Goal: Information Seeking & Learning: Learn about a topic

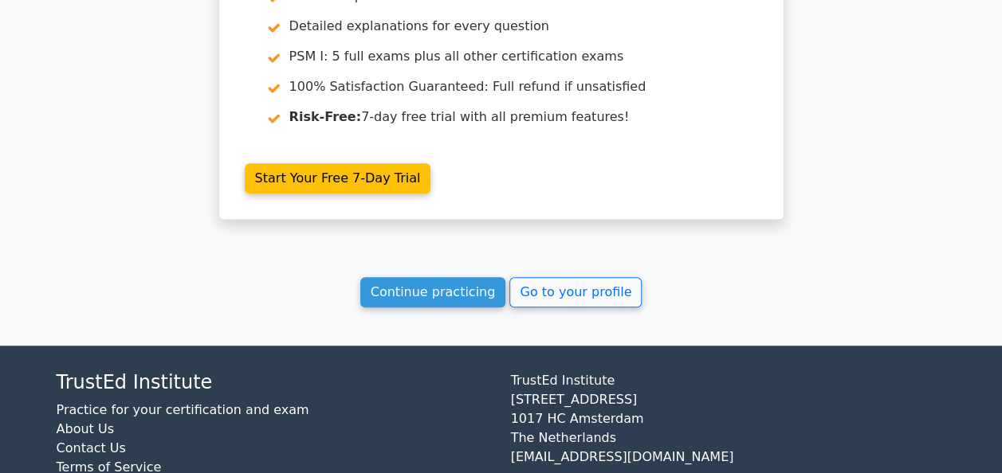
scroll to position [3381, 0]
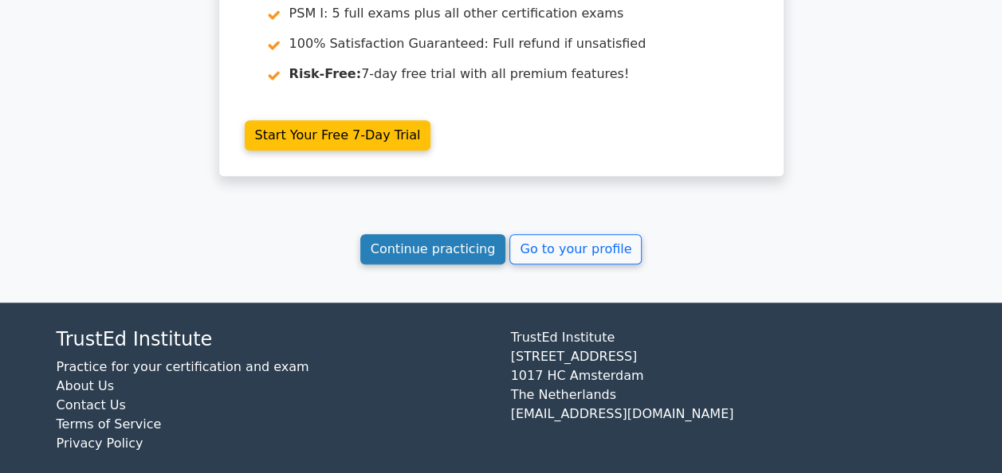
click at [452, 240] on link "Continue practicing" at bounding box center [433, 249] width 146 height 30
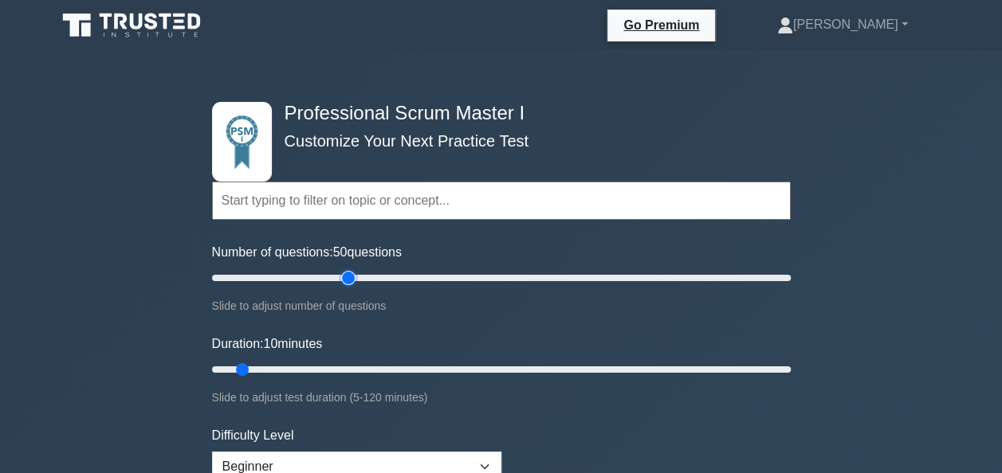
click at [349, 277] on input "Number of questions: 50 questions" at bounding box center [501, 278] width 579 height 19
click at [294, 281] on input "Number of questions: 50 questions" at bounding box center [501, 278] width 579 height 19
click at [387, 285] on input "Number of questions: 30 questions" at bounding box center [501, 278] width 579 height 19
type input "60"
click at [383, 278] on input "Number of questions: 60 questions" at bounding box center [501, 278] width 579 height 19
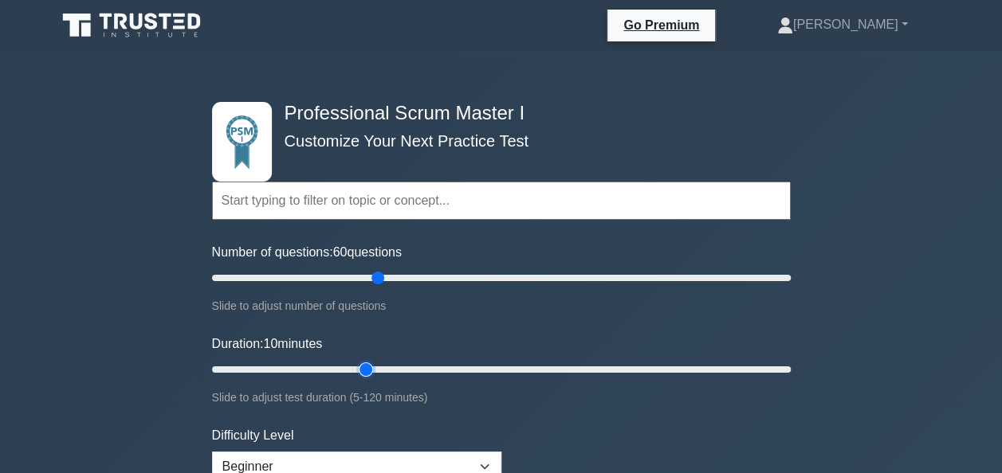
click at [360, 367] on input "Duration: 10 minutes" at bounding box center [501, 369] width 579 height 19
click at [419, 370] on input "Duration: 35 minutes" at bounding box center [501, 369] width 579 height 19
click at [460, 365] on input "Duration: 55 minutes" at bounding box center [501, 369] width 579 height 19
click at [474, 367] on input "Duration: 55 minutes" at bounding box center [501, 369] width 579 height 19
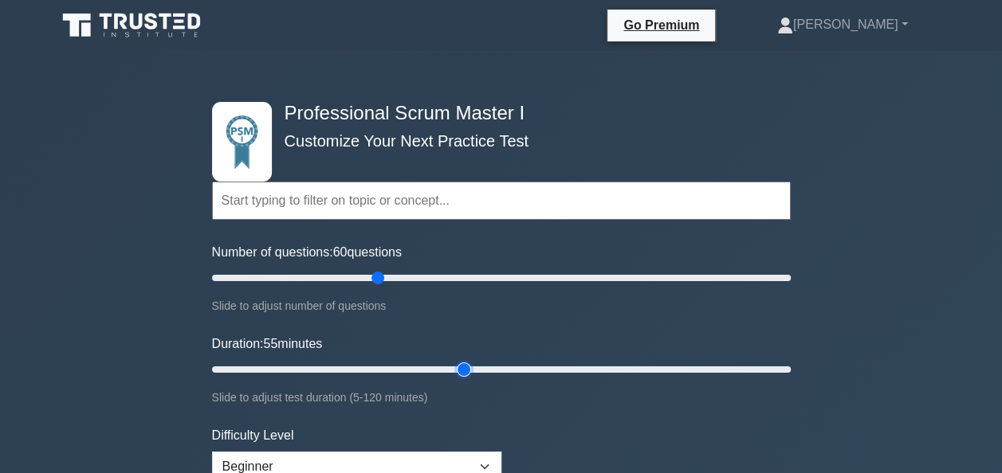
click at [474, 367] on input "Duration: 55 minutes" at bounding box center [501, 369] width 579 height 19
click at [475, 370] on input "Duration: 55 minutes" at bounding box center [501, 369] width 579 height 19
type input "60"
click at [479, 373] on input "Duration: 55 minutes" at bounding box center [501, 369] width 579 height 19
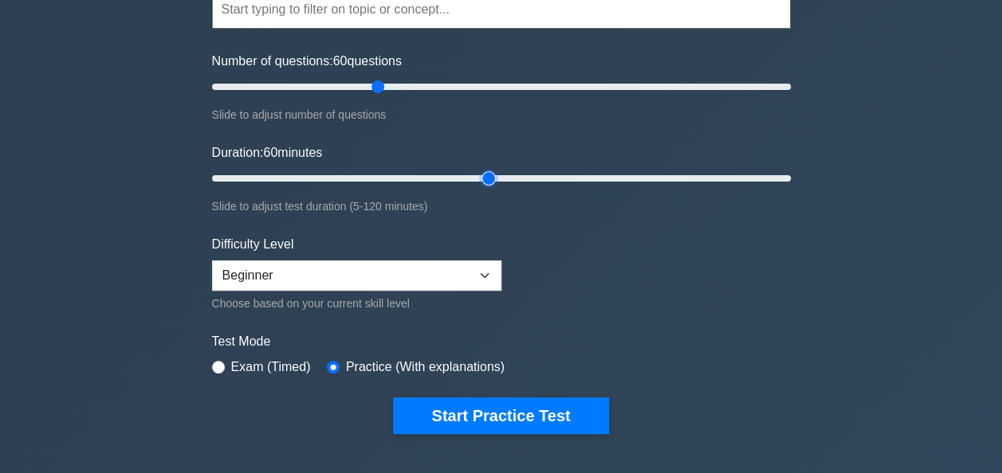
scroll to position [319, 0]
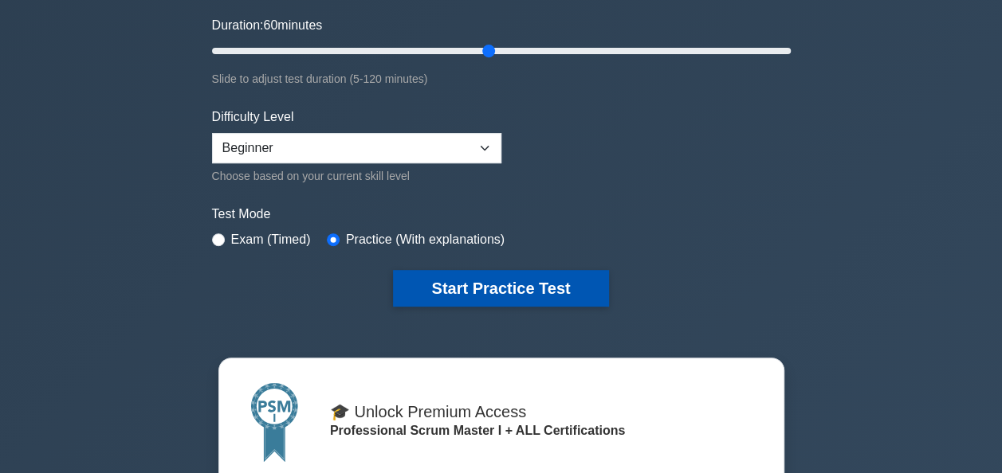
click at [514, 282] on button "Start Practice Test" at bounding box center [500, 288] width 215 height 37
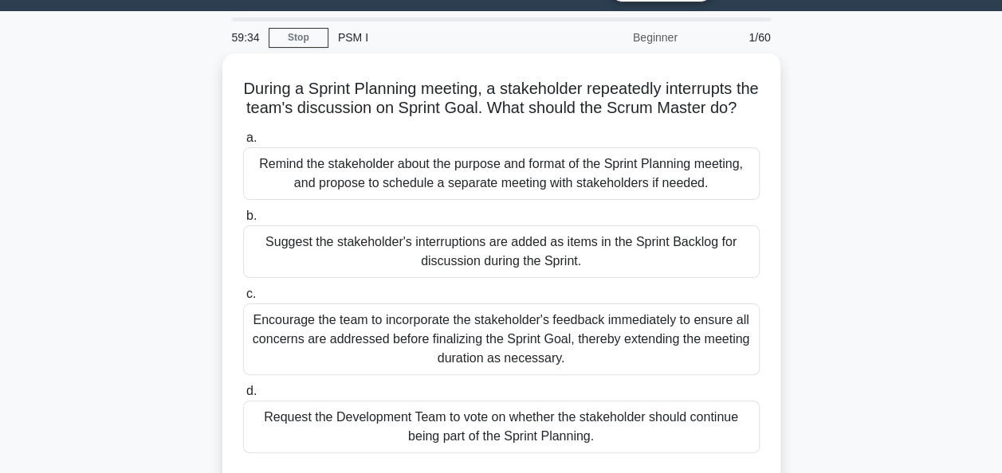
scroll to position [33, 0]
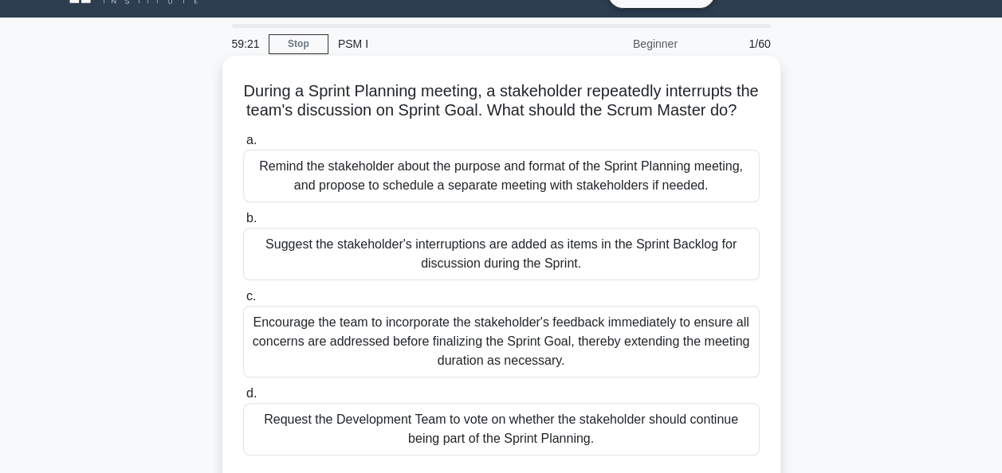
click at [430, 202] on div "Remind the stakeholder about the purpose and format of the Sprint Planning meet…" at bounding box center [501, 176] width 516 height 53
click at [243, 146] on input "a. Remind the stakeholder about the purpose and format of the Sprint Planning m…" at bounding box center [243, 140] width 0 height 10
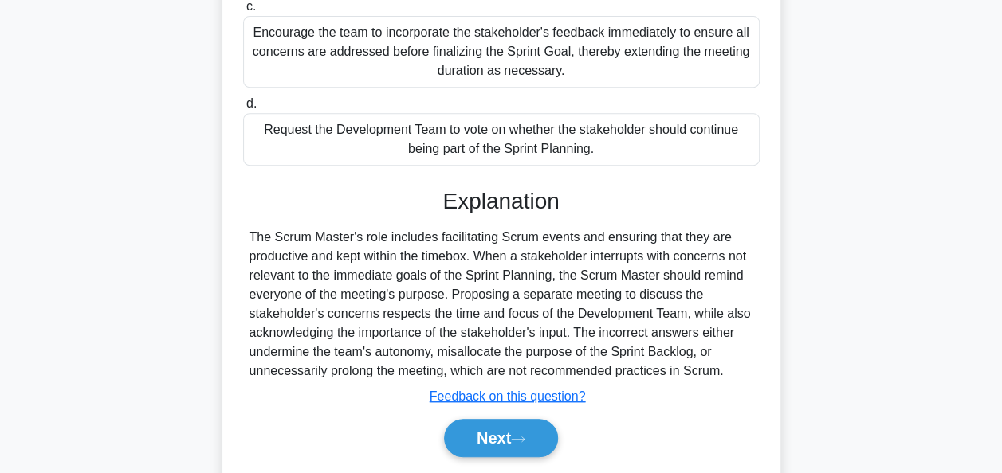
scroll to position [330, 0]
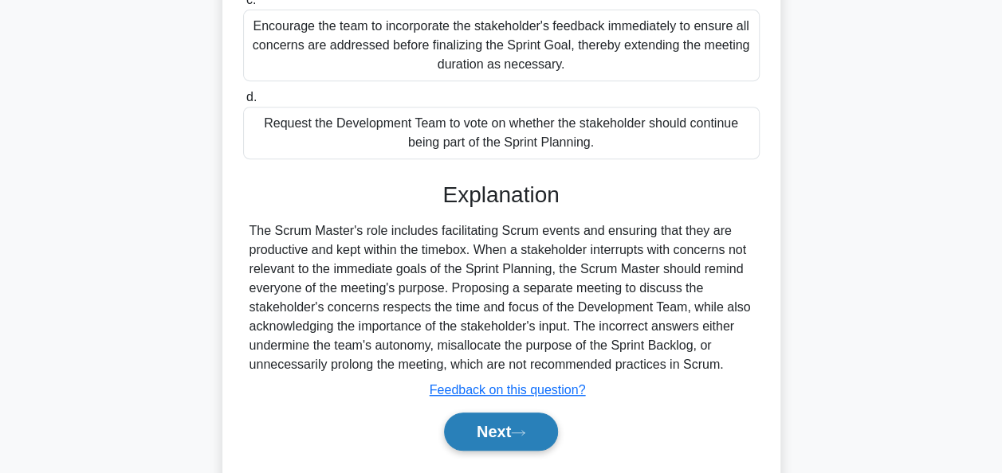
click at [495, 443] on button "Next" at bounding box center [501, 432] width 114 height 38
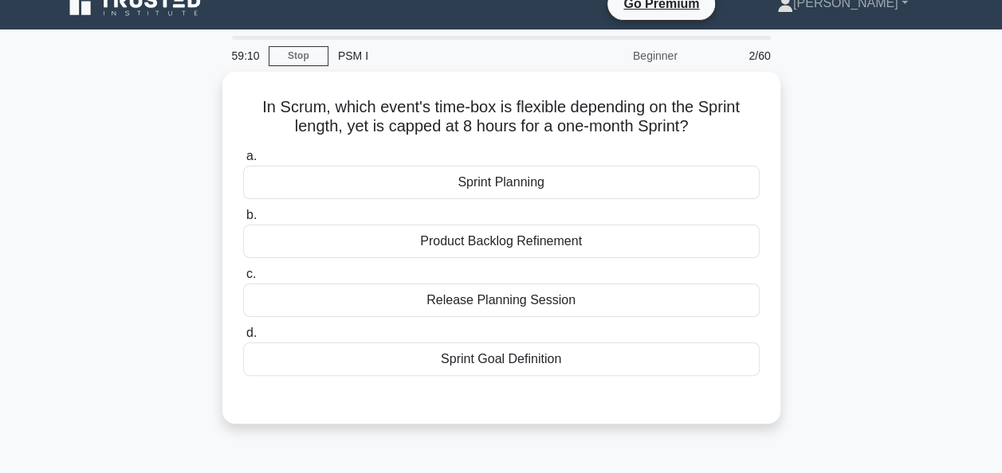
scroll to position [0, 0]
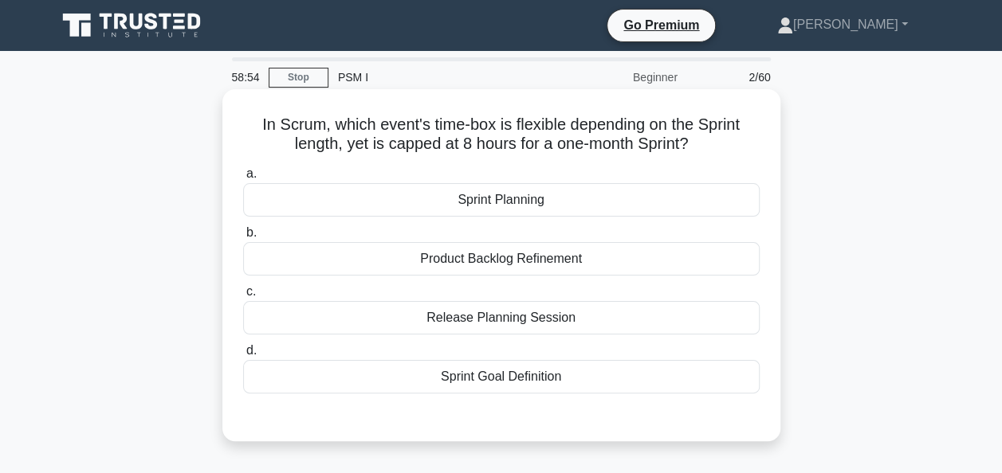
click at [510, 202] on div "Sprint Planning" at bounding box center [501, 199] width 516 height 33
click at [243, 179] on input "a. Sprint Planning" at bounding box center [243, 174] width 0 height 10
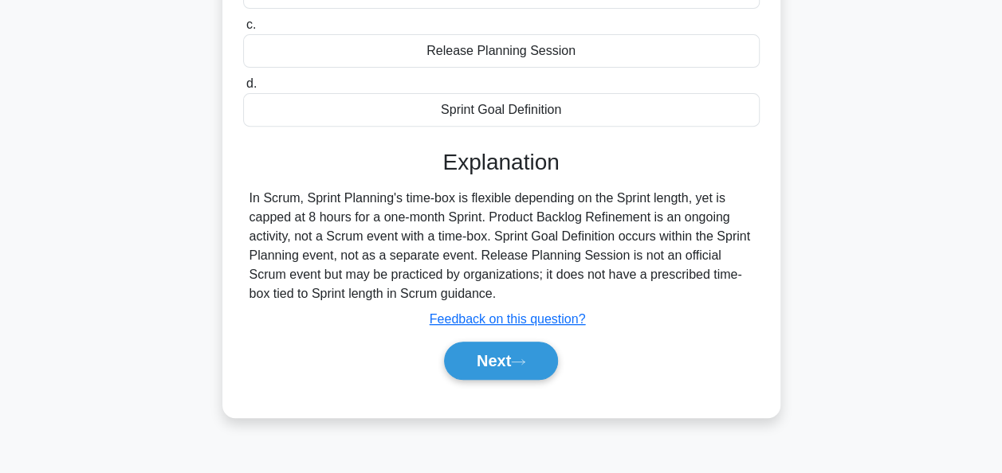
scroll to position [280, 0]
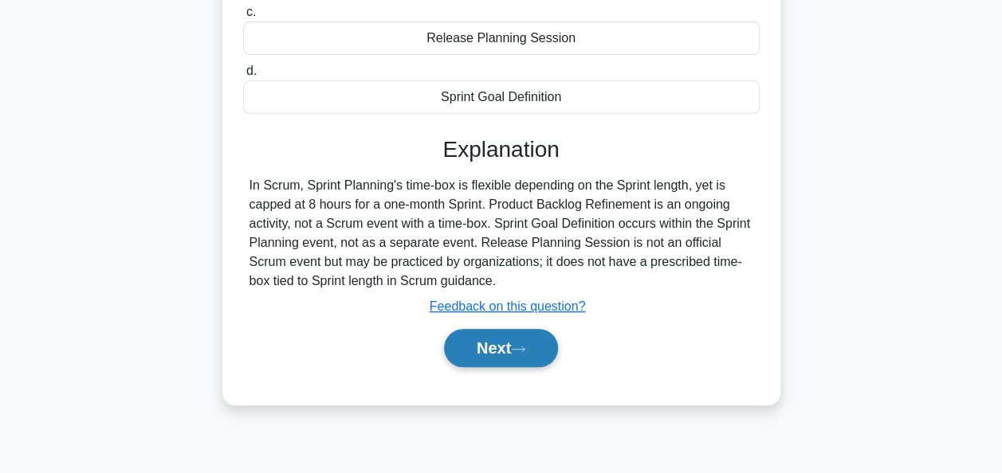
click at [489, 343] on button "Next" at bounding box center [501, 348] width 114 height 38
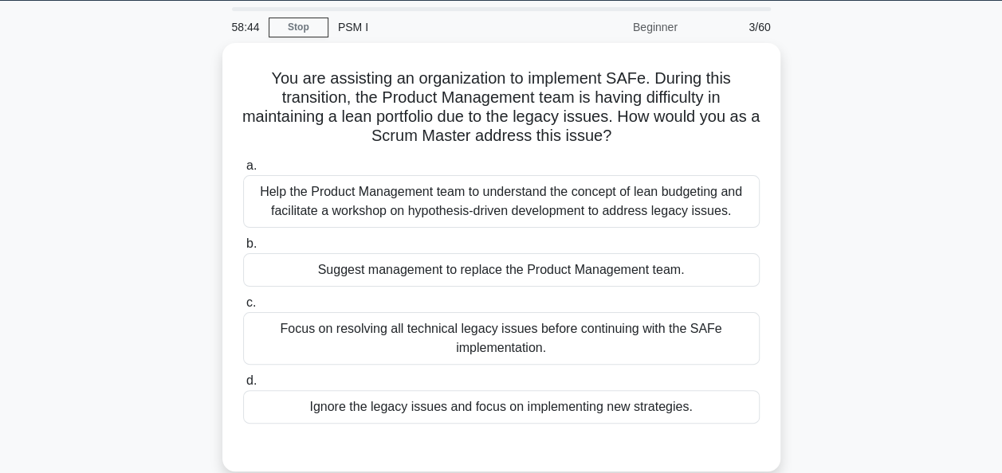
scroll to position [51, 0]
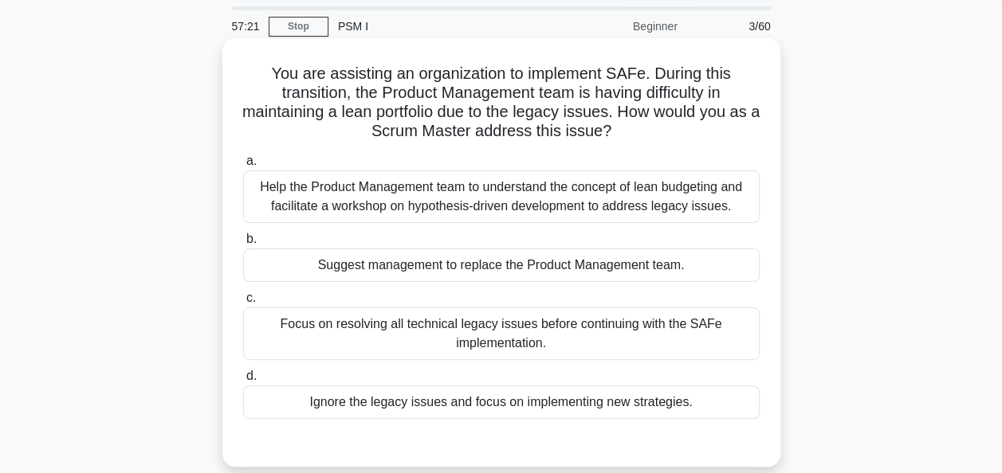
click at [571, 344] on div "Focus on resolving all technical legacy issues before continuing with the SAFe …" at bounding box center [501, 334] width 516 height 53
click at [243, 304] on input "c. Focus on resolving all technical legacy issues before continuing with the SA…" at bounding box center [243, 298] width 0 height 10
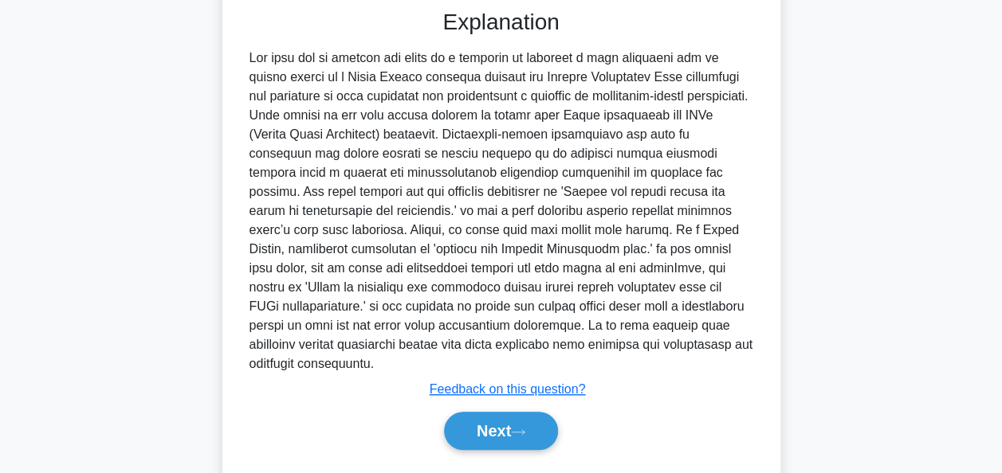
scroll to position [517, 0]
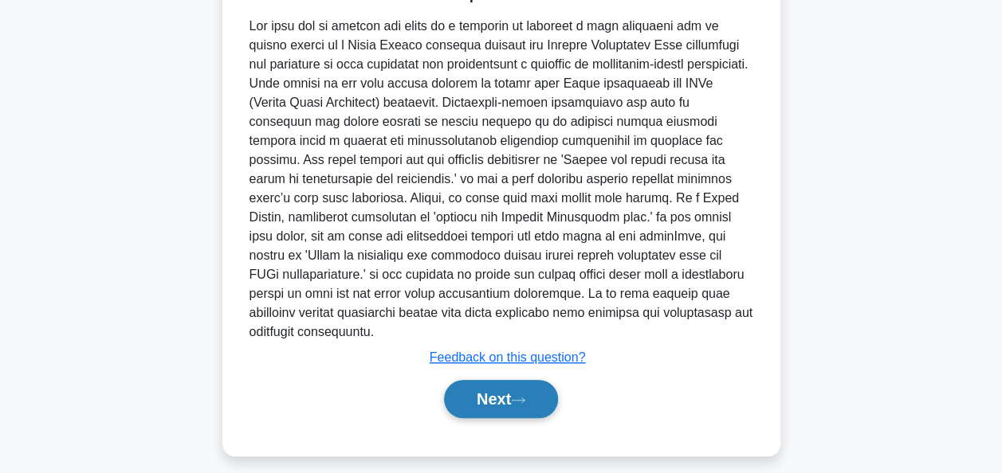
click at [485, 398] on button "Next" at bounding box center [501, 399] width 114 height 38
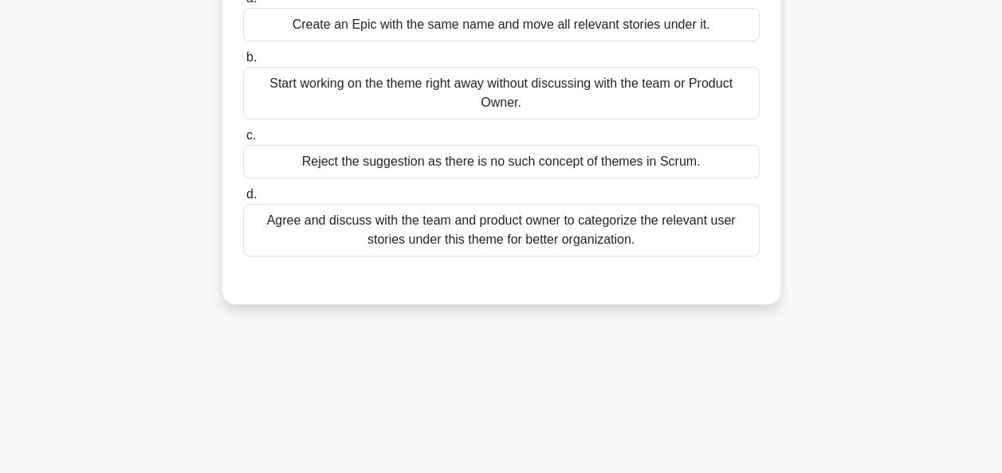
scroll to position [69, 0]
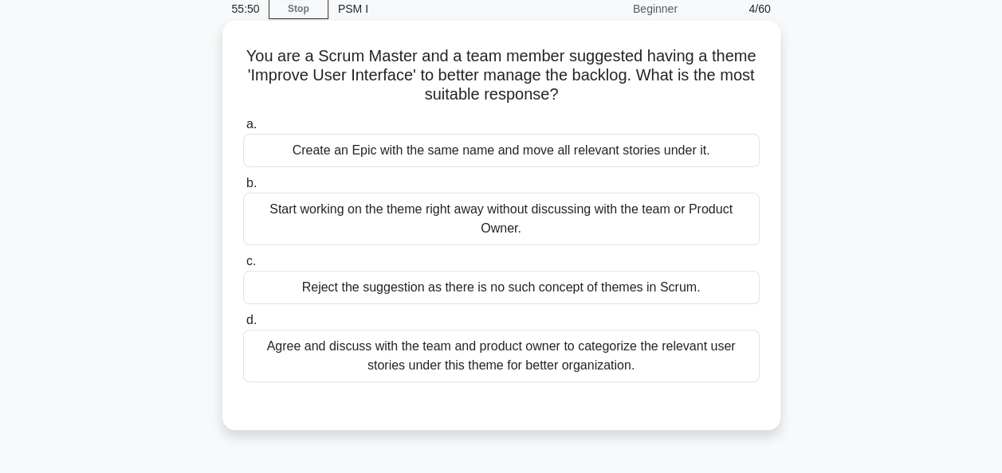
click at [509, 161] on div "Create an Epic with the same name and move all relevant stories under it." at bounding box center [501, 150] width 516 height 33
click at [243, 130] on input "a. Create an Epic with the same name and move all relevant stories under it." at bounding box center [243, 125] width 0 height 10
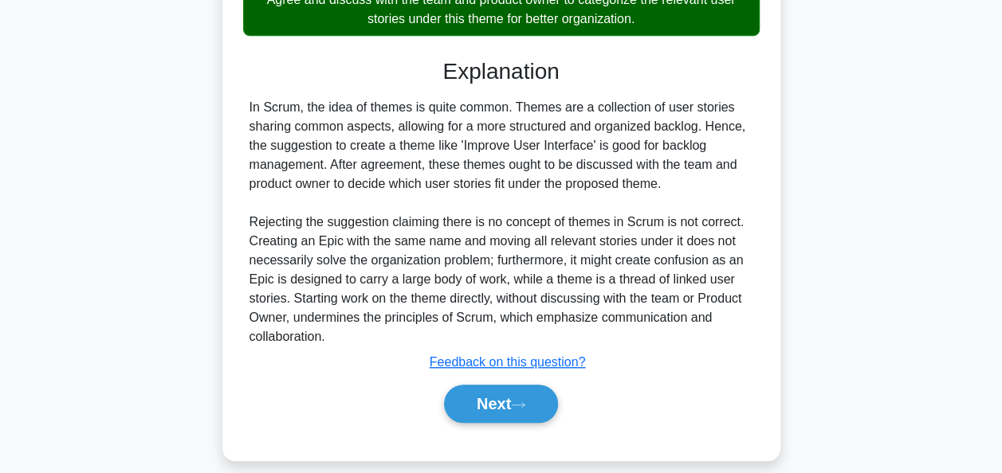
scroll to position [433, 0]
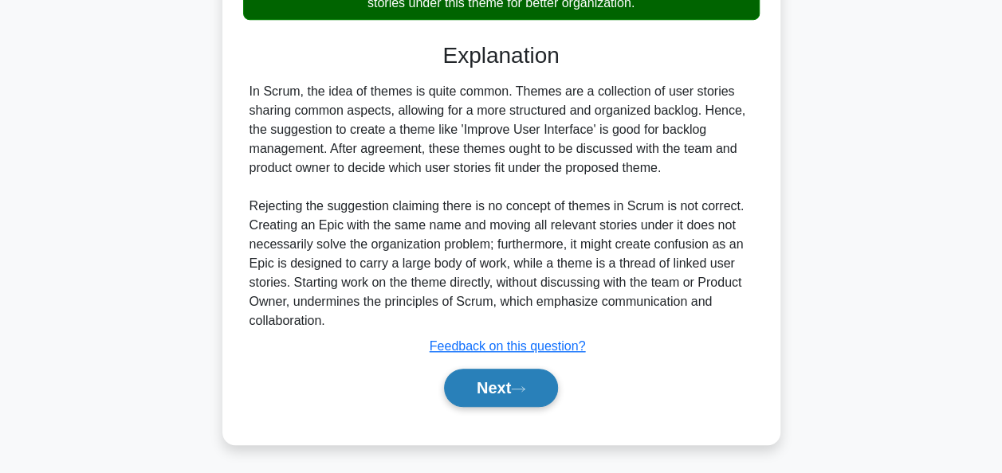
click at [481, 375] on button "Next" at bounding box center [501, 388] width 114 height 38
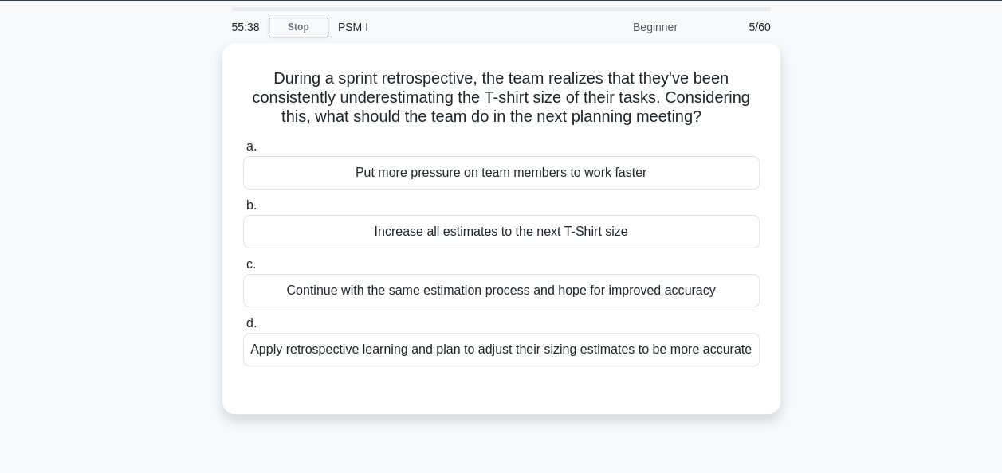
scroll to position [0, 0]
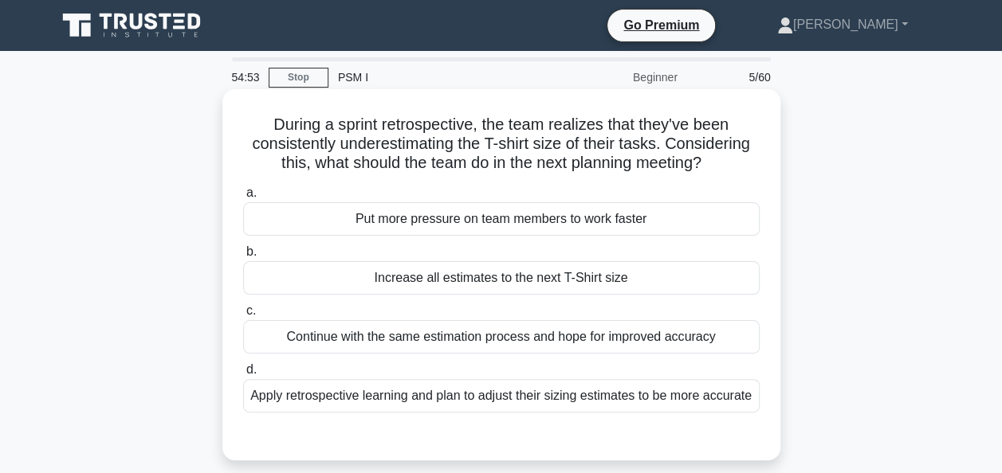
click at [567, 392] on div "Apply retrospective learning and plan to adjust their sizing estimates to be mo…" at bounding box center [501, 395] width 516 height 33
click at [243, 375] on input "d. Apply retrospective learning and plan to adjust their sizing estimates to be…" at bounding box center [243, 370] width 0 height 10
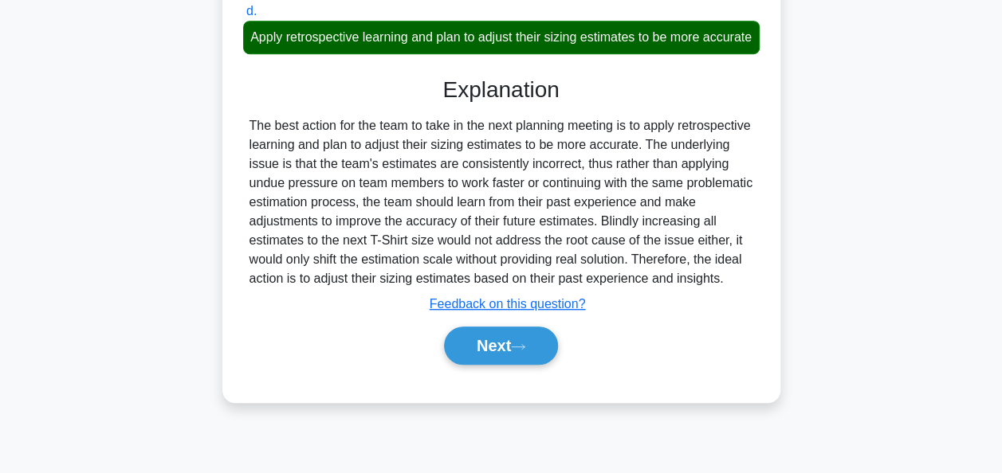
scroll to position [387, 0]
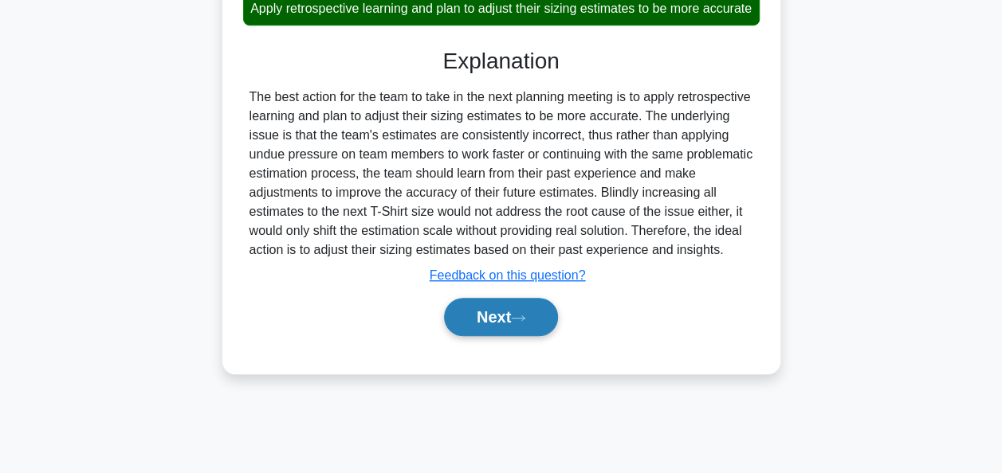
click at [505, 330] on button "Next" at bounding box center [501, 317] width 114 height 38
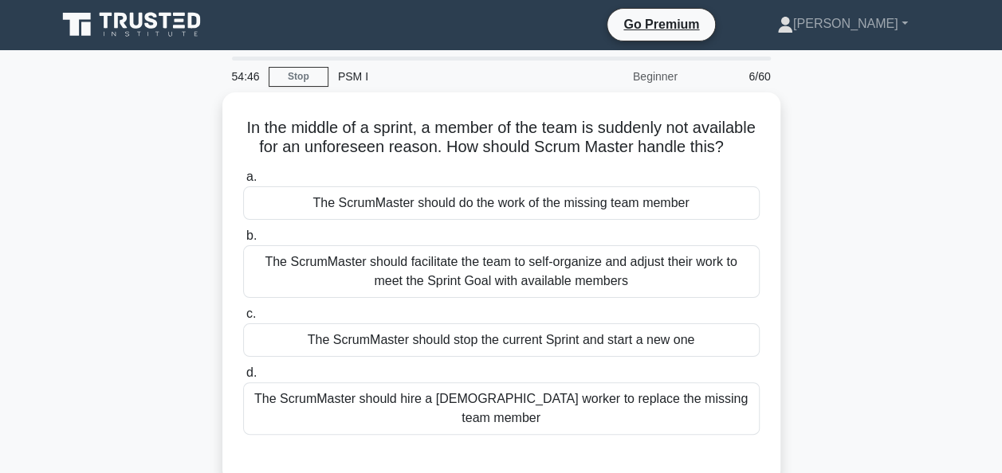
scroll to position [0, 0]
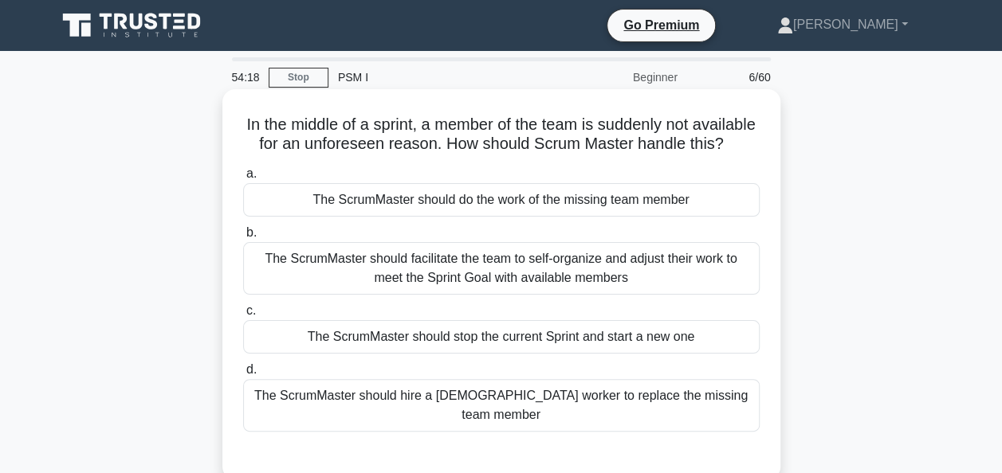
click at [463, 293] on div "The ScrumMaster should facilitate the team to self-organize and adjust their wo…" at bounding box center [501, 268] width 516 height 53
click at [243, 238] on input "b. The ScrumMaster should facilitate the team to self-organize and adjust their…" at bounding box center [243, 233] width 0 height 10
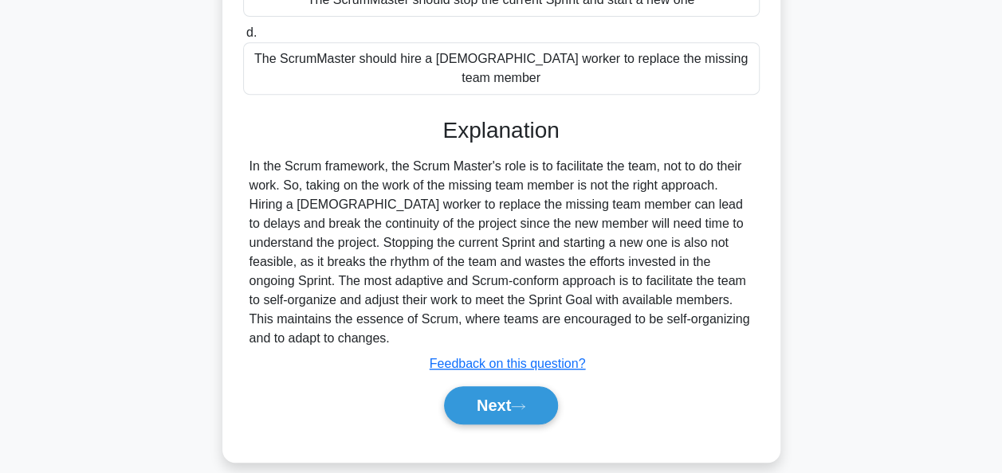
scroll to position [343, 0]
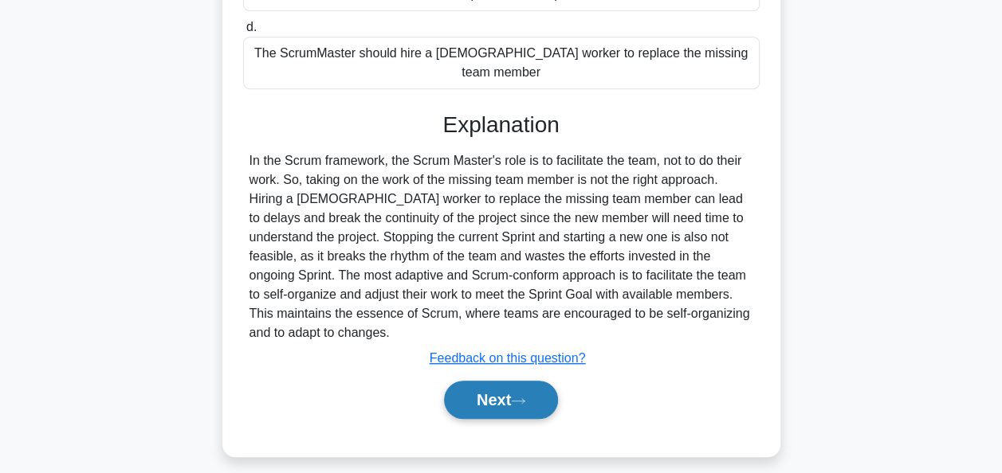
click at [491, 394] on button "Next" at bounding box center [501, 400] width 114 height 38
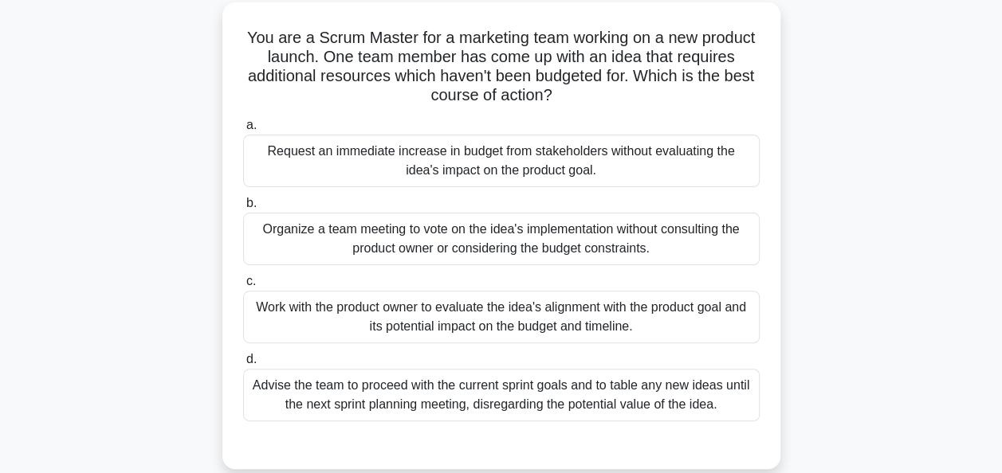
scroll to position [88, 0]
click at [529, 321] on div "Work with the product owner to evaluate the idea's alignment with the product g…" at bounding box center [501, 316] width 516 height 53
click at [243, 286] on input "c. Work with the product owner to evaluate the idea's alignment with the produc…" at bounding box center [243, 281] width 0 height 10
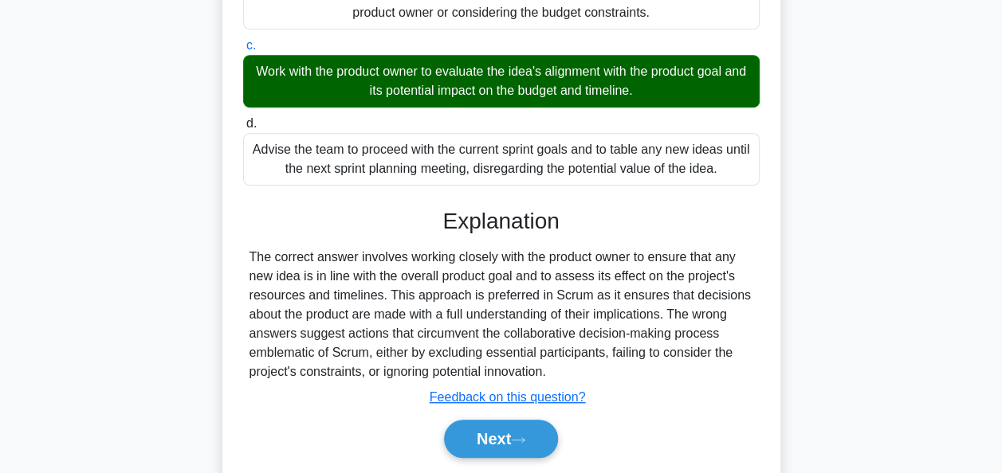
scroll to position [387, 0]
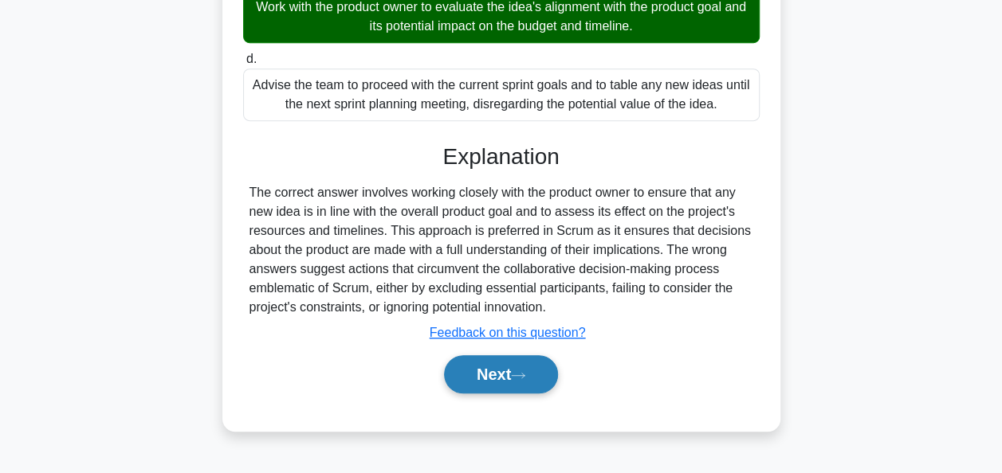
click at [444, 374] on button "Next" at bounding box center [501, 374] width 114 height 38
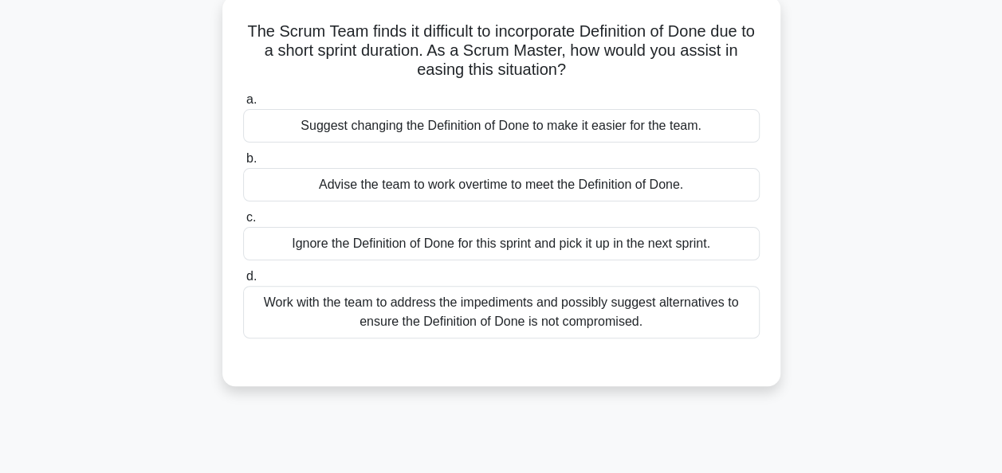
scroll to position [37, 0]
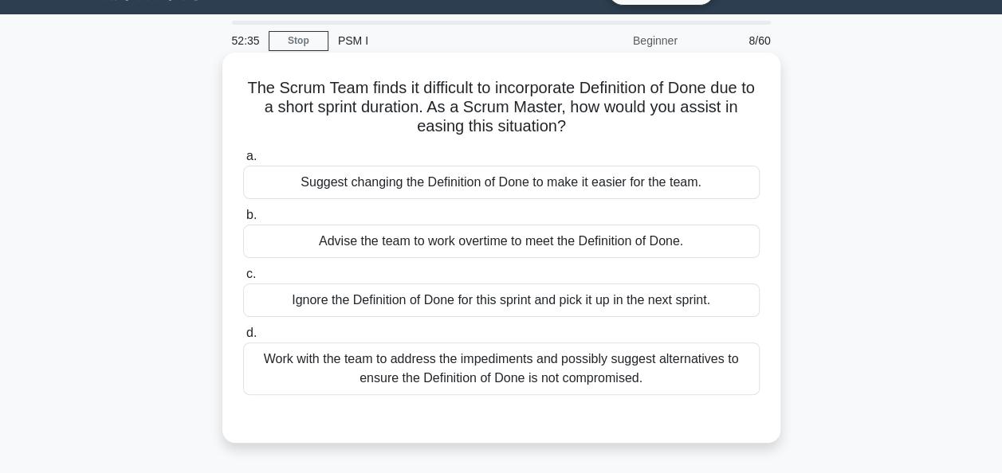
click at [497, 376] on div "Work with the team to address the impediments and possibly suggest alternatives…" at bounding box center [501, 369] width 516 height 53
click at [243, 339] on input "d. Work with the team to address the impediments and possibly suggest alternati…" at bounding box center [243, 333] width 0 height 10
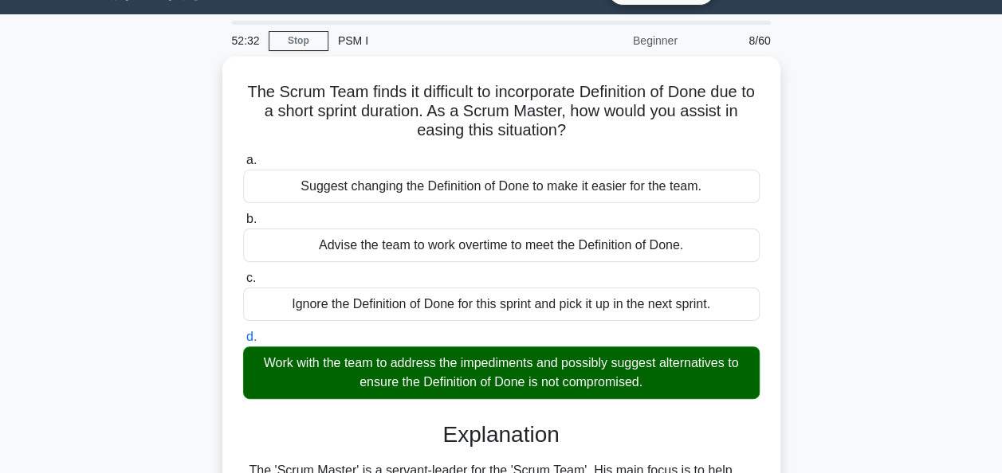
scroll to position [387, 0]
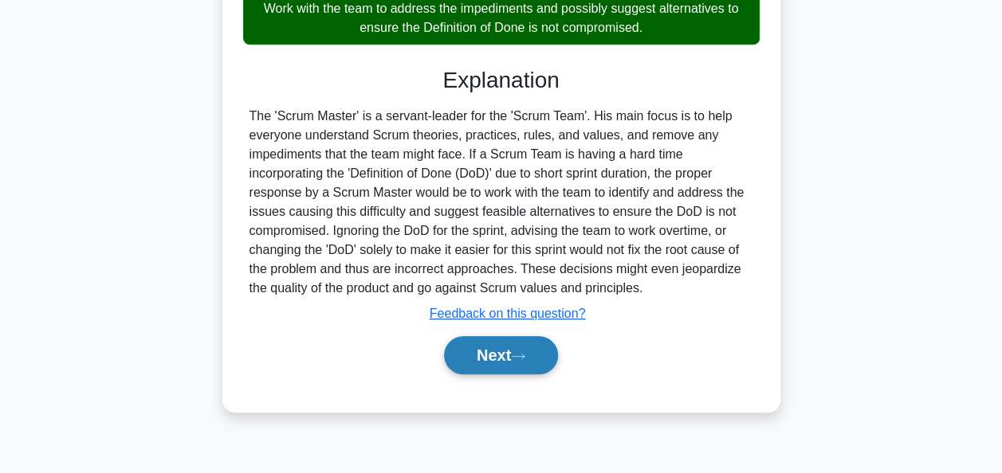
click at [506, 341] on button "Next" at bounding box center [501, 355] width 114 height 38
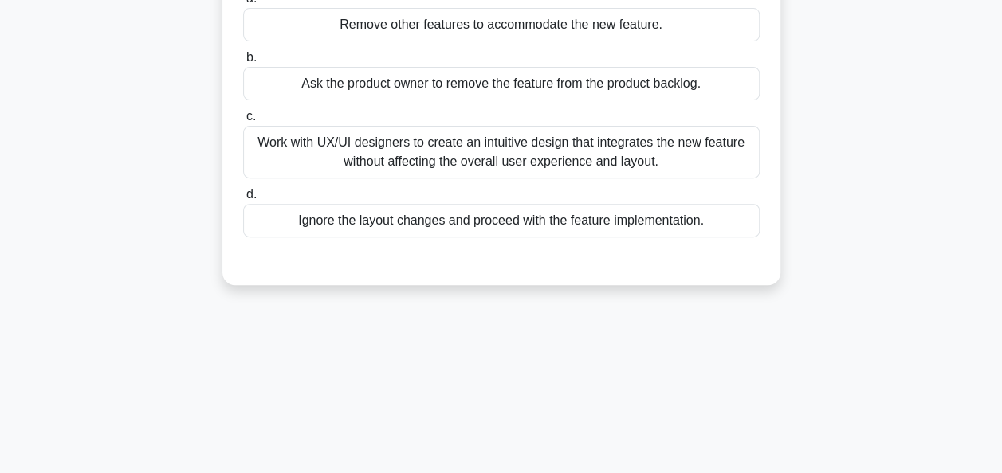
scroll to position [5, 0]
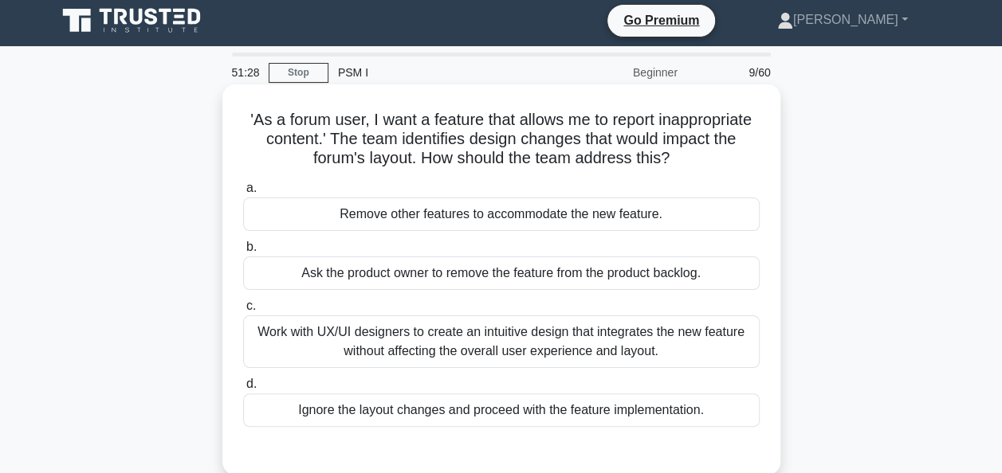
click at [505, 340] on div "Work with UX/UI designers to create an intuitive design that integrates the new…" at bounding box center [501, 342] width 516 height 53
click at [243, 312] on input "c. Work with UX/UI designers to create an intuitive design that integrates the …" at bounding box center [243, 306] width 0 height 10
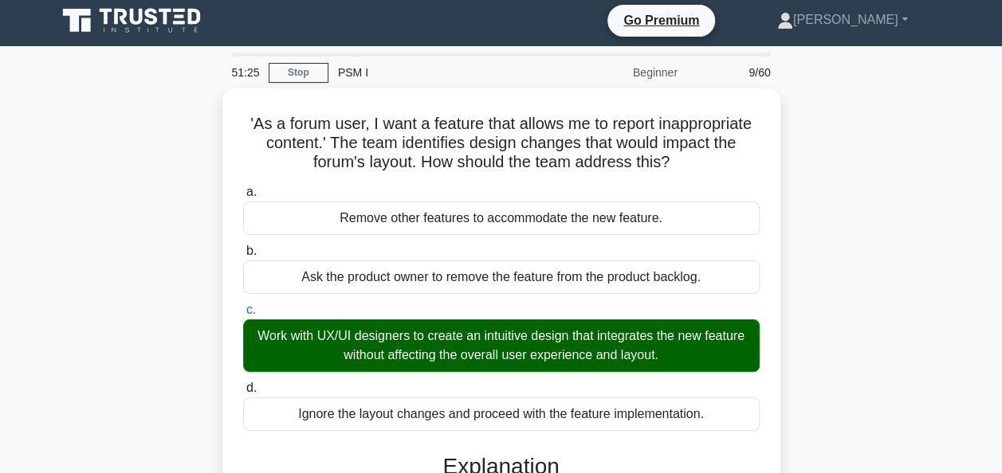
scroll to position [387, 0]
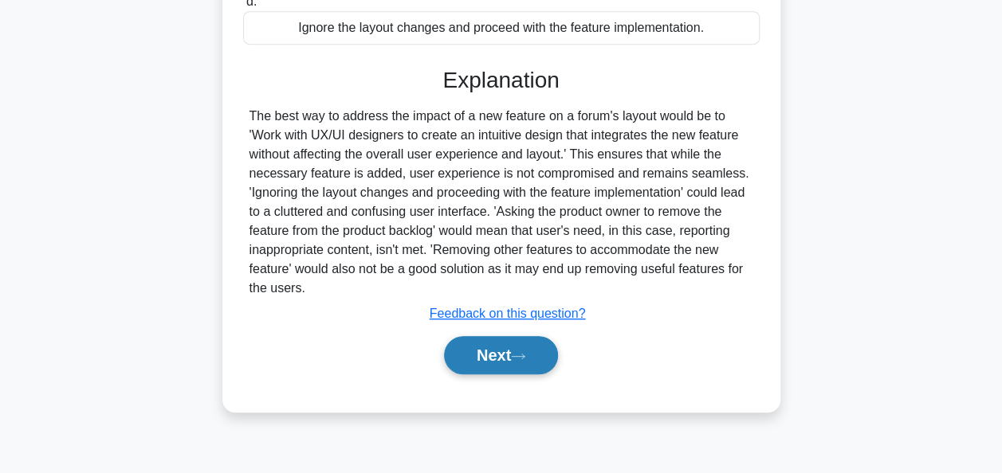
click at [498, 351] on button "Next" at bounding box center [501, 355] width 114 height 38
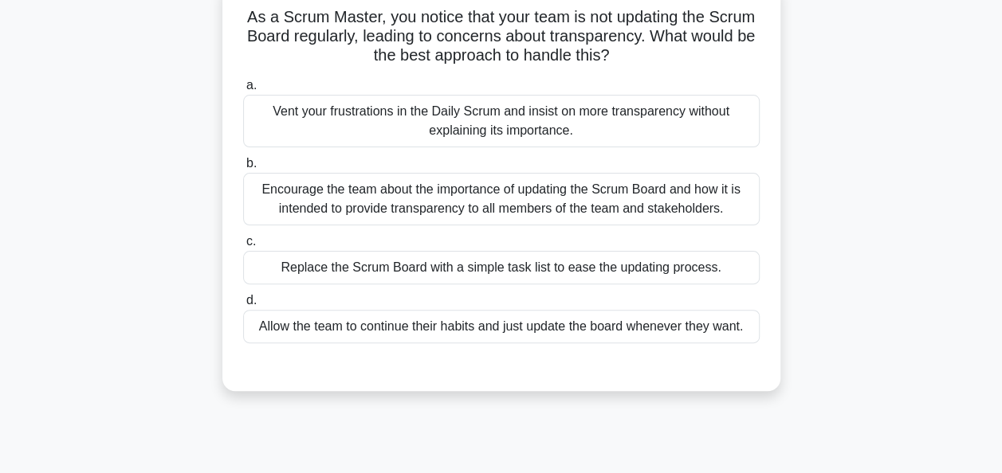
scroll to position [100, 0]
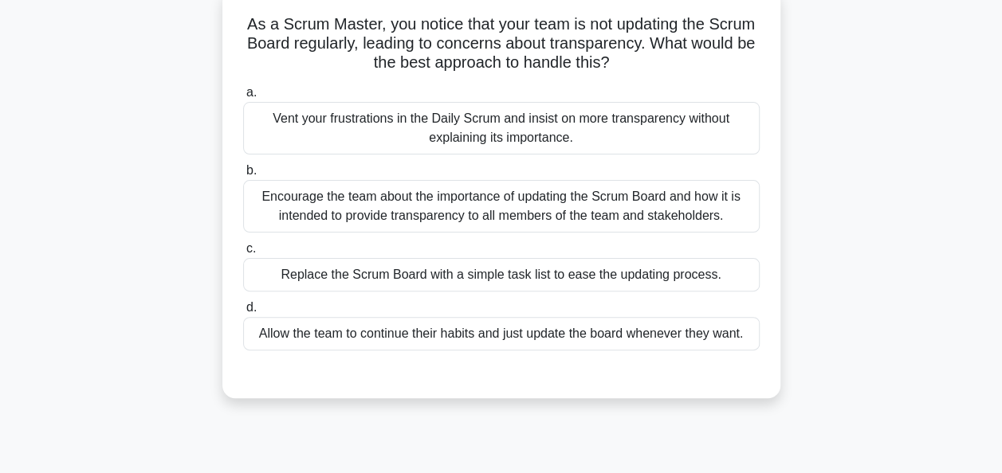
click at [427, 196] on div "Encourage the team about the importance of updating the Scrum Board and how it …" at bounding box center [501, 206] width 516 height 53
click at [243, 176] on input "b. Encourage the team about the importance of updating the Scrum Board and how …" at bounding box center [243, 171] width 0 height 10
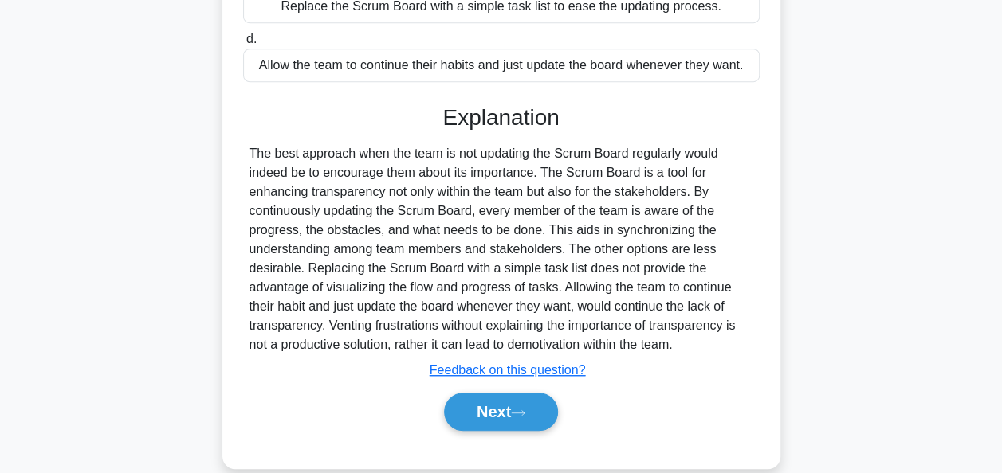
scroll to position [392, 0]
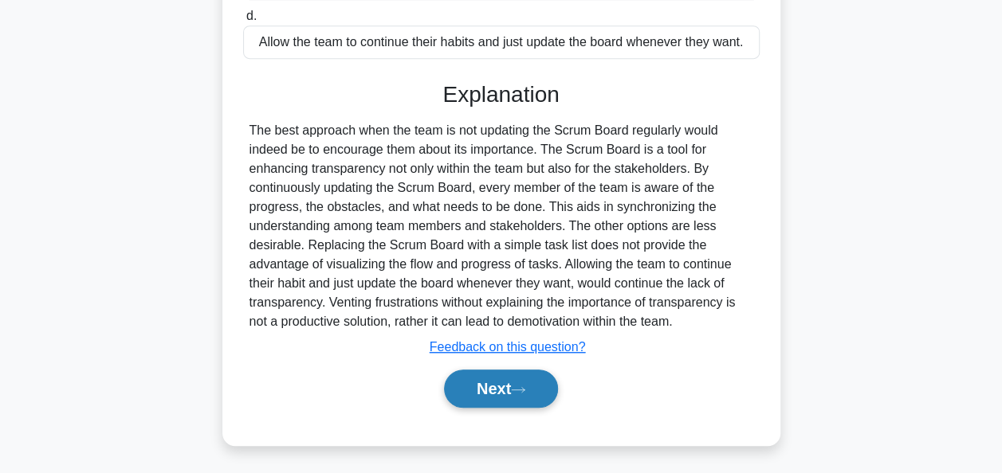
click at [480, 381] on button "Next" at bounding box center [501, 389] width 114 height 38
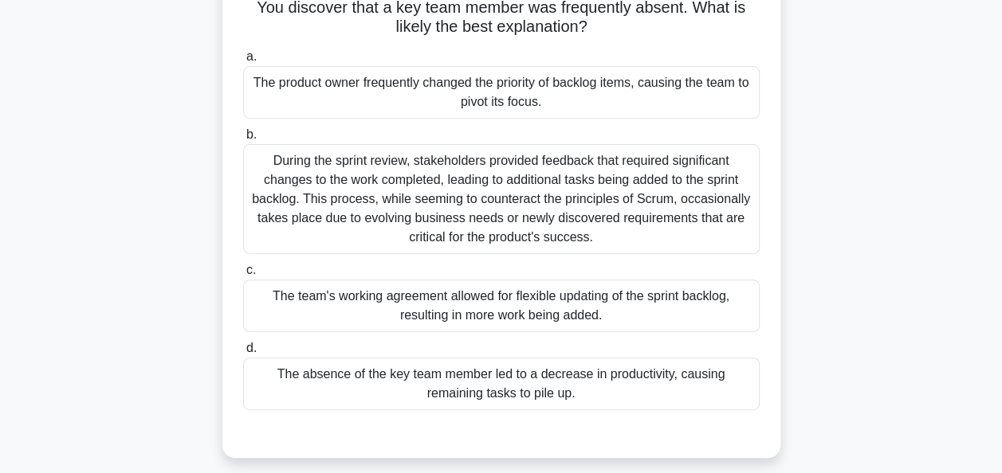
scroll to position [100, 0]
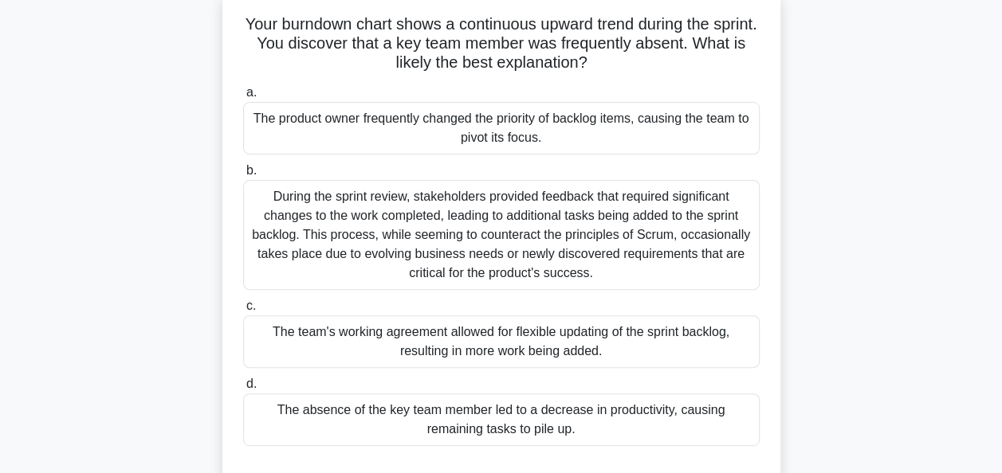
click at [383, 408] on div "The absence of the key team member led to a decrease in productivity, causing r…" at bounding box center [501, 420] width 516 height 53
click at [243, 390] on input "d. The absence of the key team member led to a decrease in productivity, causin…" at bounding box center [243, 384] width 0 height 10
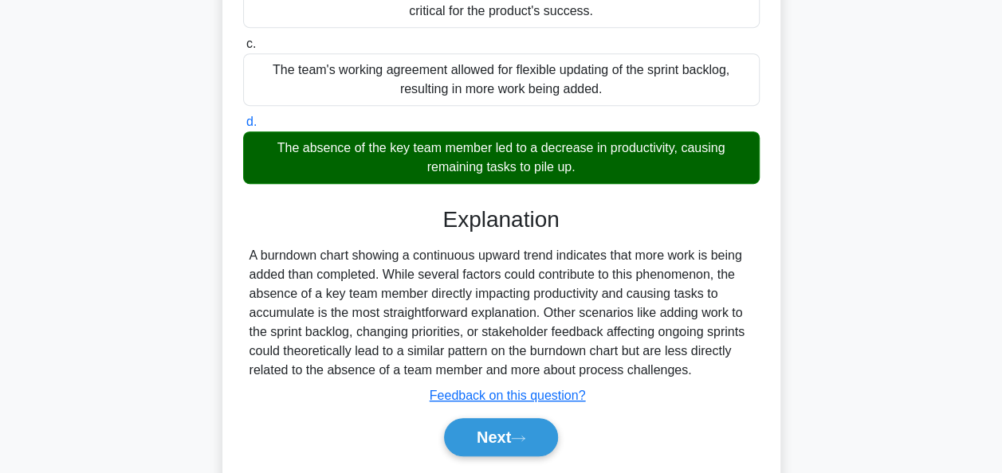
scroll to position [411, 0]
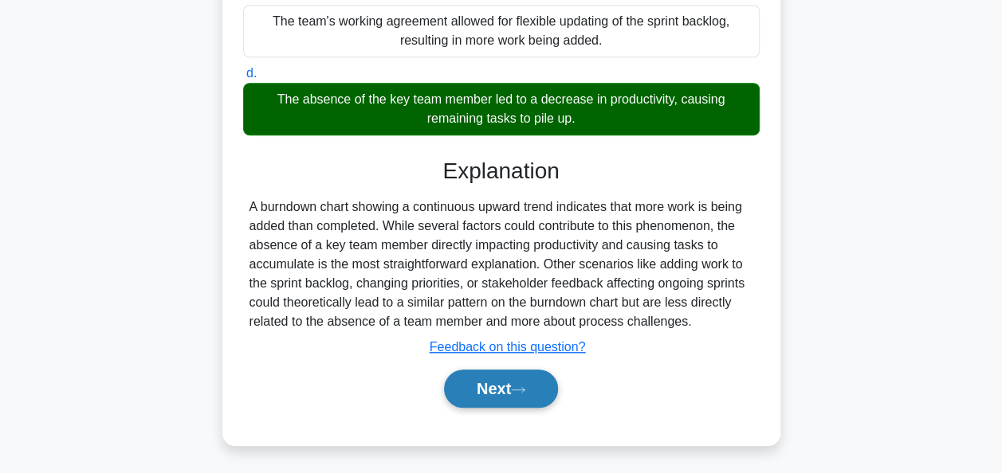
click at [496, 379] on button "Next" at bounding box center [501, 389] width 114 height 38
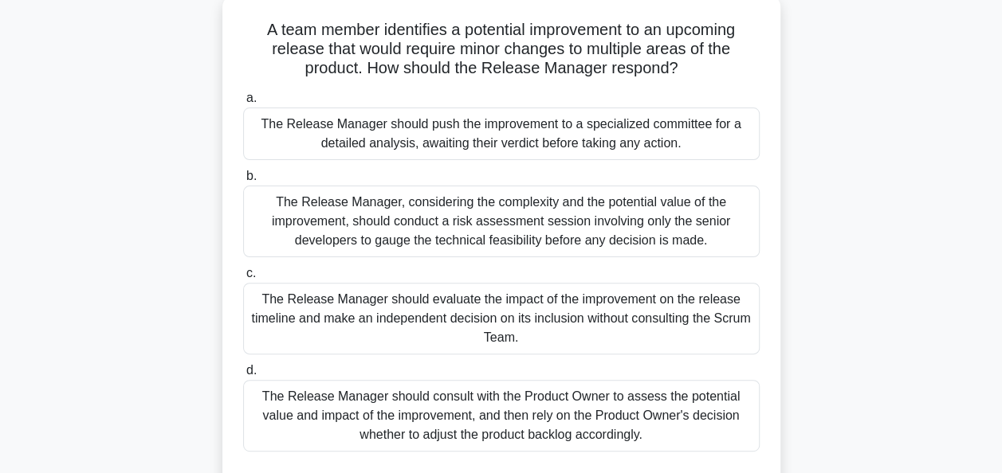
scroll to position [100, 0]
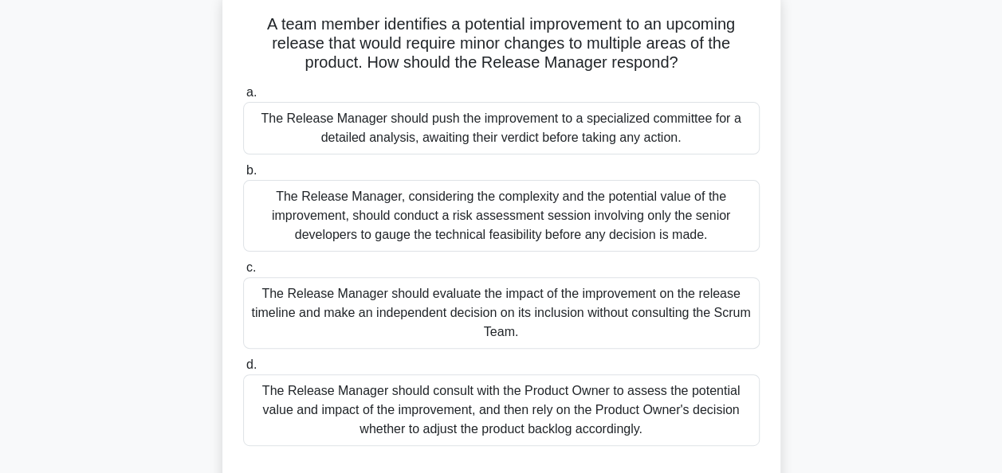
click at [433, 419] on div "The Release Manager should consult with the Product Owner to assess the potenti…" at bounding box center [501, 411] width 516 height 72
click at [243, 371] on input "d. The Release Manager should consult with the Product Owner to assess the pote…" at bounding box center [243, 365] width 0 height 10
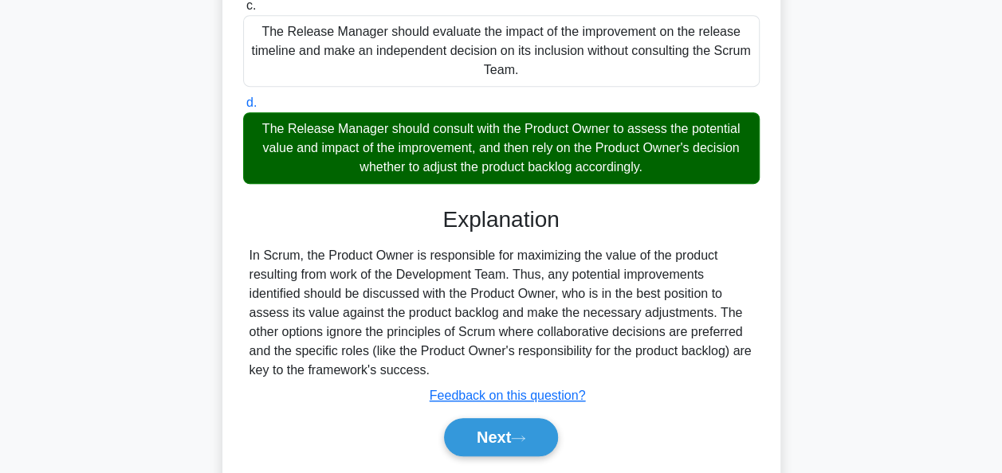
scroll to position [376, 0]
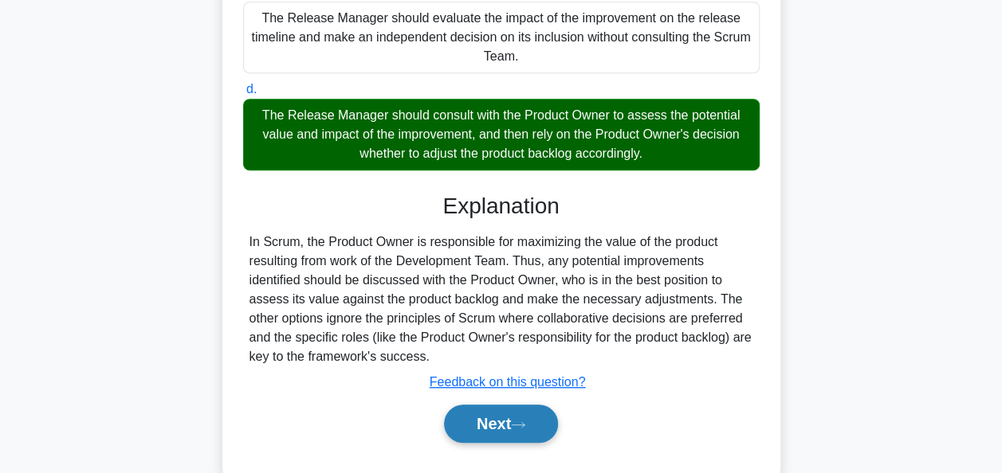
click at [488, 422] on button "Next" at bounding box center [501, 424] width 114 height 38
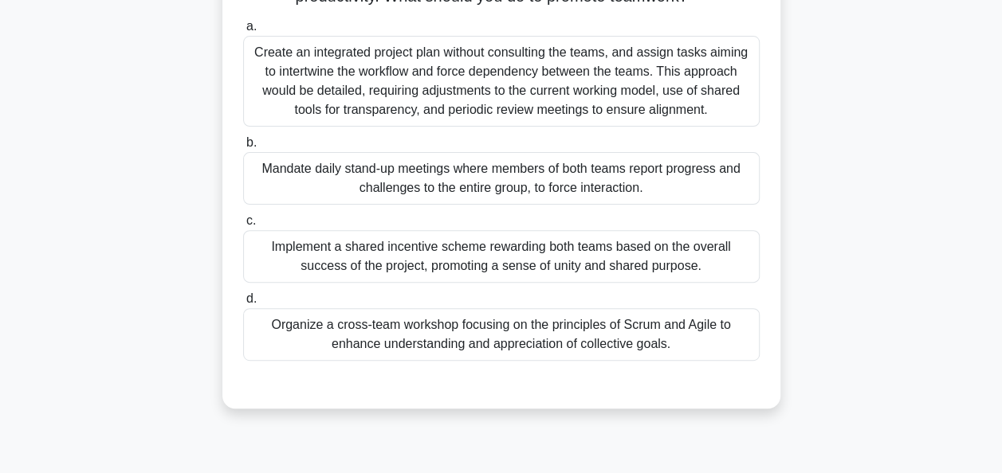
scroll to position [89, 0]
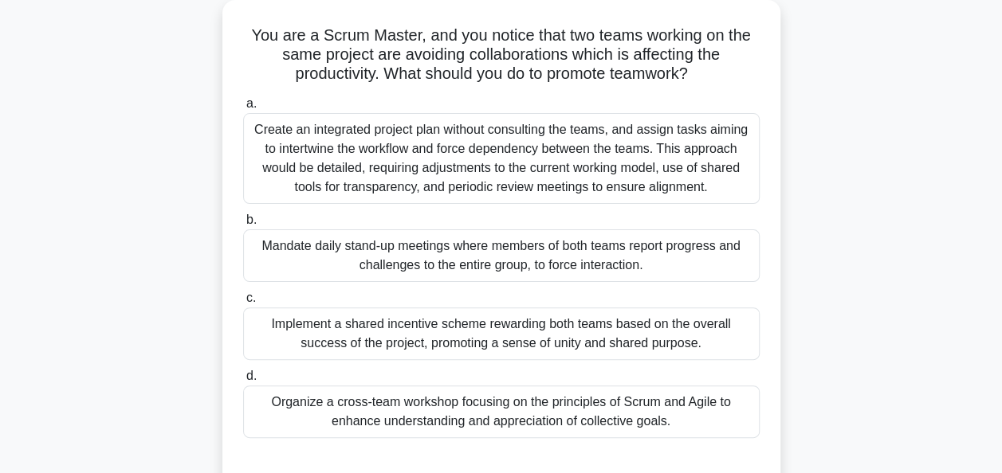
click at [409, 399] on div "Organize a cross-team workshop focusing on the principles of Scrum and Agile to…" at bounding box center [501, 412] width 516 height 53
click at [243, 382] on input "d. Organize a cross-team workshop focusing on the principles of Scrum and Agile…" at bounding box center [243, 376] width 0 height 10
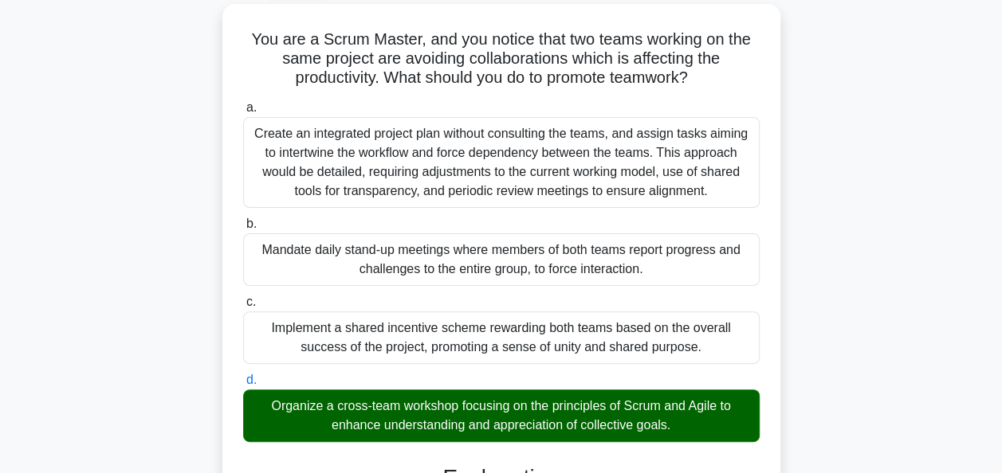
scroll to position [411, 0]
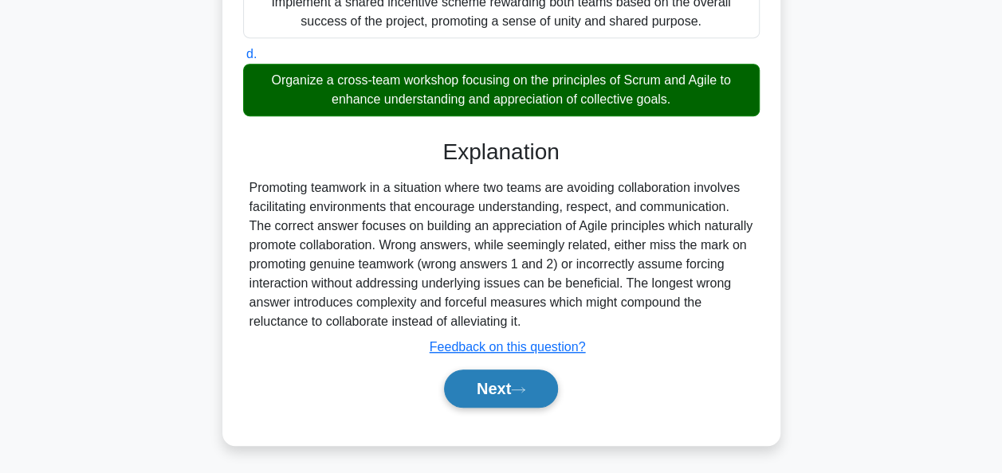
click at [486, 386] on button "Next" at bounding box center [501, 389] width 114 height 38
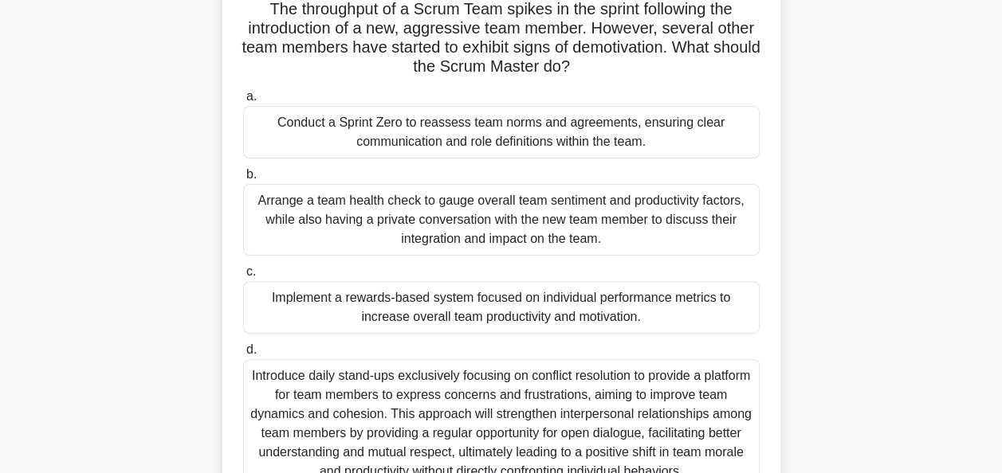
scroll to position [121, 0]
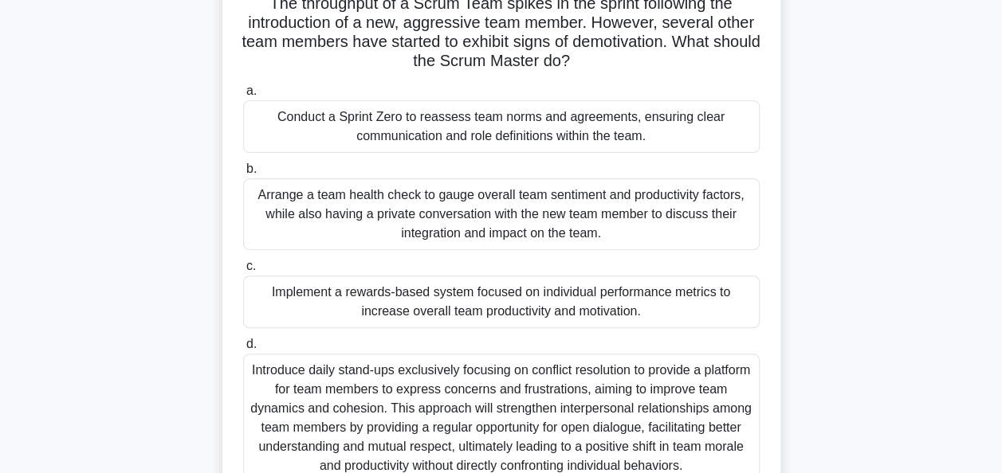
click at [634, 211] on div "Arrange a team health check to gauge overall team sentiment and productivity fa…" at bounding box center [501, 215] width 516 height 72
click at [243, 175] on input "b. Arrange a team health check to gauge overall team sentiment and productivity…" at bounding box center [243, 169] width 0 height 10
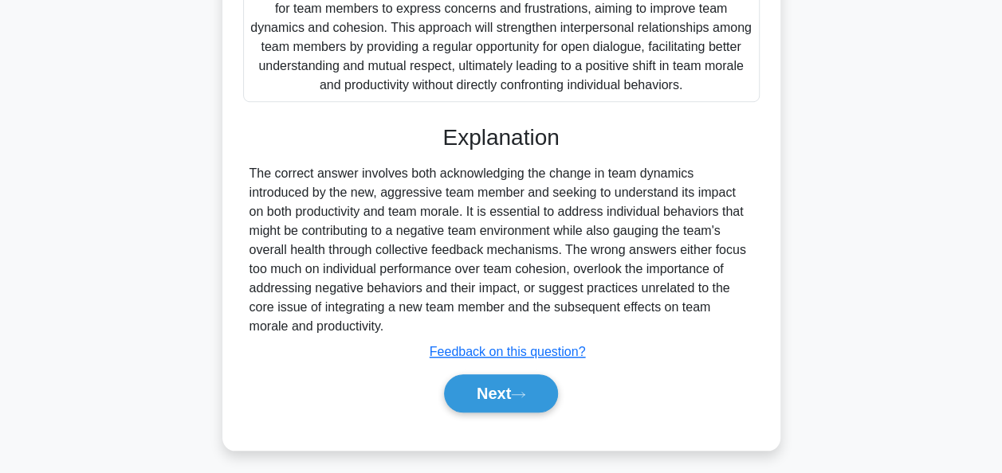
scroll to position [507, 0]
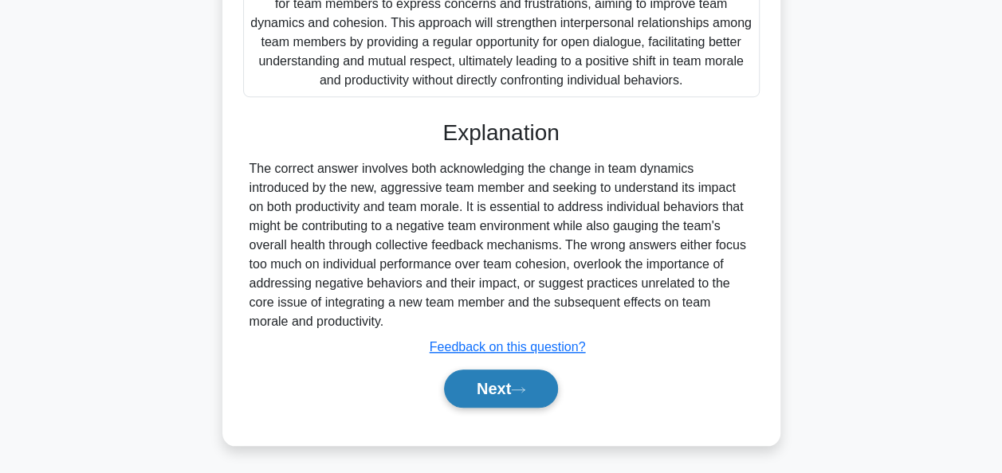
click at [483, 378] on button "Next" at bounding box center [501, 389] width 114 height 38
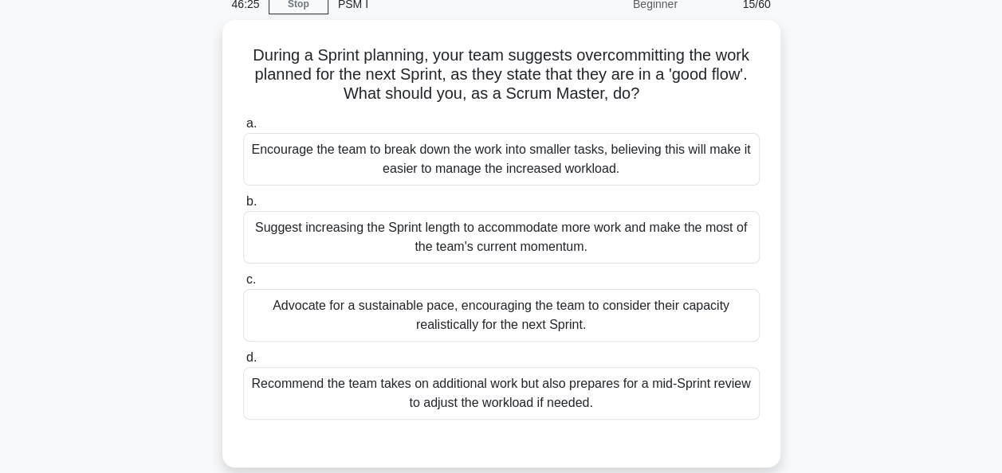
scroll to position [69, 0]
click at [481, 317] on div "Advocate for a sustainable pace, encouraging the team to consider their capacit…" at bounding box center [501, 316] width 516 height 53
click at [243, 286] on input "c. Advocate for a sustainable pace, encouraging the team to consider their capa…" at bounding box center [243, 281] width 0 height 10
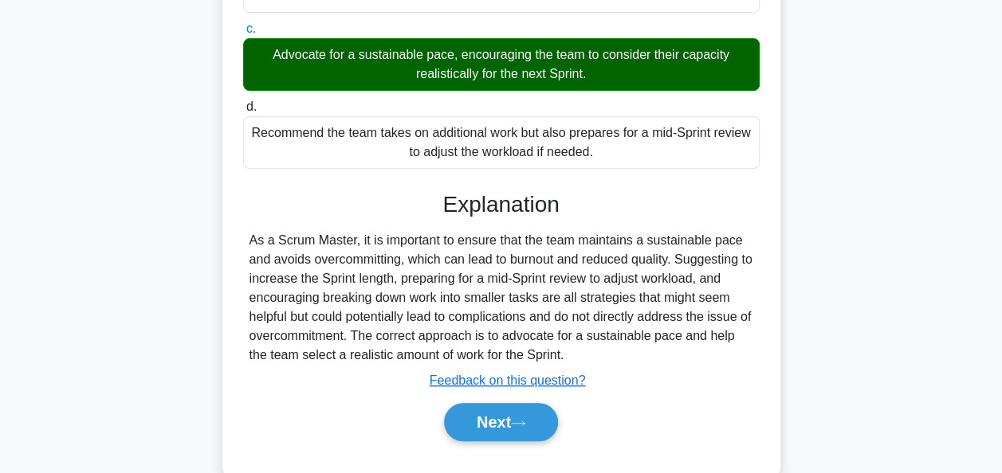
scroll to position [387, 0]
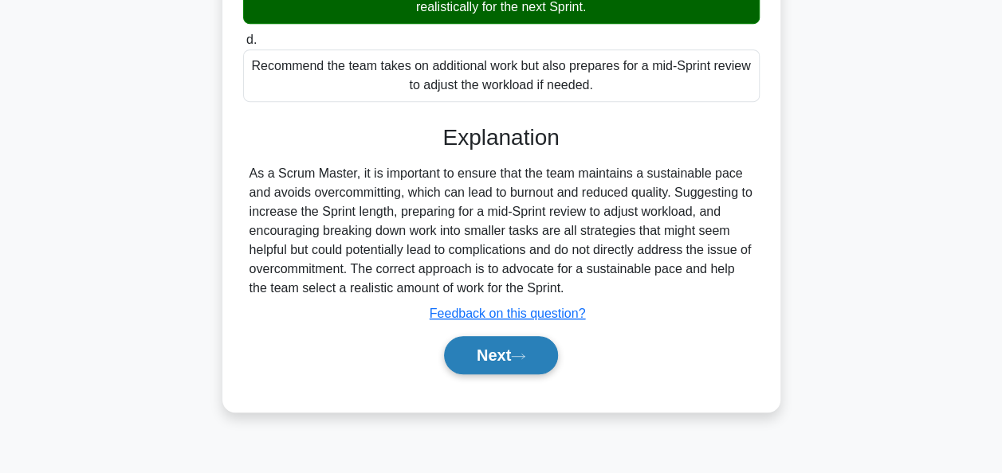
click at [493, 355] on button "Next" at bounding box center [501, 355] width 114 height 38
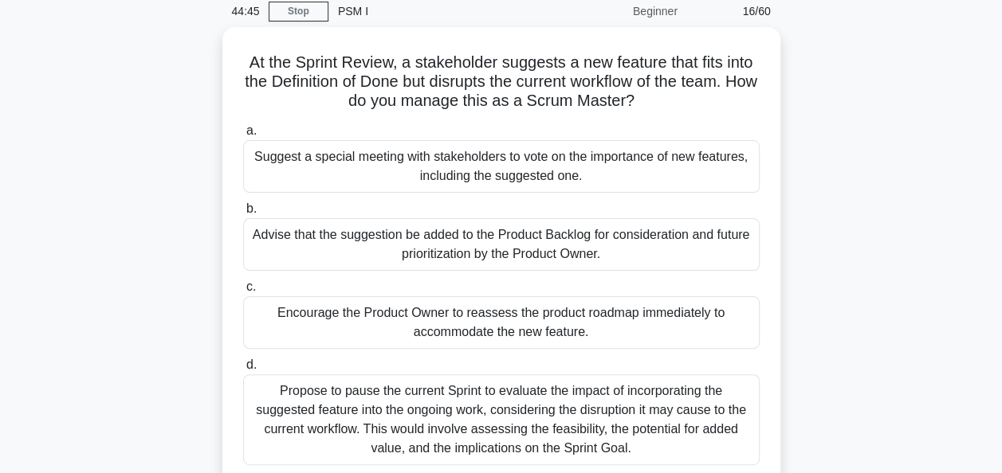
scroll to position [69, 0]
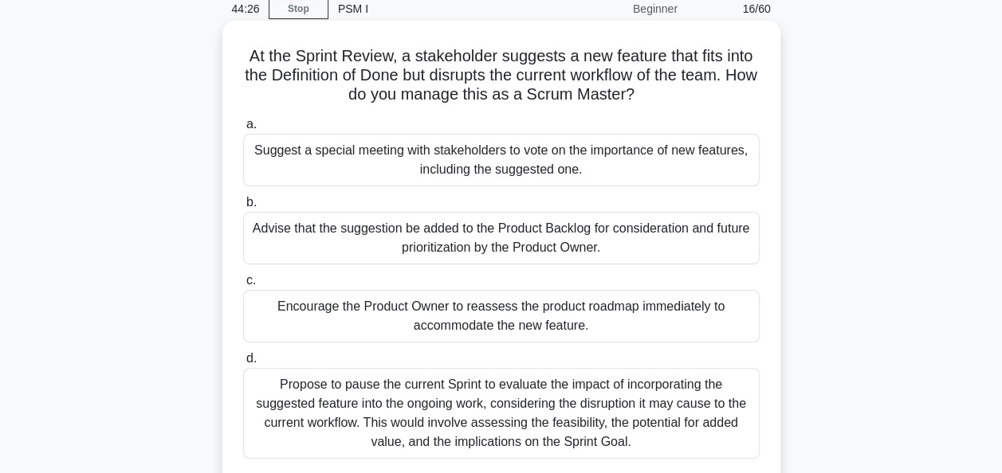
click at [457, 250] on div "Advise that the suggestion be added to the Product Backlog for consideration an…" at bounding box center [501, 238] width 516 height 53
click at [243, 208] on input "b. Advise that the suggestion be added to the Product Backlog for consideration…" at bounding box center [243, 203] width 0 height 10
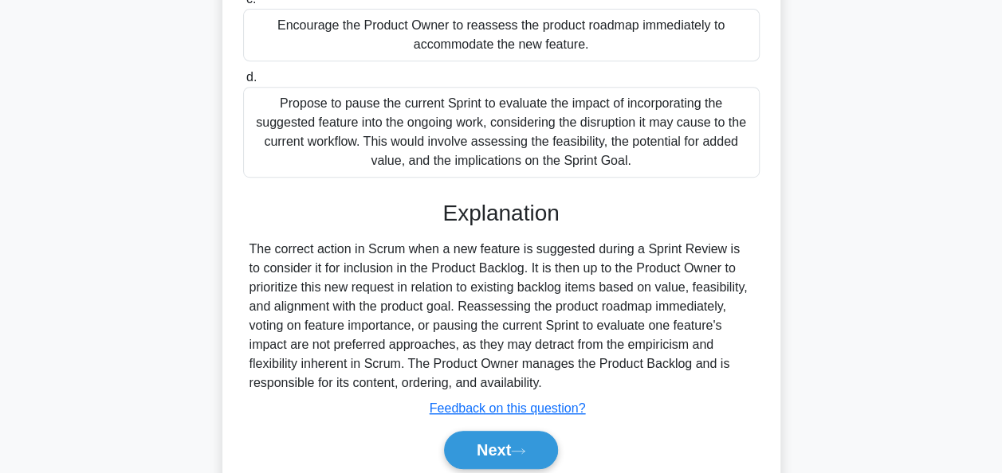
scroll to position [355, 0]
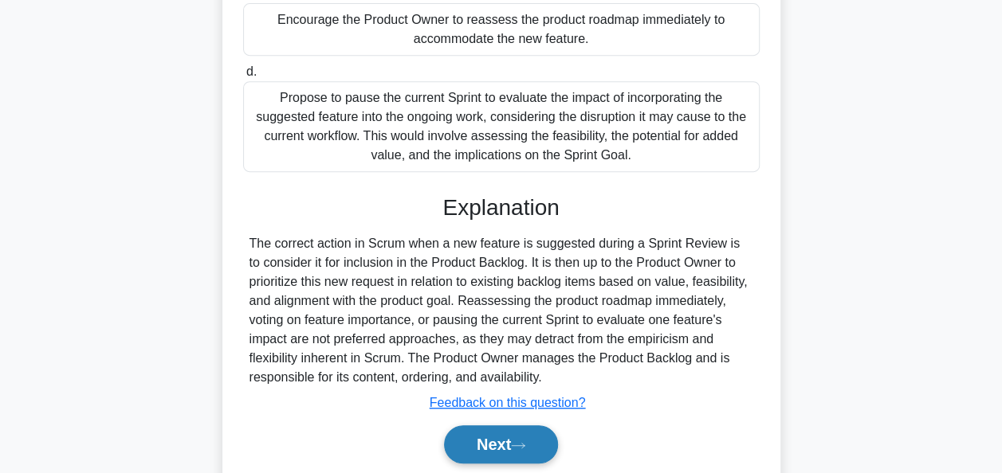
click at [486, 426] on button "Next" at bounding box center [501, 445] width 114 height 38
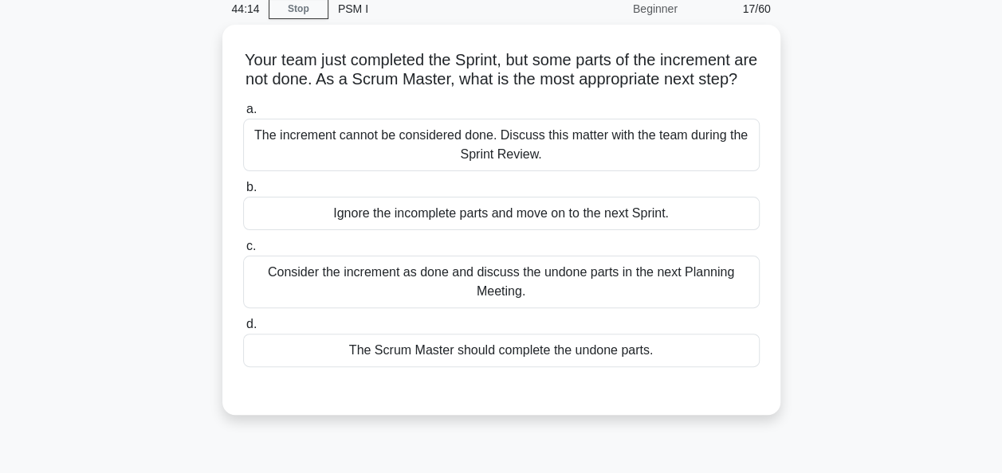
scroll to position [37, 0]
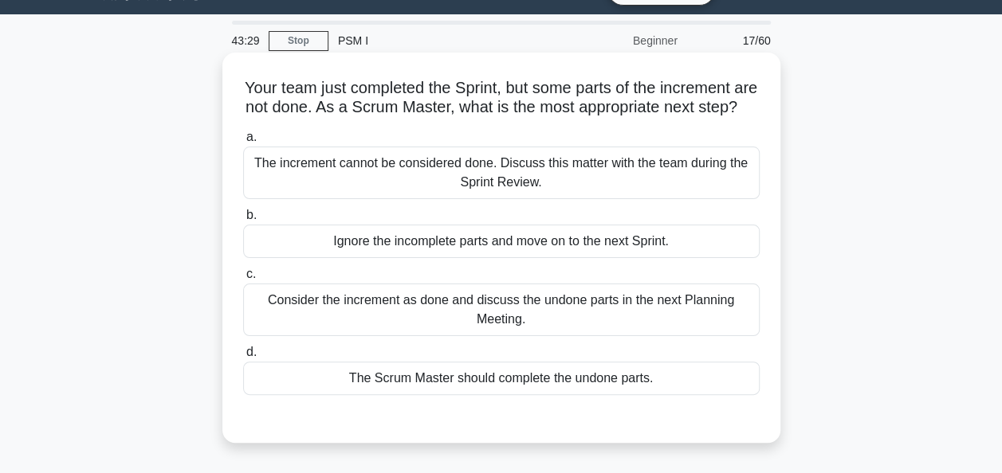
click at [532, 333] on div "Consider the increment as done and discuss the undone parts in the next Plannin…" at bounding box center [501, 310] width 516 height 53
click at [243, 280] on input "c. Consider the increment as done and discuss the undone parts in the next Plan…" at bounding box center [243, 274] width 0 height 10
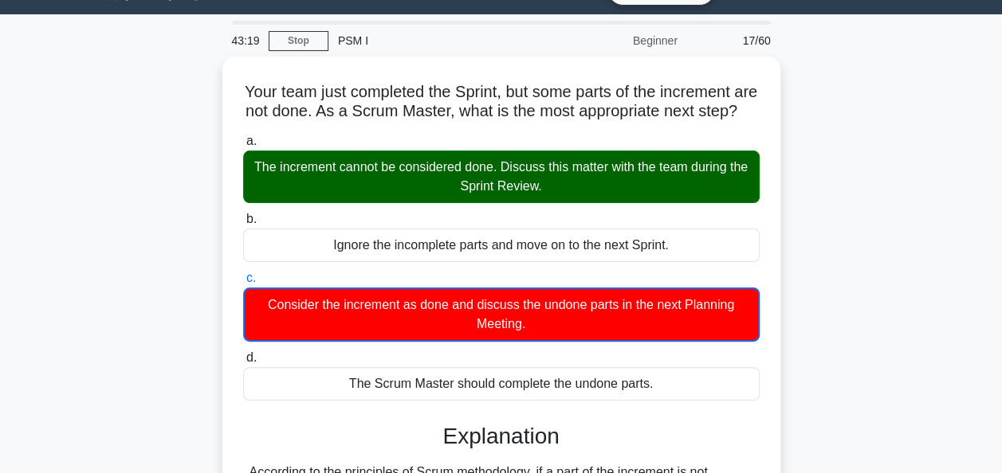
click at [243, 353] on input "d. The Scrum Master should complete the undone parts." at bounding box center [243, 358] width 0 height 10
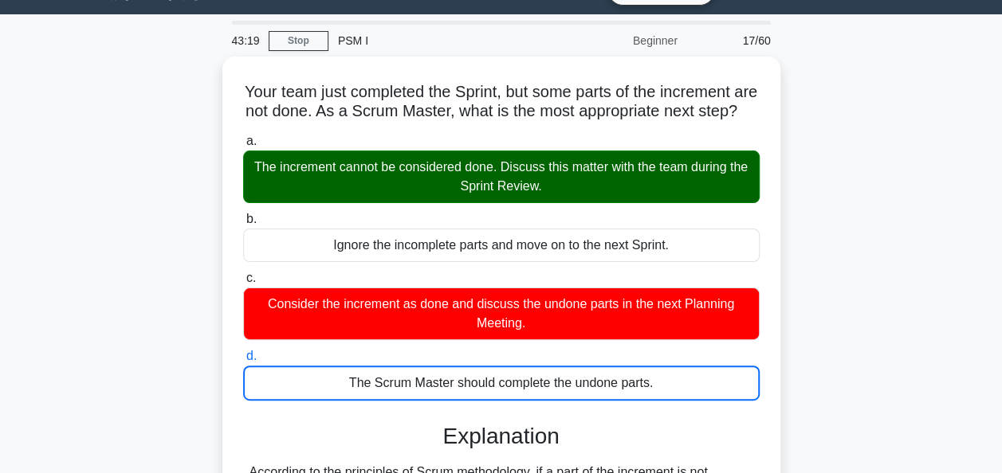
click at [243, 136] on input "a. The increment cannot be considered done. Discuss this matter with the team d…" at bounding box center [243, 141] width 0 height 10
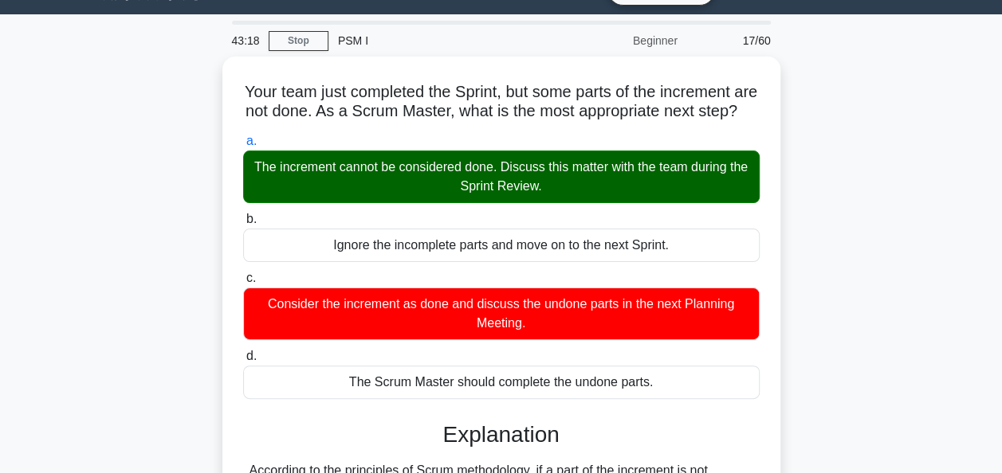
click at [243, 214] on input "b. Ignore the incomplete parts and move on to the next Sprint." at bounding box center [243, 219] width 0 height 10
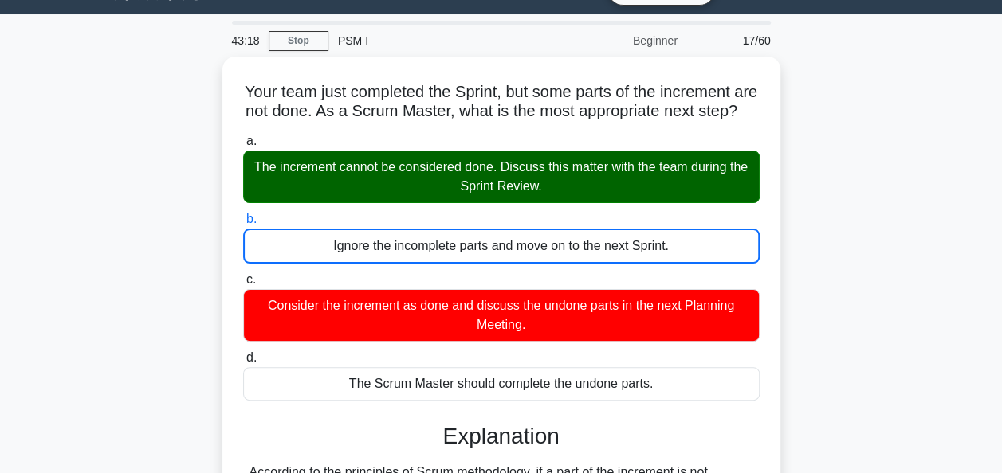
click at [243, 275] on input "c. Consider the increment as done and discuss the undone parts in the next Plan…" at bounding box center [243, 280] width 0 height 10
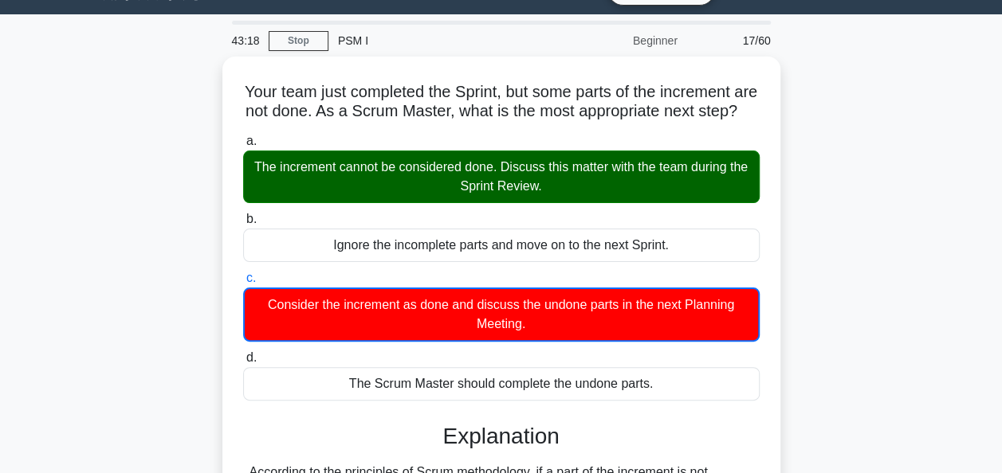
click at [243, 353] on input "d. The Scrum Master should complete the undone parts." at bounding box center [243, 358] width 0 height 10
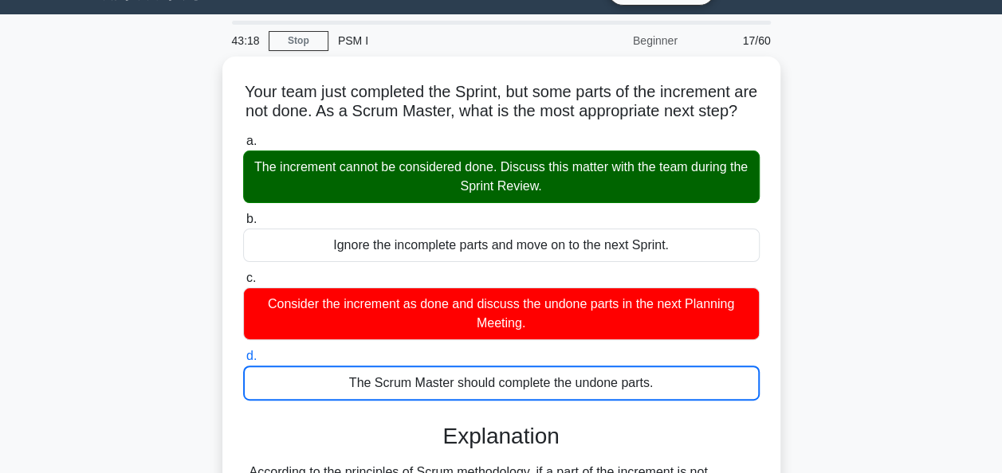
click at [243, 136] on input "a. The increment cannot be considered done. Discuss this matter with the team d…" at bounding box center [243, 141] width 0 height 10
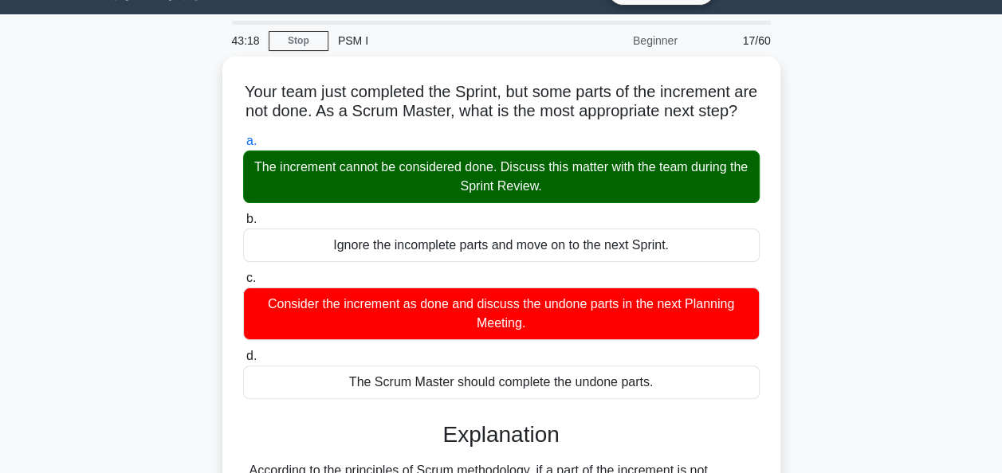
click at [243, 214] on input "b. Ignore the incomplete parts and move on to the next Sprint." at bounding box center [243, 219] width 0 height 10
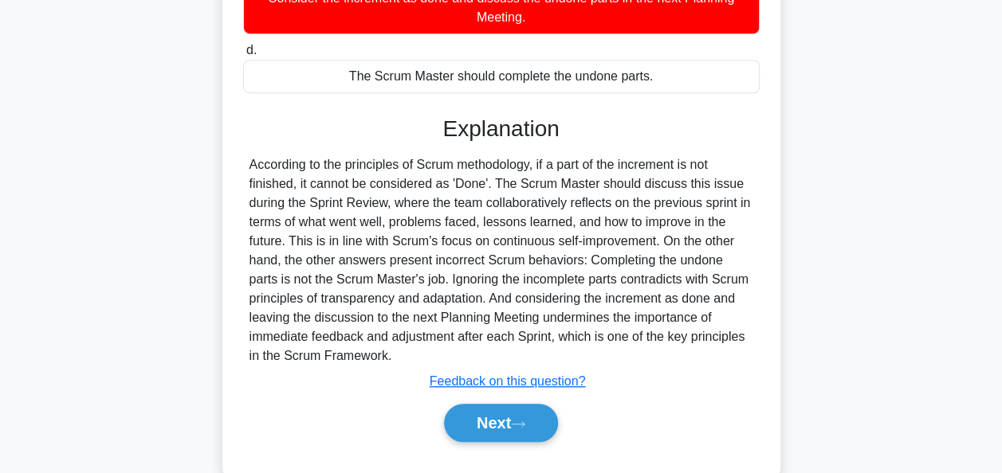
scroll to position [395, 0]
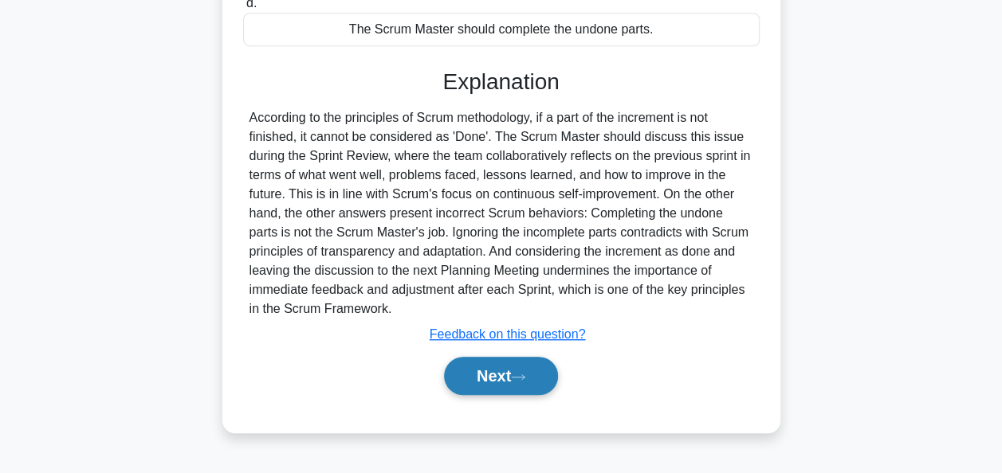
click at [469, 376] on button "Next" at bounding box center [501, 376] width 114 height 38
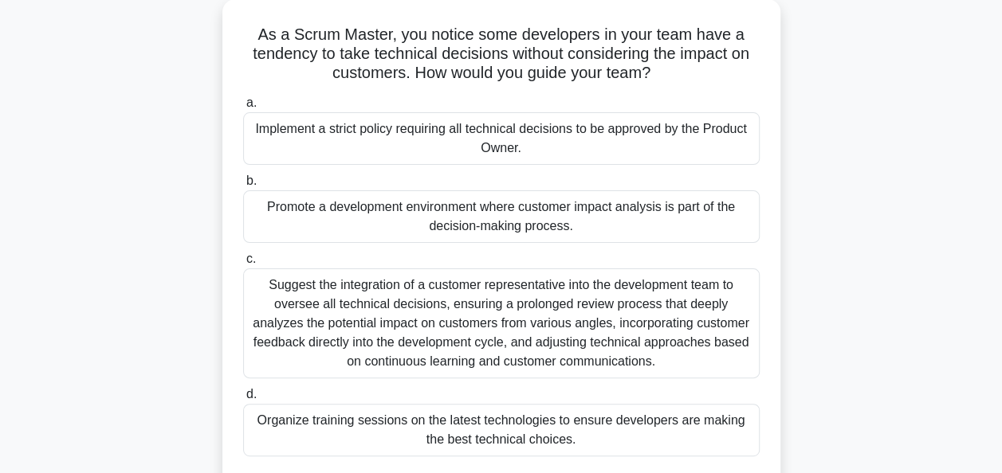
scroll to position [96, 0]
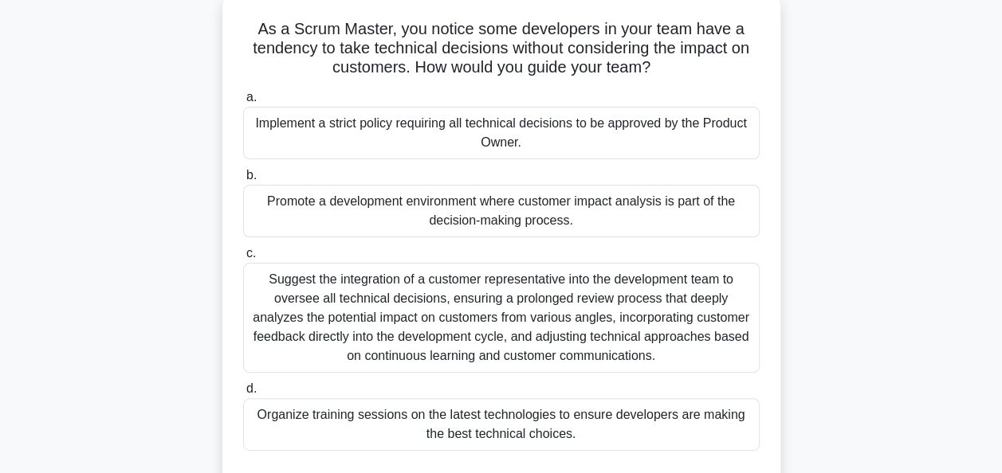
click at [411, 226] on div "Promote a development environment where customer impact analysis is part of the…" at bounding box center [501, 211] width 516 height 53
click at [243, 181] on input "b. Promote a development environment where customer impact analysis is part of …" at bounding box center [243, 176] width 0 height 10
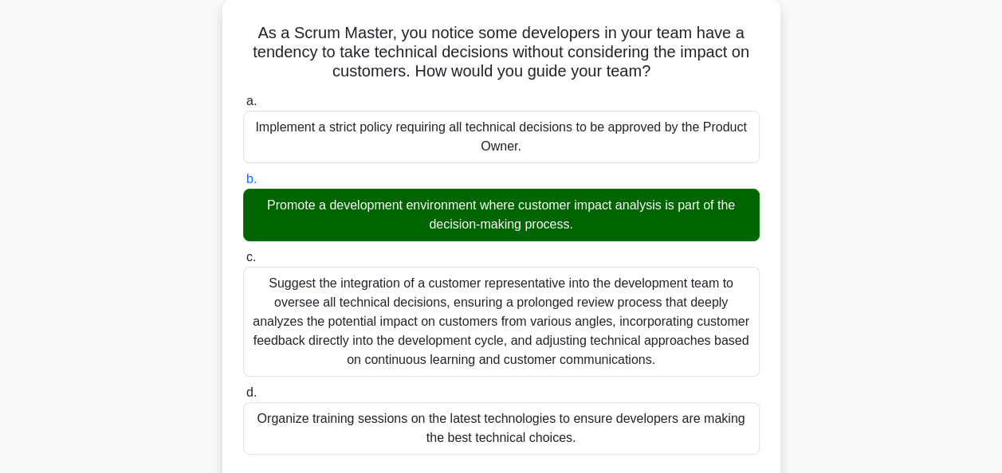
scroll to position [450, 0]
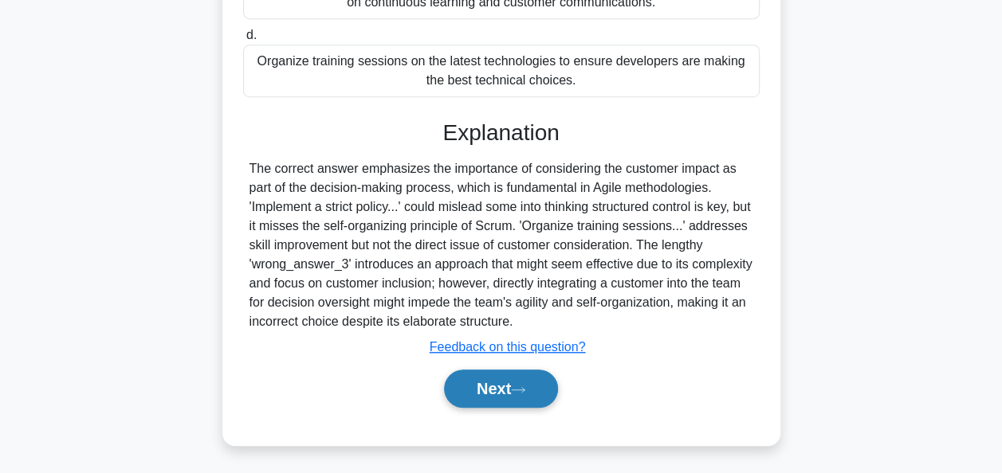
click at [493, 382] on button "Next" at bounding box center [501, 389] width 114 height 38
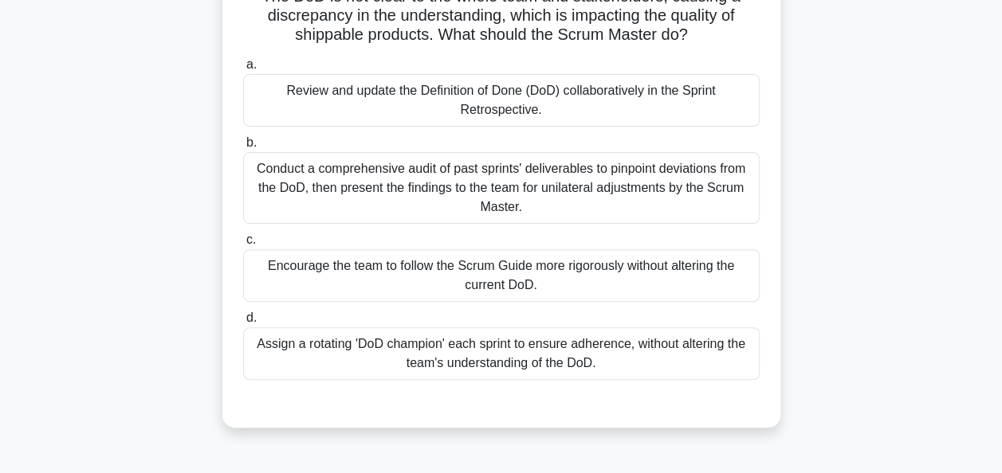
scroll to position [100, 0]
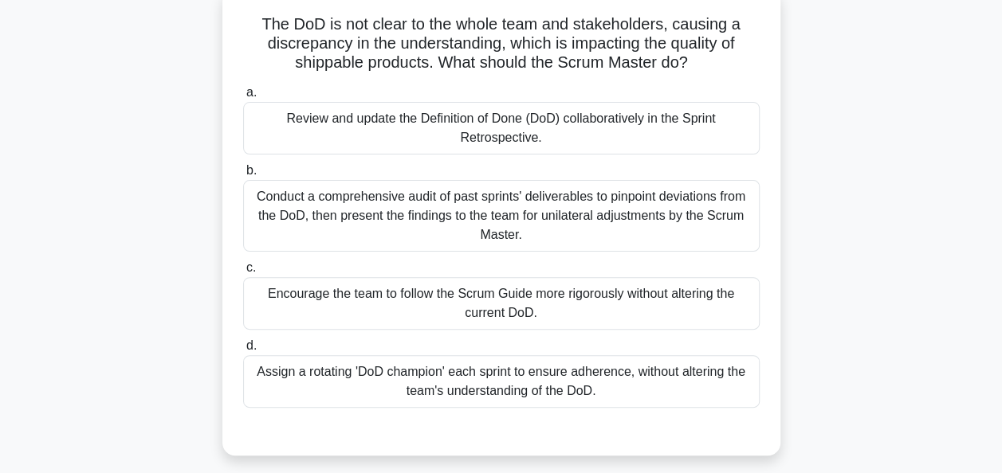
click at [458, 121] on div "Review and update the Definition of Done (DoD) collaboratively in the Sprint Re…" at bounding box center [501, 128] width 516 height 53
click at [243, 98] on input "a. Review and update the Definition of Done (DoD) collaboratively in the Sprint…" at bounding box center [243, 93] width 0 height 10
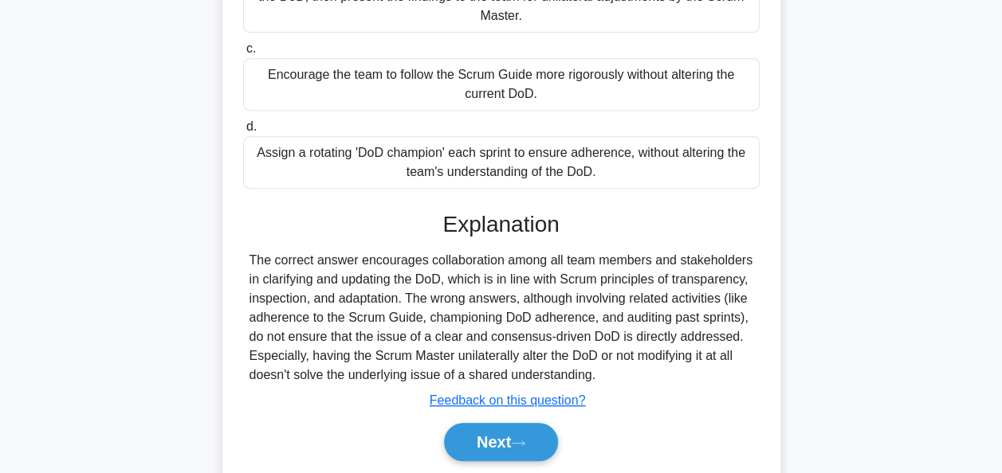
scroll to position [387, 0]
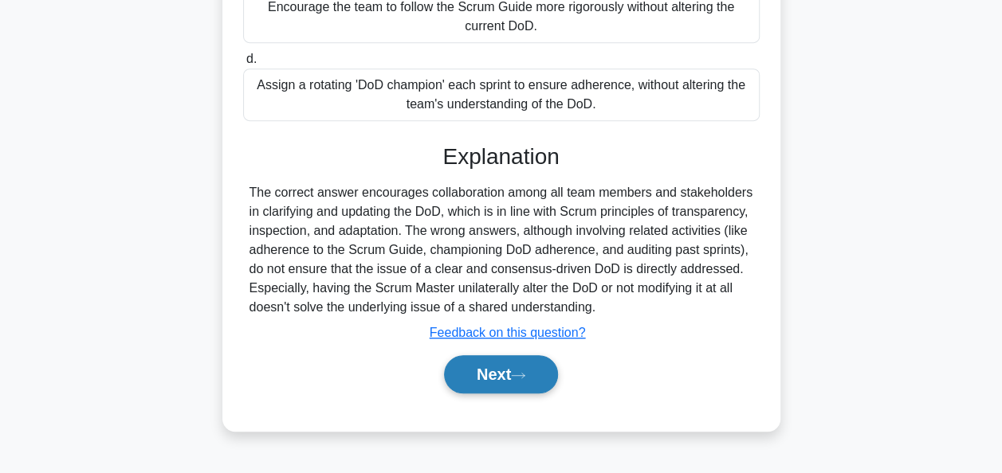
click at [497, 365] on button "Next" at bounding box center [501, 374] width 114 height 38
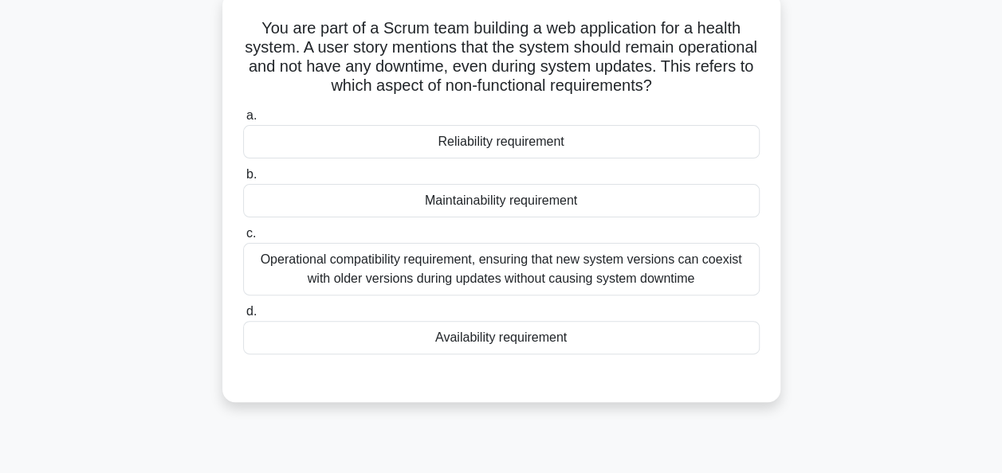
scroll to position [69, 0]
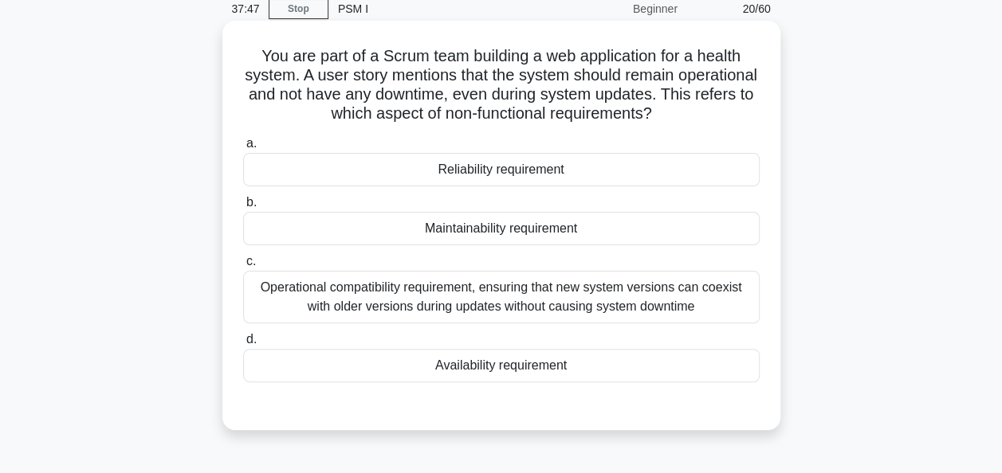
click at [532, 362] on div "Availability requirement" at bounding box center [501, 365] width 516 height 33
click at [243, 345] on input "d. Availability requirement" at bounding box center [243, 340] width 0 height 10
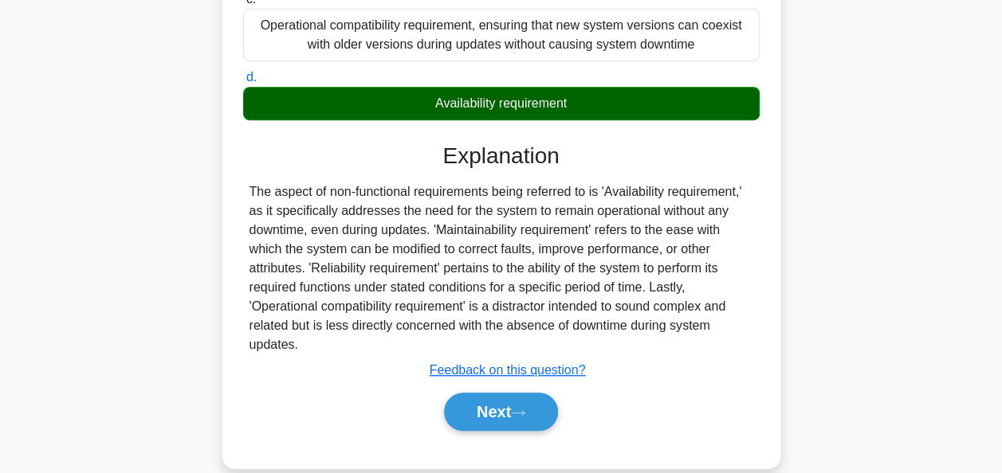
scroll to position [387, 0]
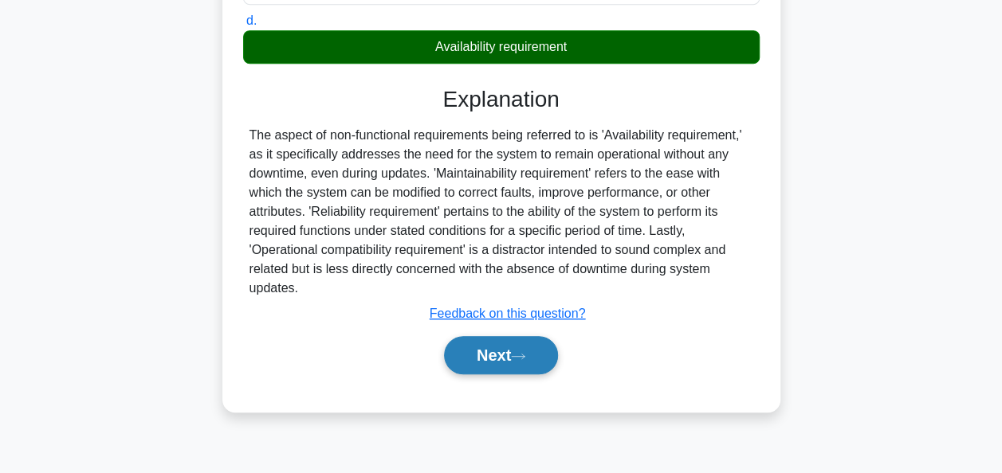
click at [493, 351] on button "Next" at bounding box center [501, 355] width 114 height 38
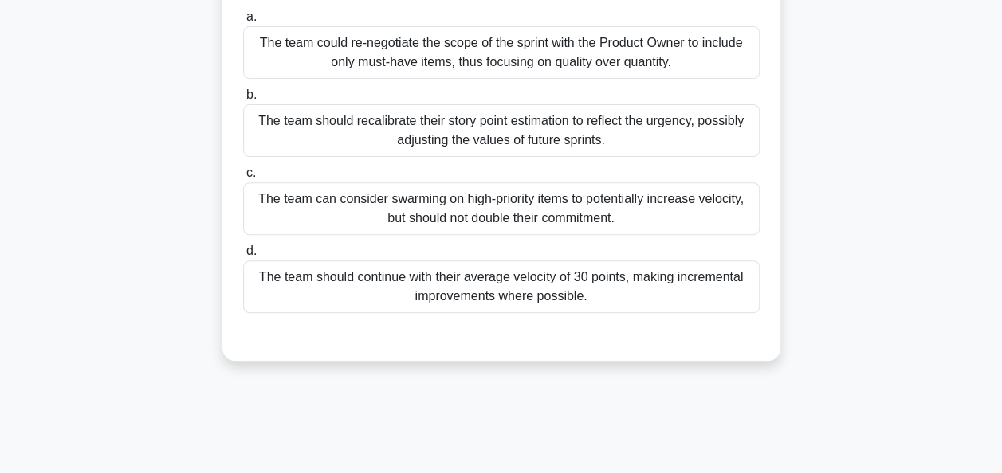
scroll to position [69, 0]
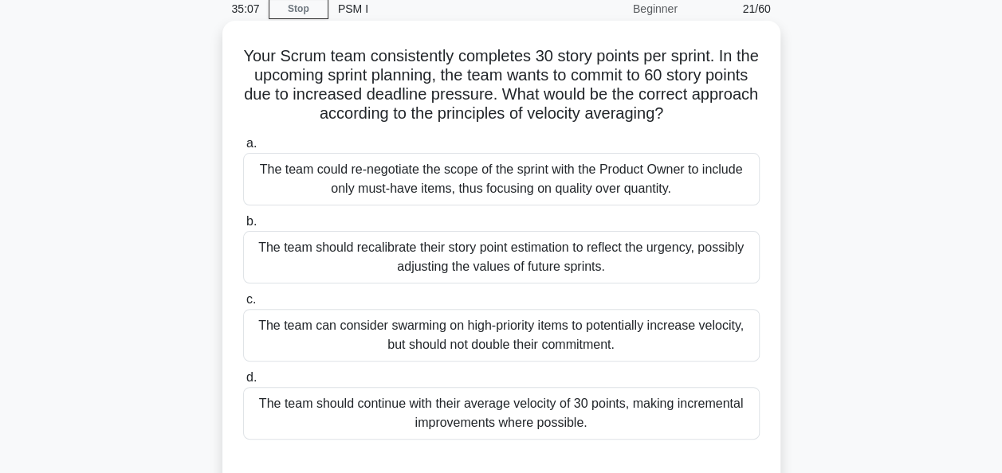
drag, startPoint x: 493, startPoint y: 351, endPoint x: 443, endPoint y: 426, distance: 89.5
click at [443, 426] on div "a. The team could re-negotiate the scope of the sprint with the Product Owner t…" at bounding box center [502, 287] width 536 height 312
click at [443, 426] on div "The team should continue with their average velocity of 30 points, making incre…" at bounding box center [501, 413] width 516 height 53
click at [243, 383] on input "d. The team should continue with their average velocity of 30 points, making in…" at bounding box center [243, 378] width 0 height 10
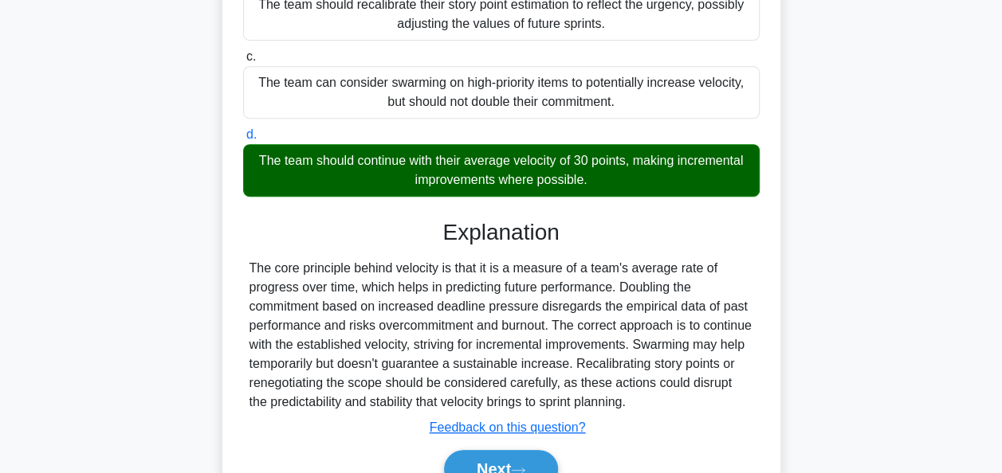
scroll to position [392, 0]
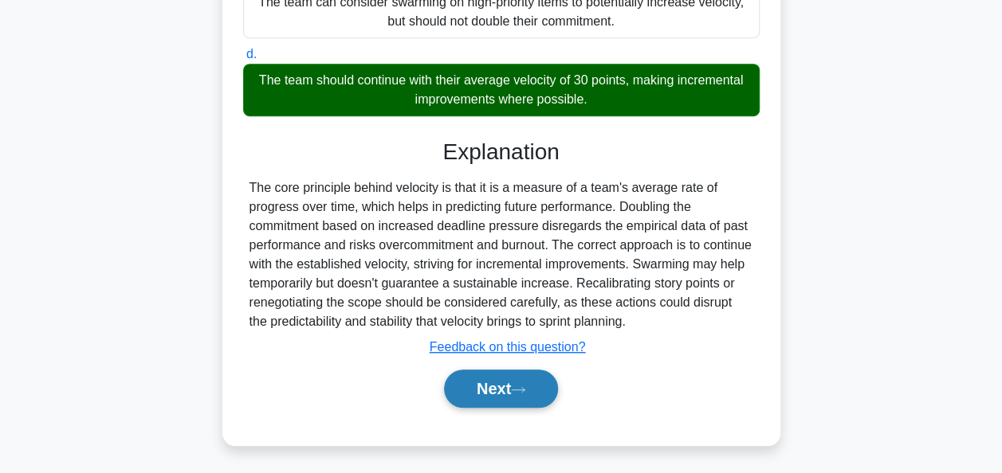
click at [484, 393] on button "Next" at bounding box center [501, 389] width 114 height 38
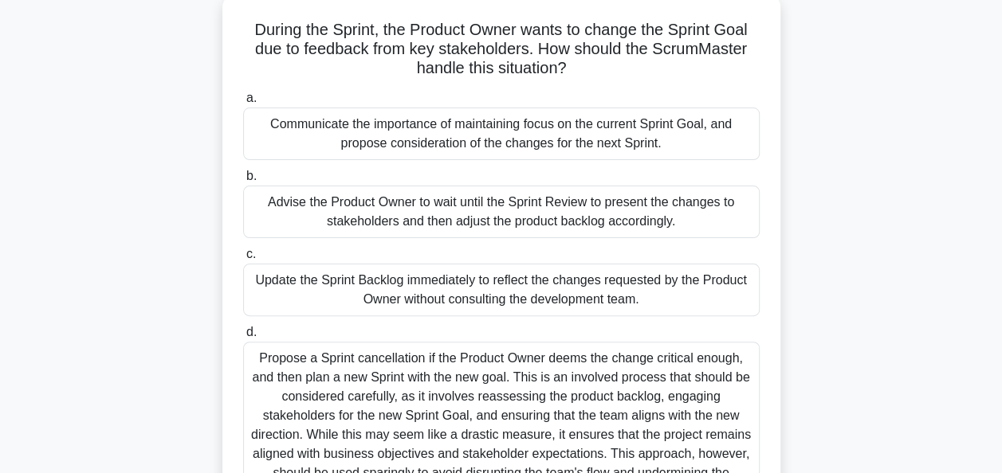
scroll to position [100, 0]
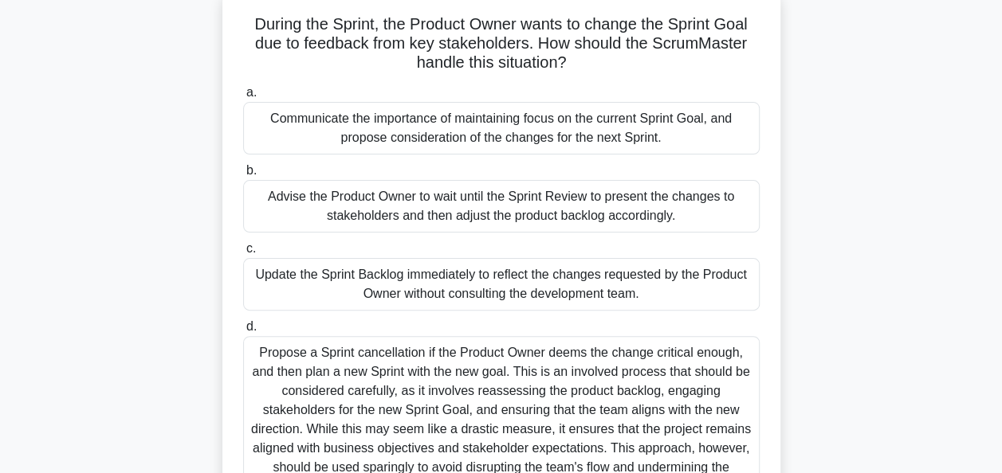
click at [539, 133] on div "Communicate the importance of maintaining focus on the current Sprint Goal, and…" at bounding box center [501, 128] width 516 height 53
click at [243, 98] on input "a. Communicate the importance of maintaining focus on the current Sprint Goal, …" at bounding box center [243, 93] width 0 height 10
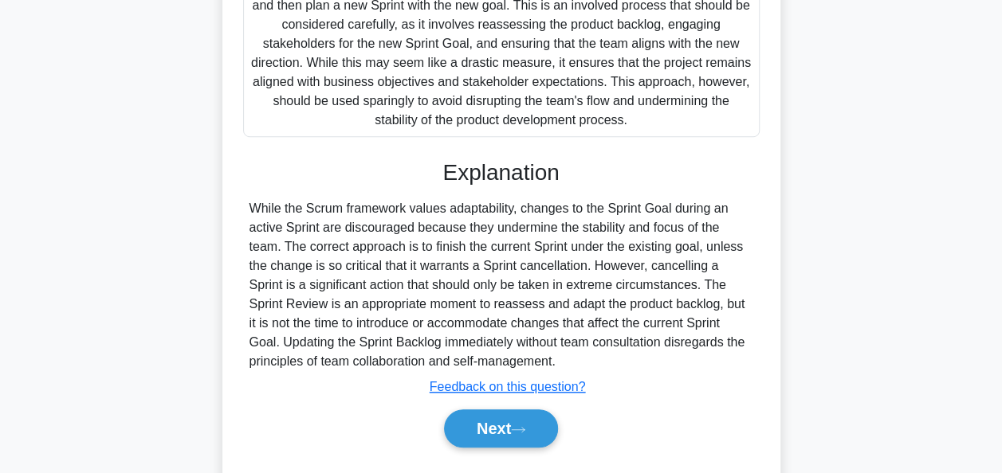
scroll to position [481, 0]
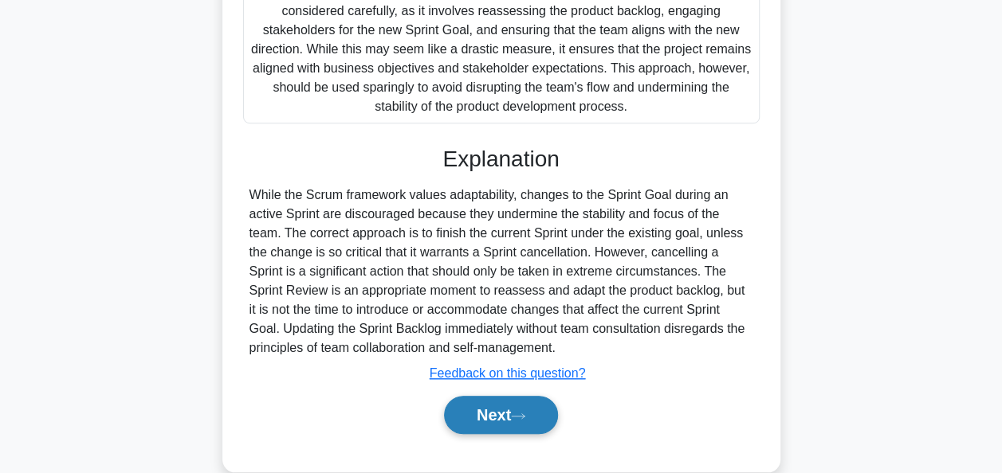
click at [479, 401] on button "Next" at bounding box center [501, 415] width 114 height 38
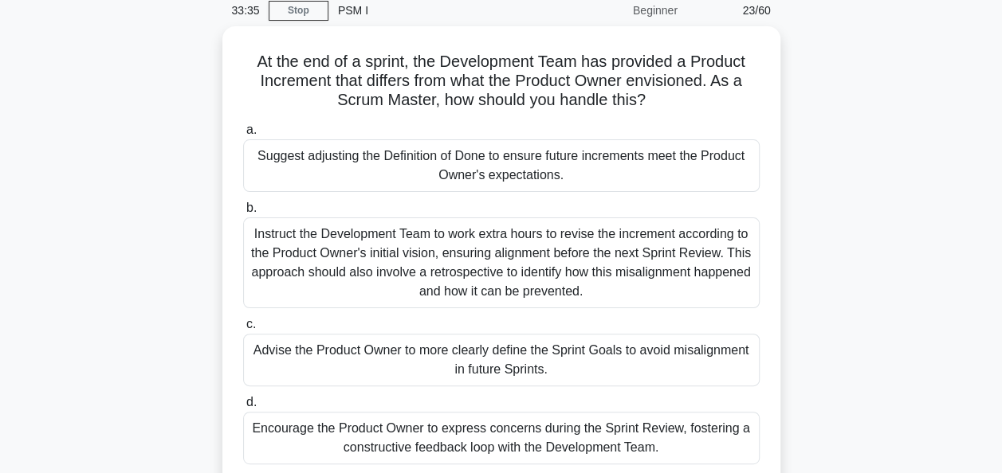
scroll to position [69, 0]
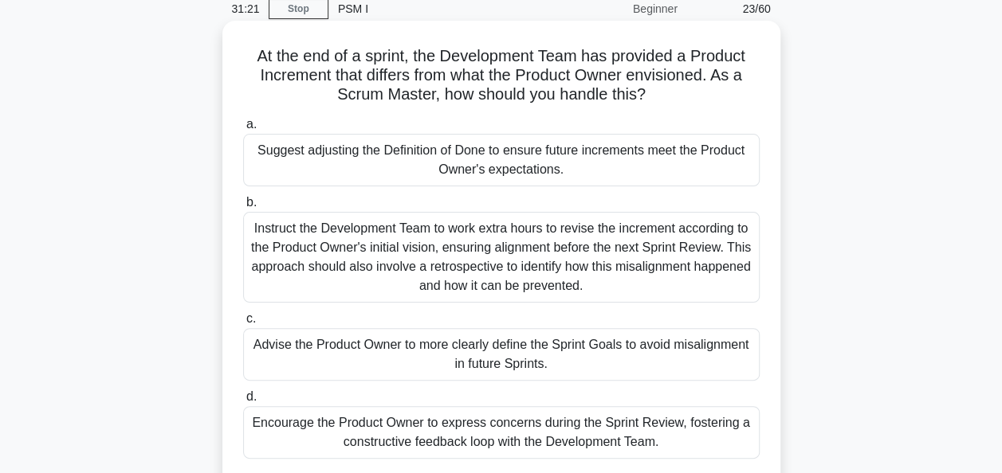
click at [515, 435] on div "Encourage the Product Owner to express concerns during the Sprint Review, foste…" at bounding box center [501, 432] width 516 height 53
click at [243, 402] on input "d. Encourage the Product Owner to express concerns during the Sprint Review, fo…" at bounding box center [243, 397] width 0 height 10
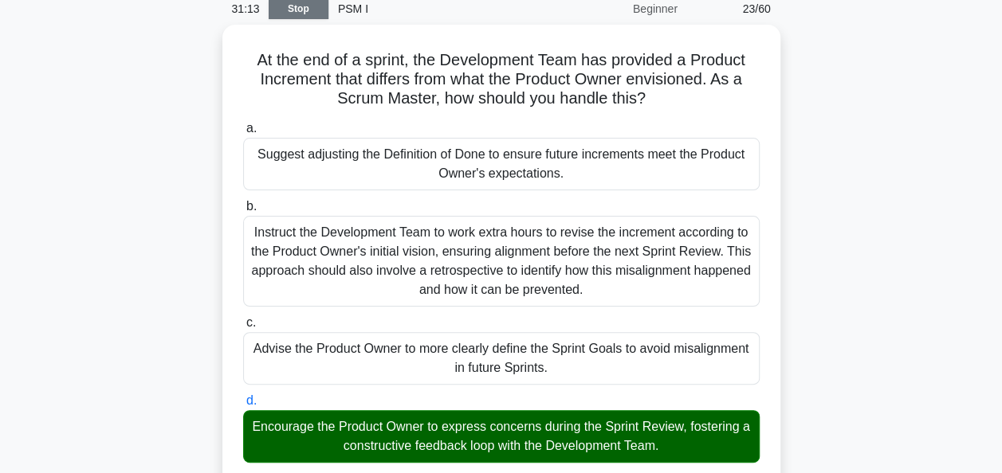
click at [298, 6] on link "Stop" at bounding box center [299, 9] width 60 height 20
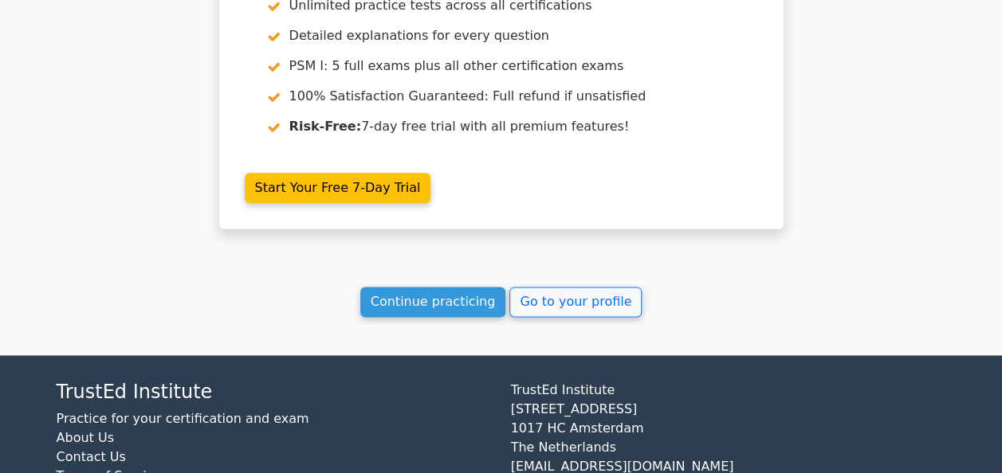
scroll to position [3947, 0]
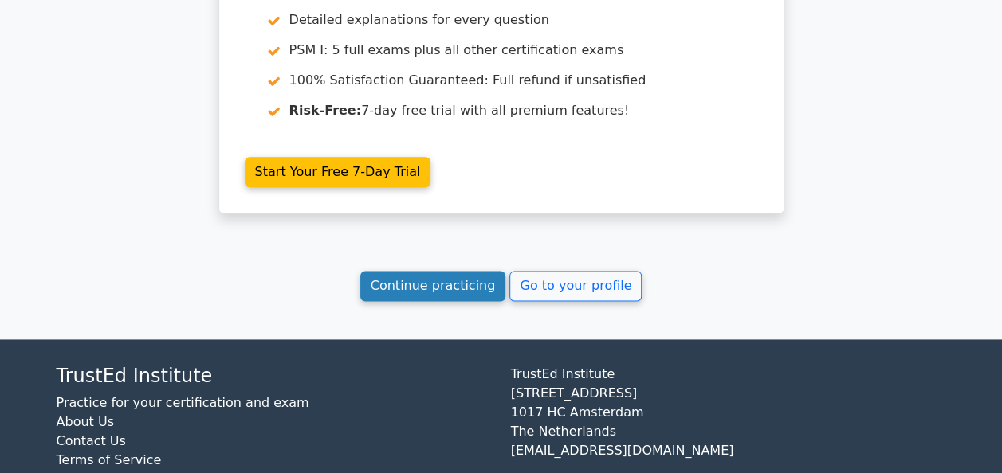
click at [409, 271] on link "Continue practicing" at bounding box center [433, 286] width 146 height 30
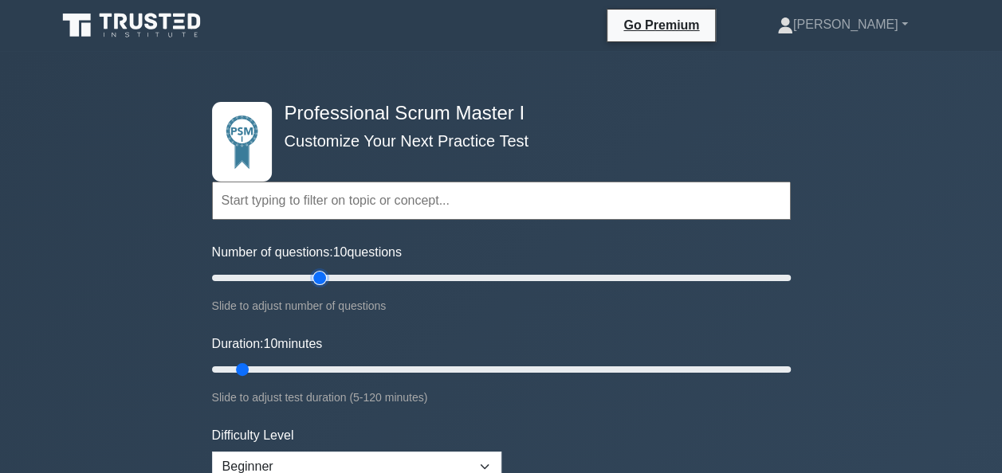
click at [314, 273] on input "Number of questions: 10 questions" at bounding box center [501, 278] width 579 height 19
click at [301, 277] on input "Number of questions: 40 questions" at bounding box center [501, 278] width 579 height 19
click at [298, 278] on input "Number of questions: 35 questions" at bounding box center [501, 278] width 579 height 19
type input "30"
click at [293, 276] on input "Number of questions: 30 questions" at bounding box center [501, 278] width 579 height 19
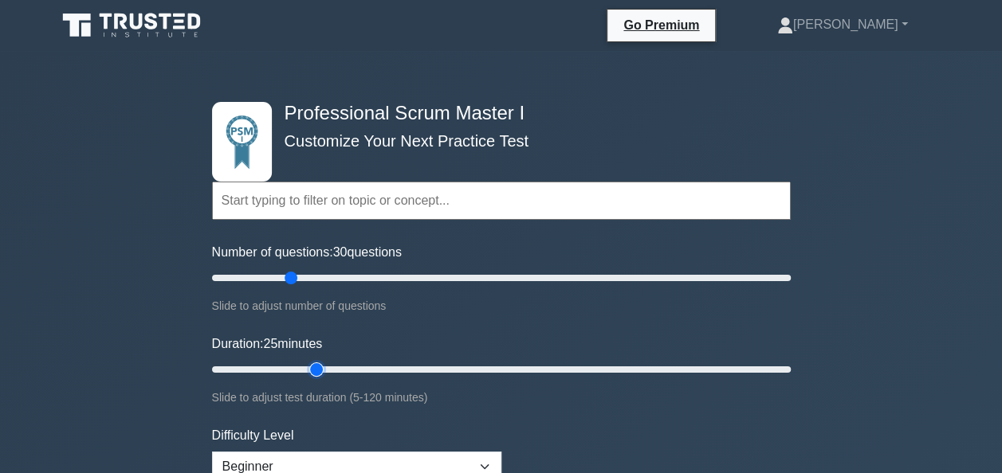
click at [321, 366] on input "Duration: 25 minutes" at bounding box center [501, 369] width 579 height 19
type input "30"
click at [334, 367] on input "Duration: 25 minutes" at bounding box center [501, 369] width 579 height 19
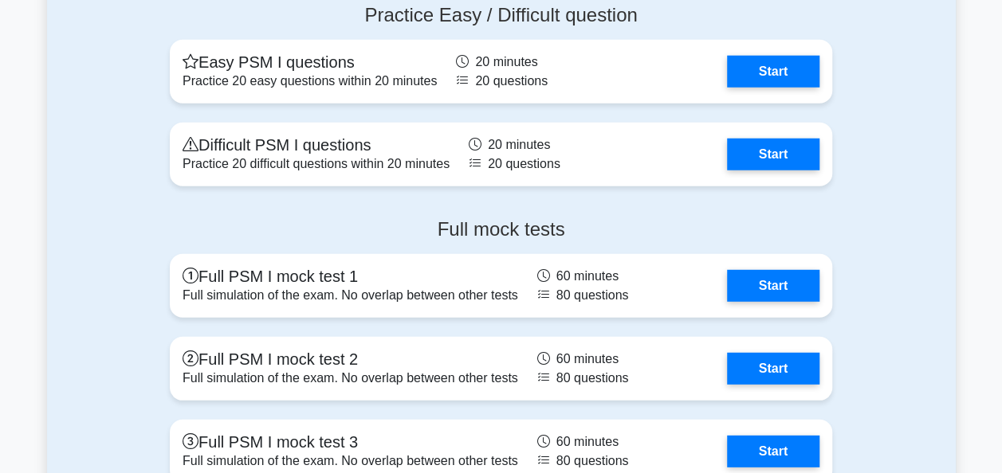
scroll to position [5057, 0]
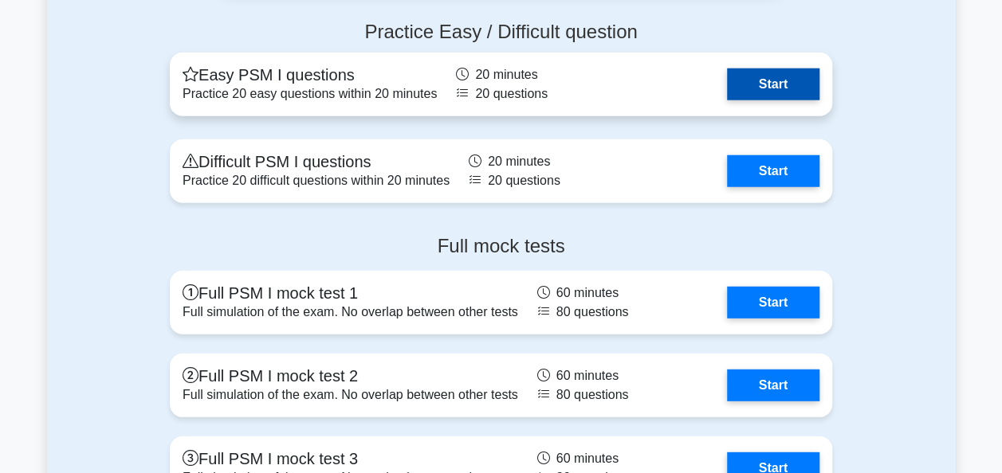
click at [779, 72] on link "Start" at bounding box center [773, 85] width 92 height 32
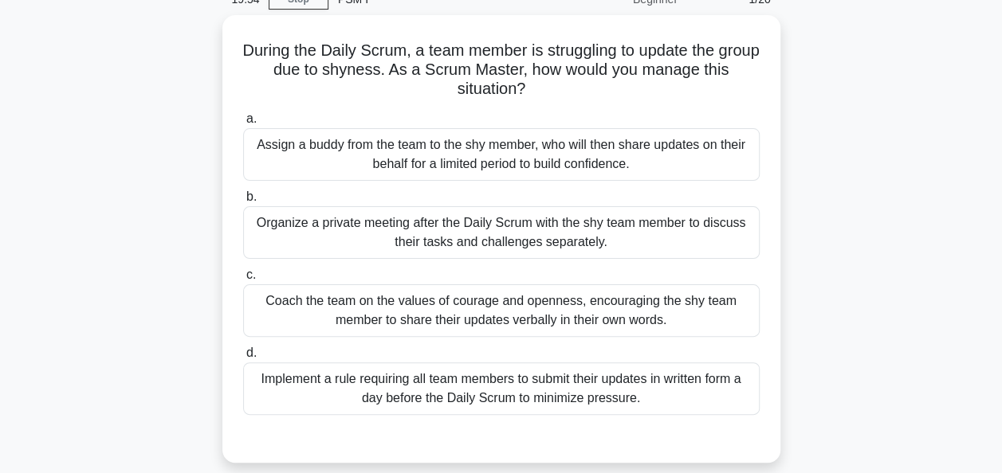
scroll to position [80, 0]
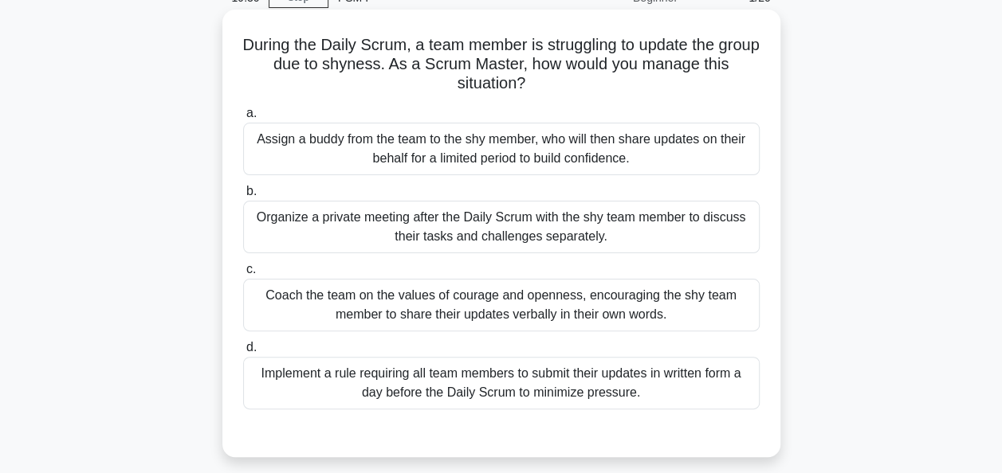
click at [708, 300] on div "Coach the team on the values of courage and openness, encouraging the shy team …" at bounding box center [501, 305] width 516 height 53
click at [243, 275] on input "c. Coach the team on the values of courage and openness, encouraging the shy te…" at bounding box center [243, 270] width 0 height 10
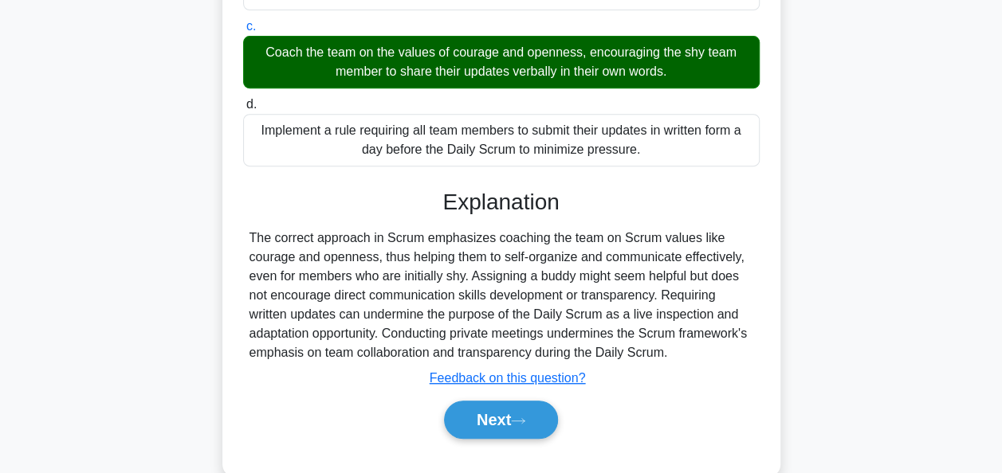
scroll to position [357, 0]
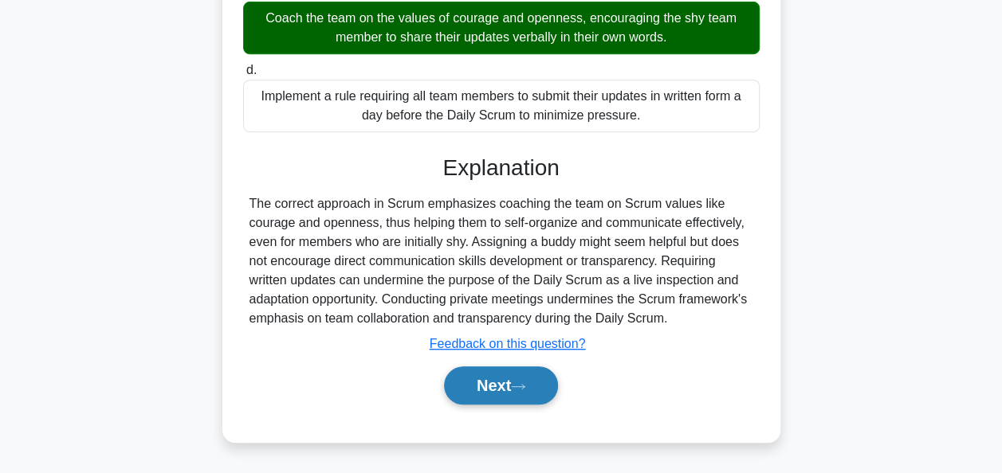
click at [511, 383] on button "Next" at bounding box center [501, 386] width 114 height 38
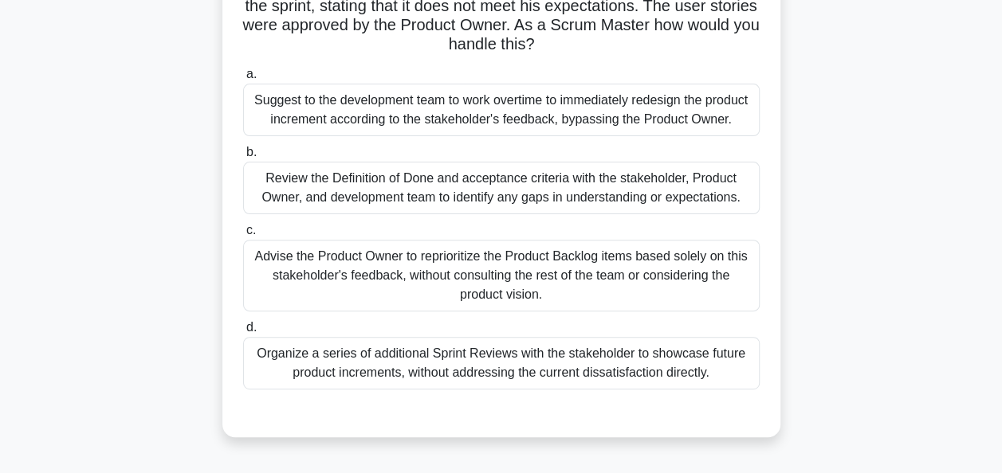
scroll to position [102, 0]
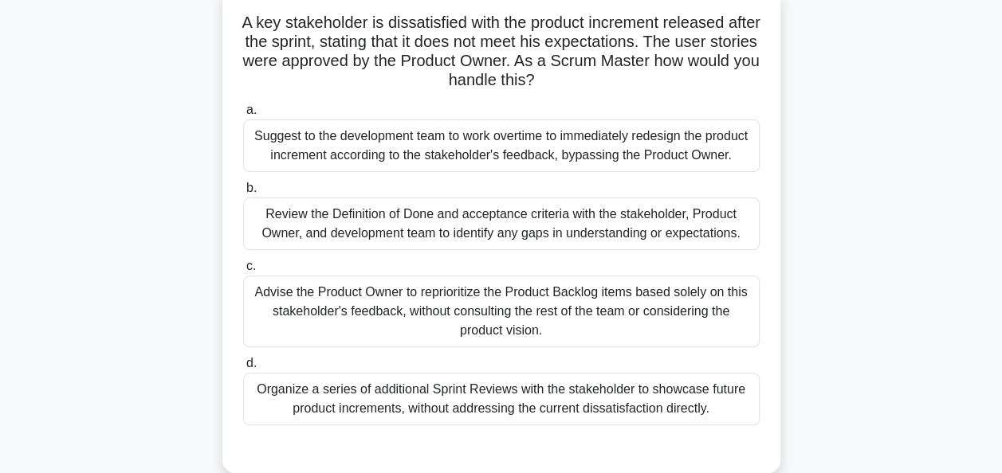
click at [564, 223] on div "Review the Definition of Done and acceptance criteria with the stakeholder, Pro…" at bounding box center [501, 224] width 516 height 53
click at [243, 194] on input "b. Review the Definition of Done and acceptance criteria with the stakeholder, …" at bounding box center [243, 188] width 0 height 10
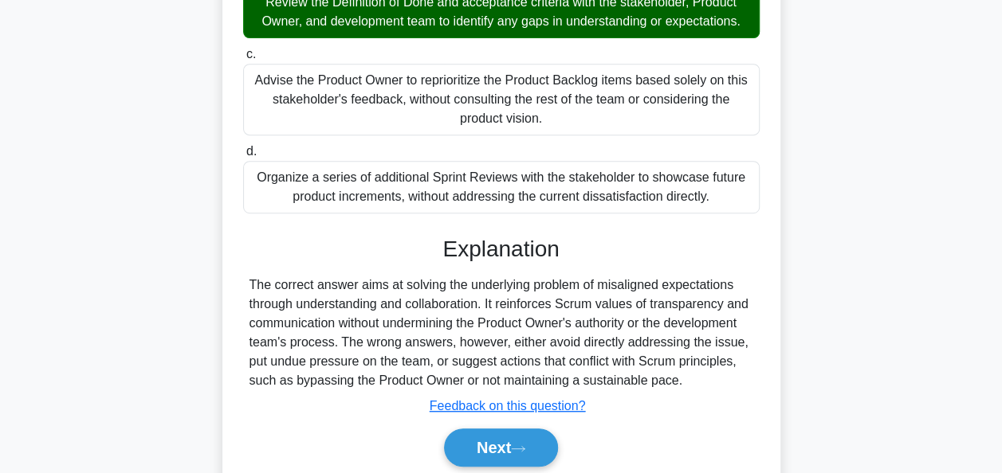
scroll to position [387, 0]
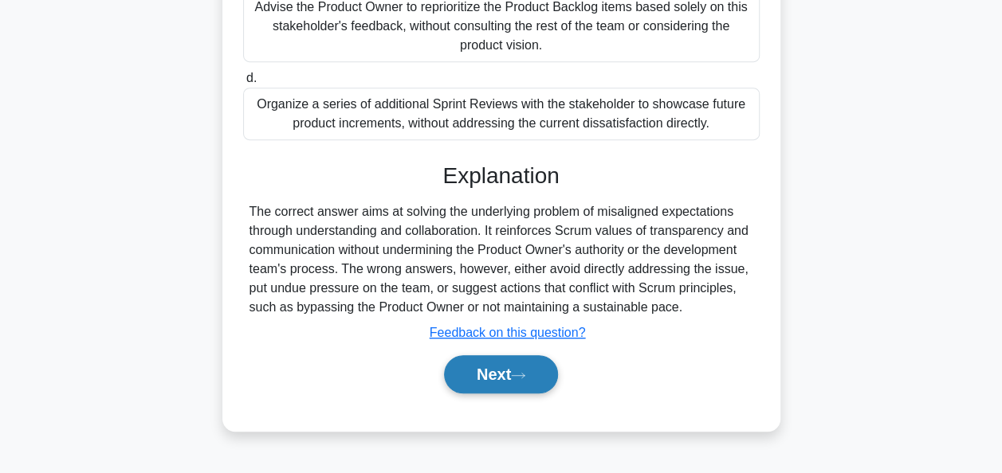
click at [496, 370] on button "Next" at bounding box center [501, 374] width 114 height 38
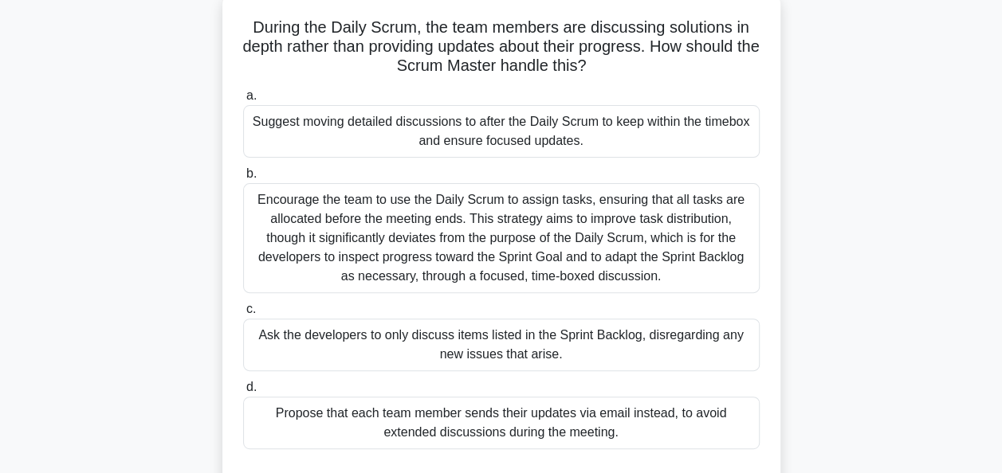
scroll to position [100, 0]
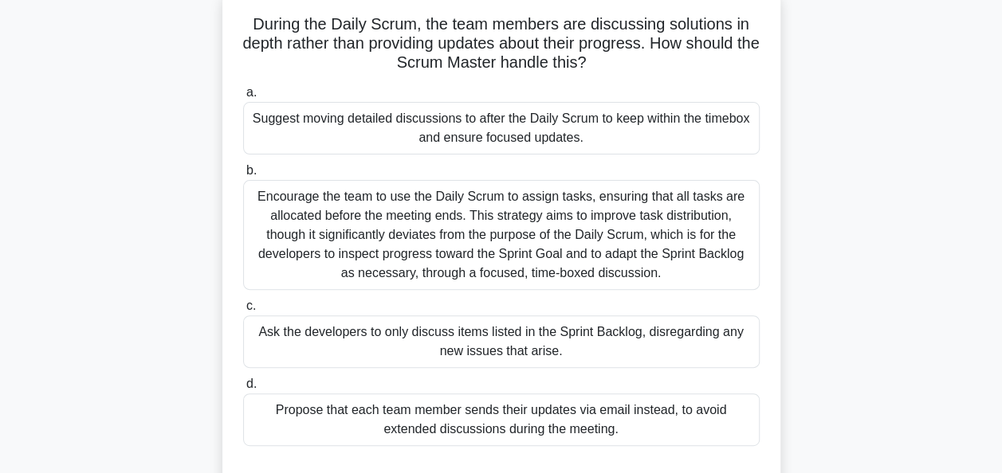
click at [340, 133] on div "Suggest moving detailed discussions to after the Daily Scrum to keep within the…" at bounding box center [501, 128] width 516 height 53
click at [243, 98] on input "a. Suggest moving detailed discussions to after the Daily Scrum to keep within …" at bounding box center [243, 93] width 0 height 10
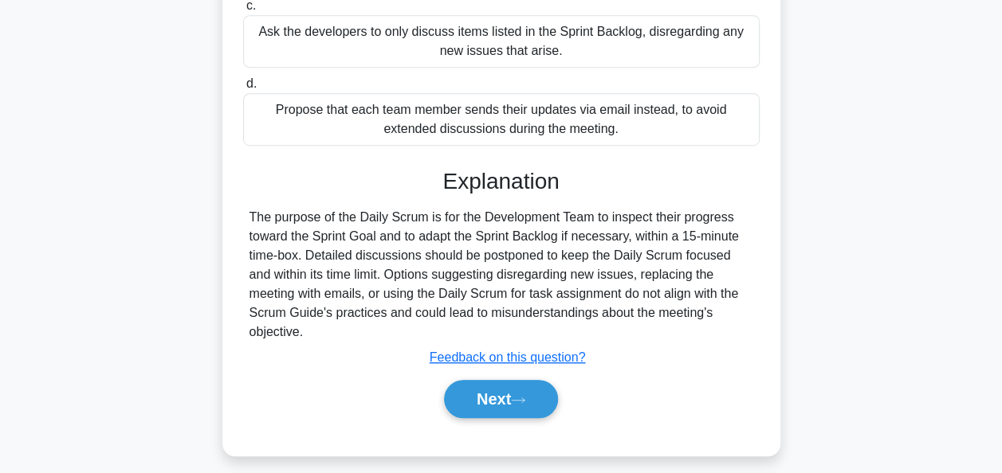
scroll to position [408, 0]
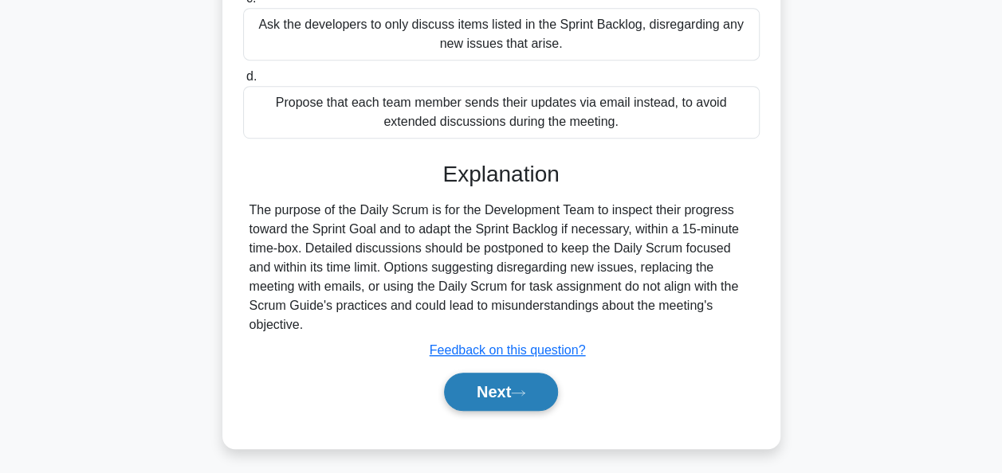
click at [483, 387] on button "Next" at bounding box center [501, 392] width 114 height 38
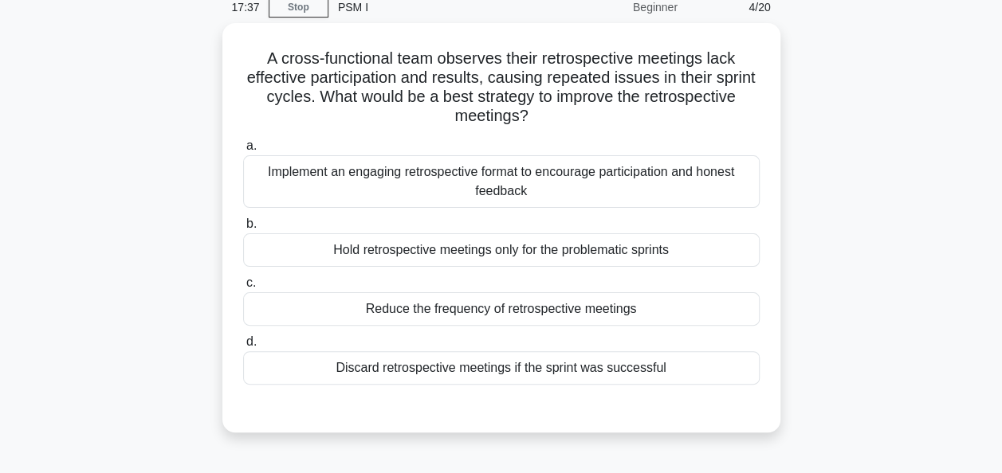
scroll to position [37, 0]
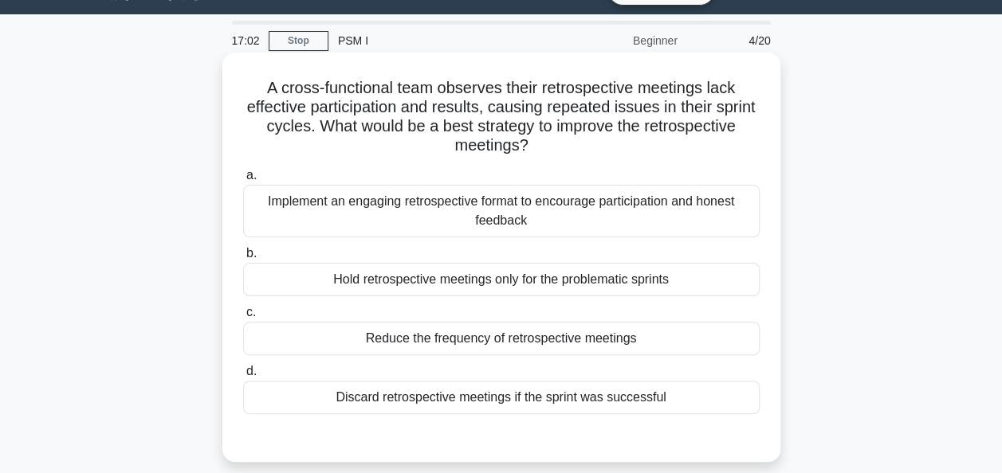
click at [559, 217] on div "Implement an engaging retrospective format to encourage participation and hones…" at bounding box center [501, 211] width 516 height 53
click at [243, 181] on input "a. Implement an engaging retrospective format to encourage participation and ho…" at bounding box center [243, 176] width 0 height 10
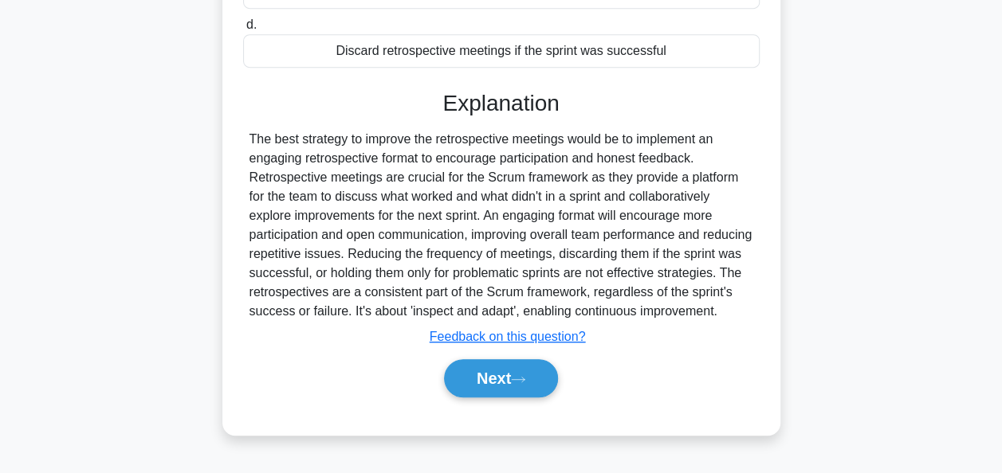
scroll to position [392, 0]
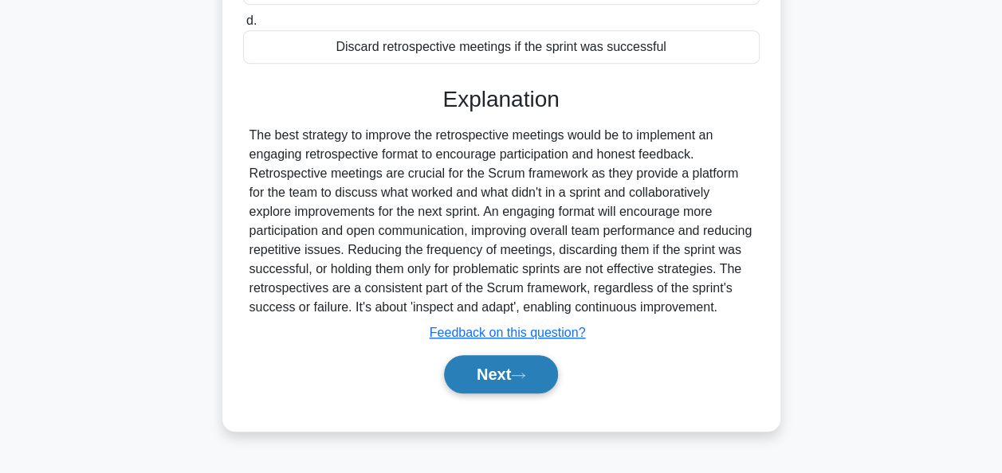
click at [498, 371] on button "Next" at bounding box center [501, 374] width 114 height 38
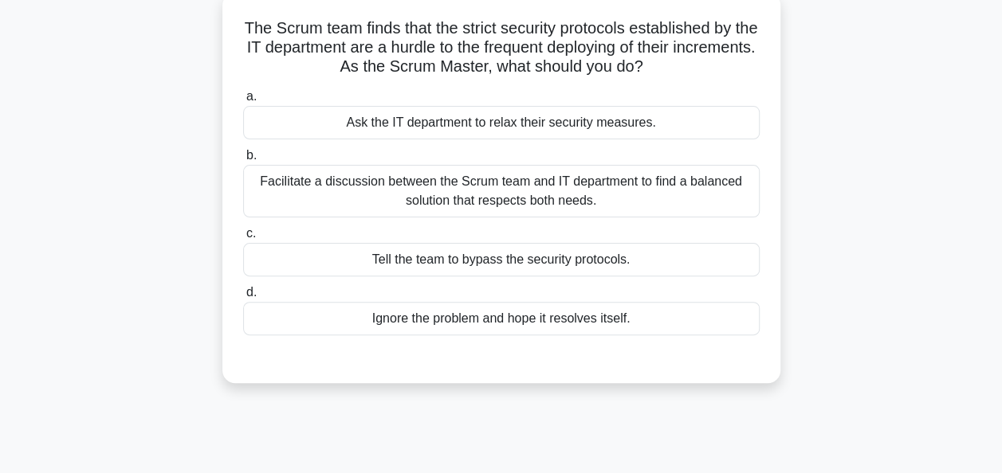
scroll to position [69, 0]
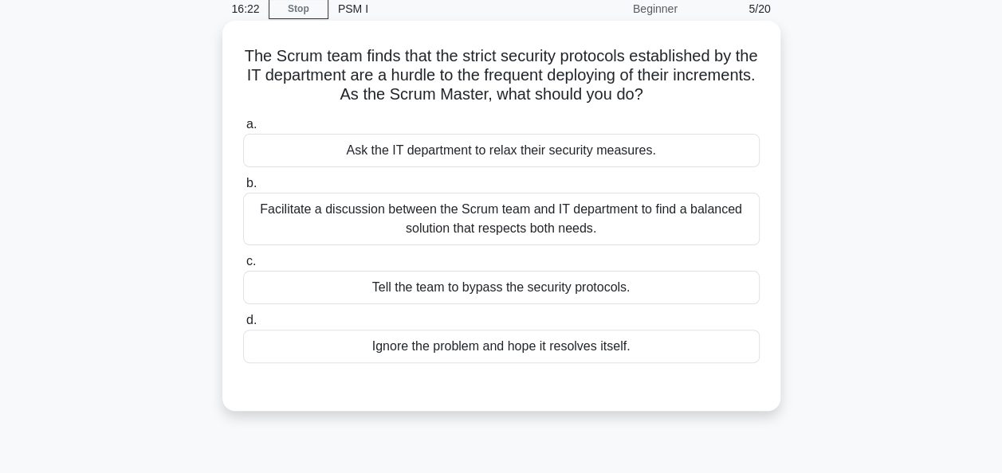
click at [663, 215] on div "Facilitate a discussion between the Scrum team and IT department to find a bala…" at bounding box center [501, 219] width 516 height 53
click at [243, 189] on input "b. Facilitate a discussion between the Scrum team and IT department to find a b…" at bounding box center [243, 184] width 0 height 10
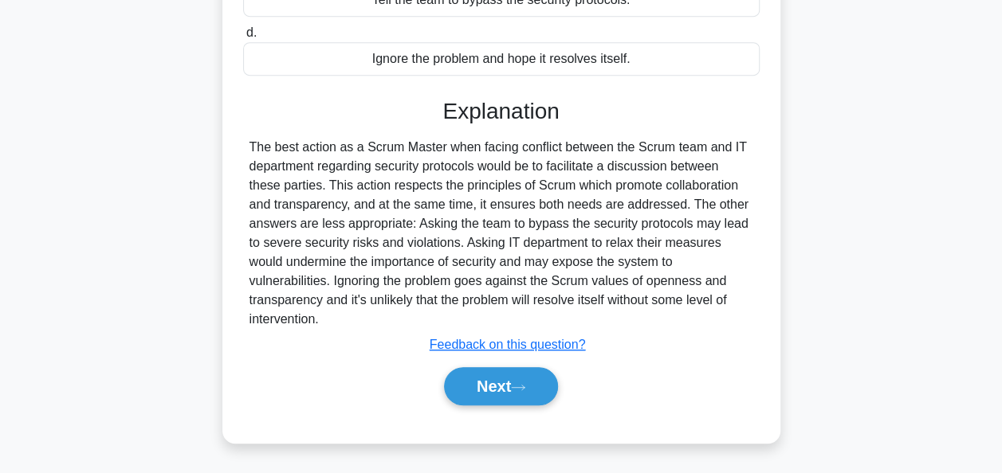
scroll to position [363, 0]
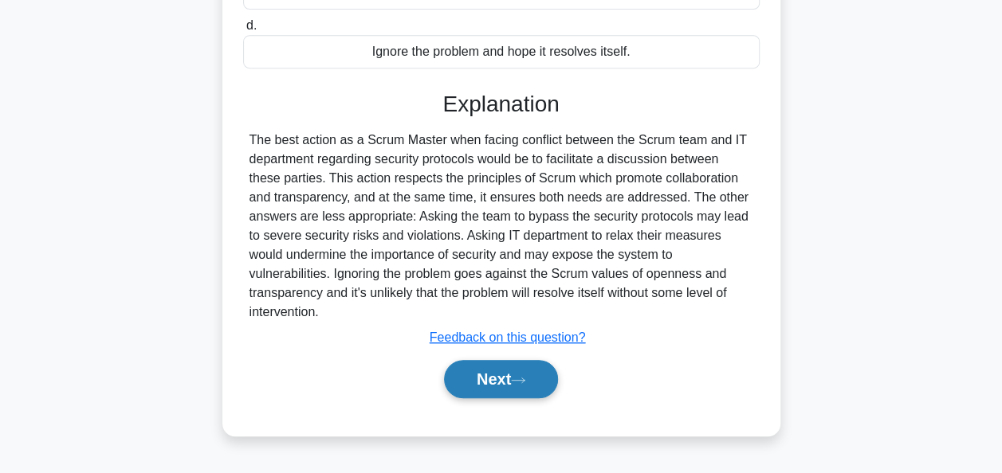
click at [481, 383] on button "Next" at bounding box center [501, 379] width 114 height 38
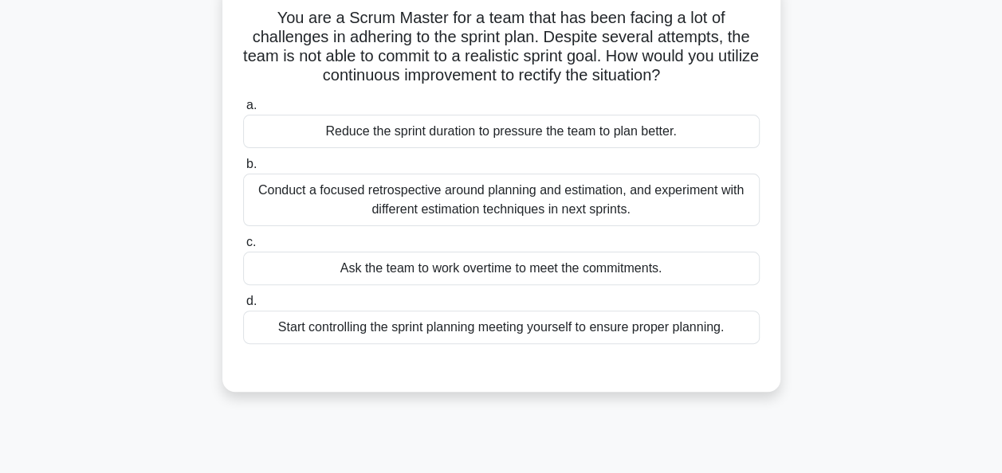
scroll to position [108, 0]
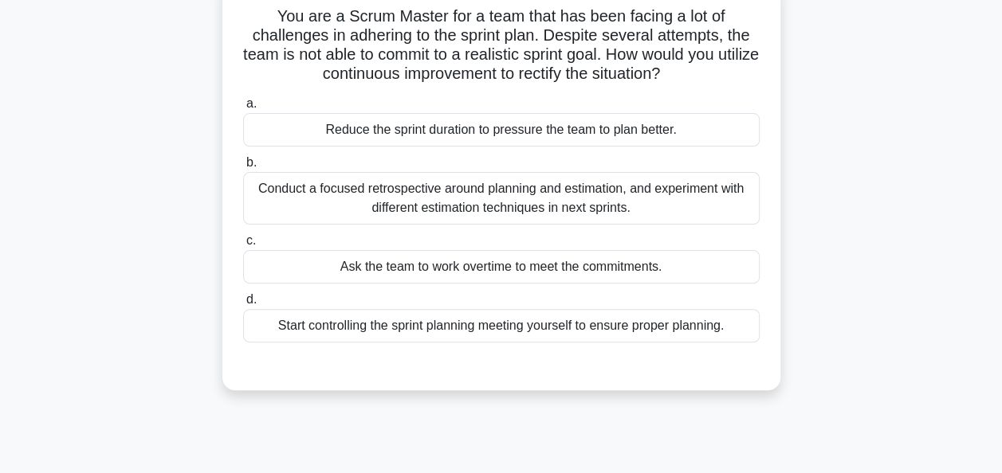
click at [548, 210] on div "Conduct a focused retrospective around planning and estimation, and experiment …" at bounding box center [501, 198] width 516 height 53
click at [243, 168] on input "b. Conduct a focused retrospective around planning and estimation, and experime…" at bounding box center [243, 163] width 0 height 10
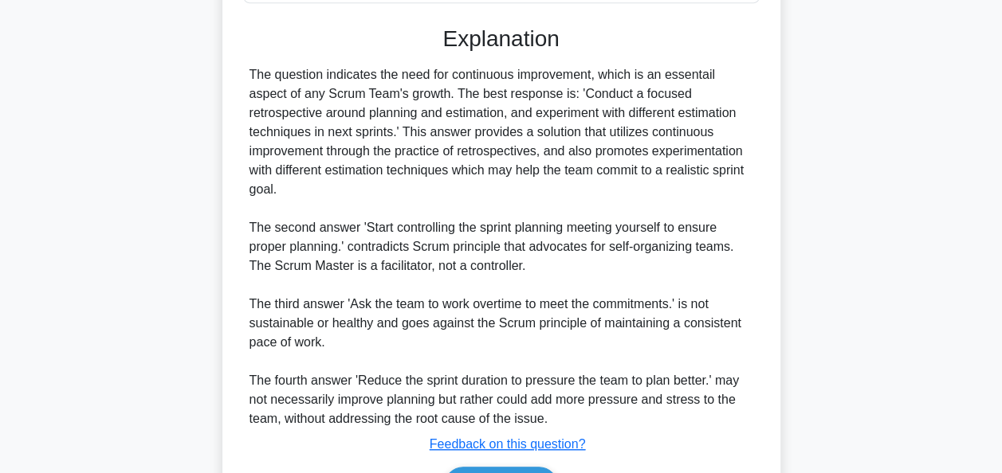
scroll to position [526, 0]
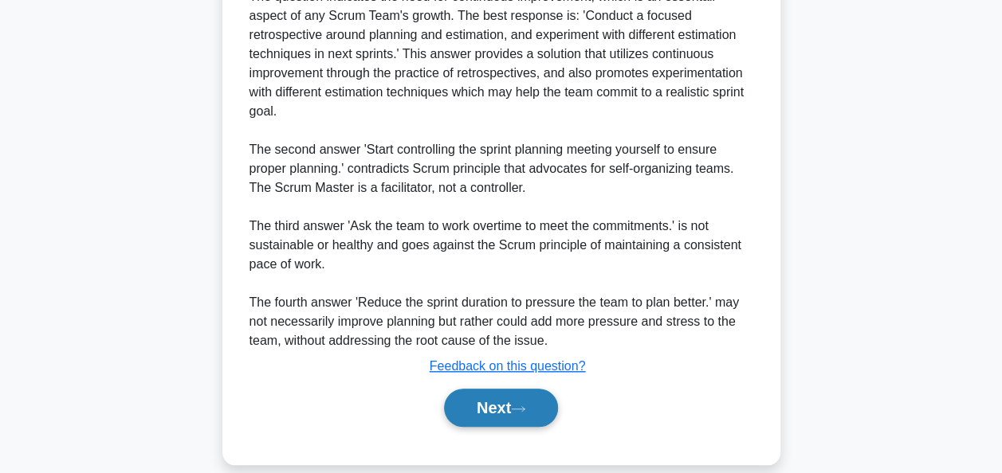
click at [511, 389] on button "Next" at bounding box center [501, 408] width 114 height 38
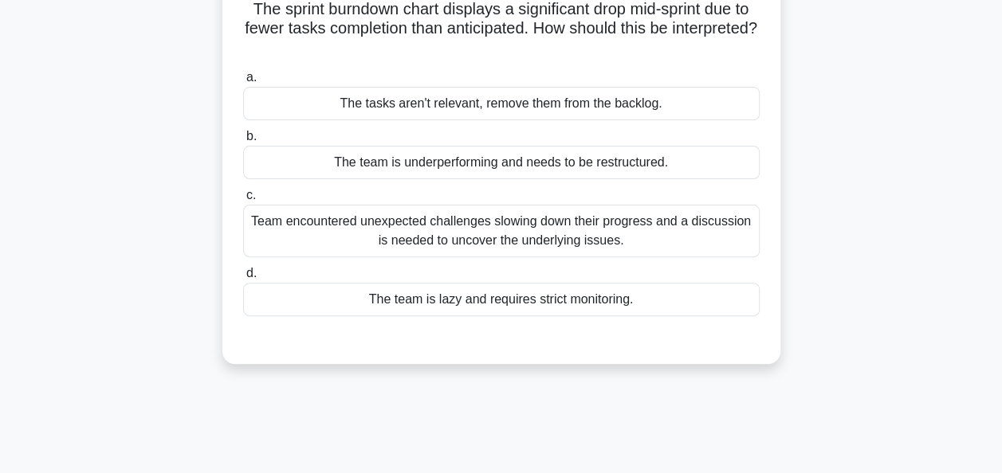
scroll to position [100, 0]
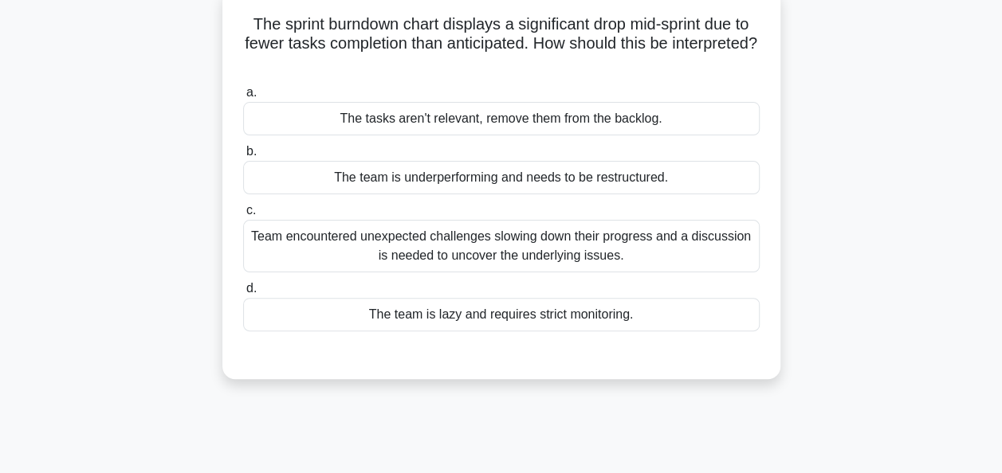
click at [464, 249] on div "Team encountered unexpected challenges slowing down their progress and a discus…" at bounding box center [501, 246] width 516 height 53
click at [243, 216] on input "c. Team encountered unexpected challenges slowing down their progress and a dis…" at bounding box center [243, 211] width 0 height 10
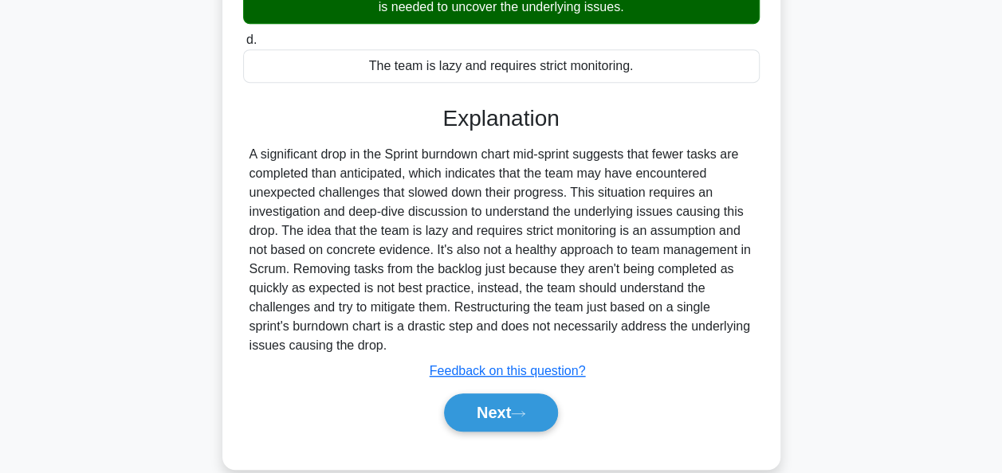
scroll to position [387, 0]
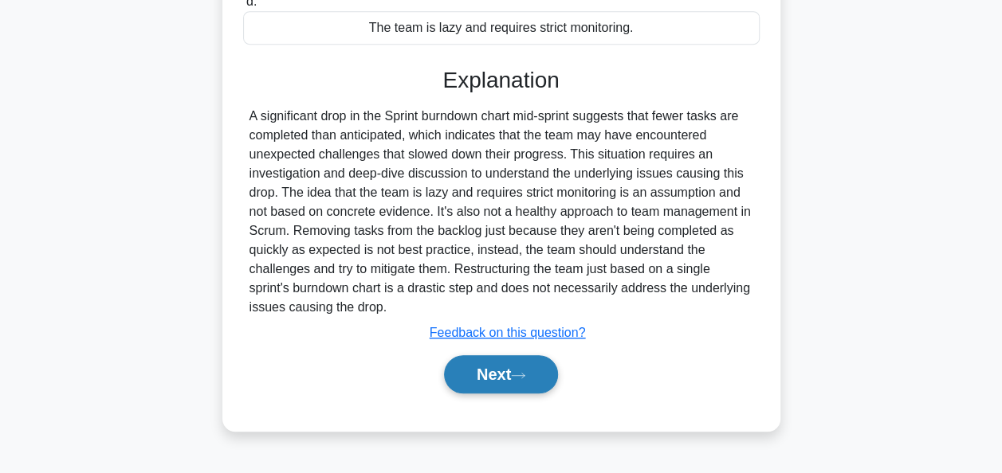
click at [489, 371] on button "Next" at bounding box center [501, 374] width 114 height 38
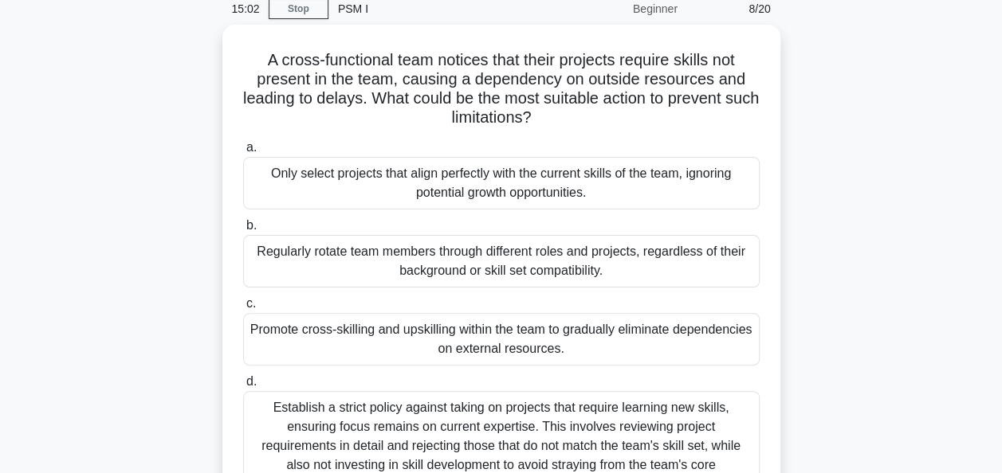
scroll to position [100, 0]
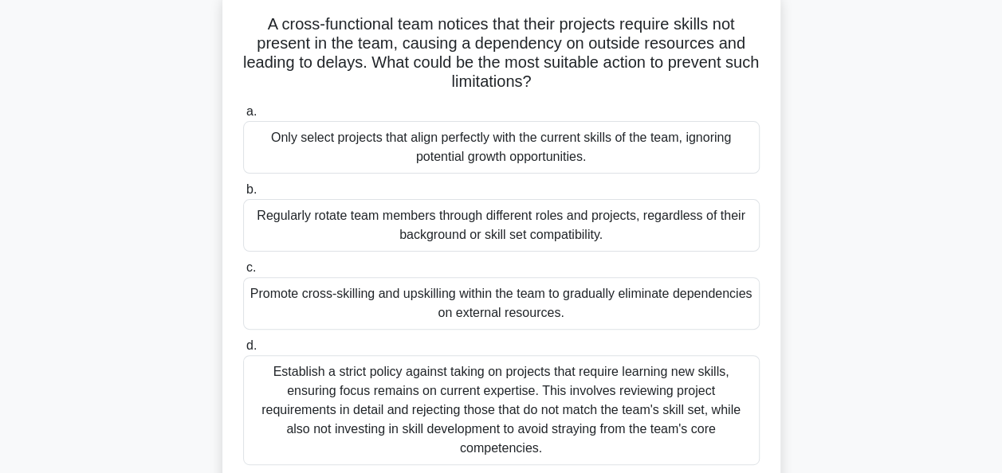
click at [575, 300] on div "Promote cross-skilling and upskilling within the team to gradually eliminate de…" at bounding box center [501, 303] width 516 height 53
click at [243, 273] on input "c. Promote cross-skilling and upskilling within the team to gradually eliminate…" at bounding box center [243, 268] width 0 height 10
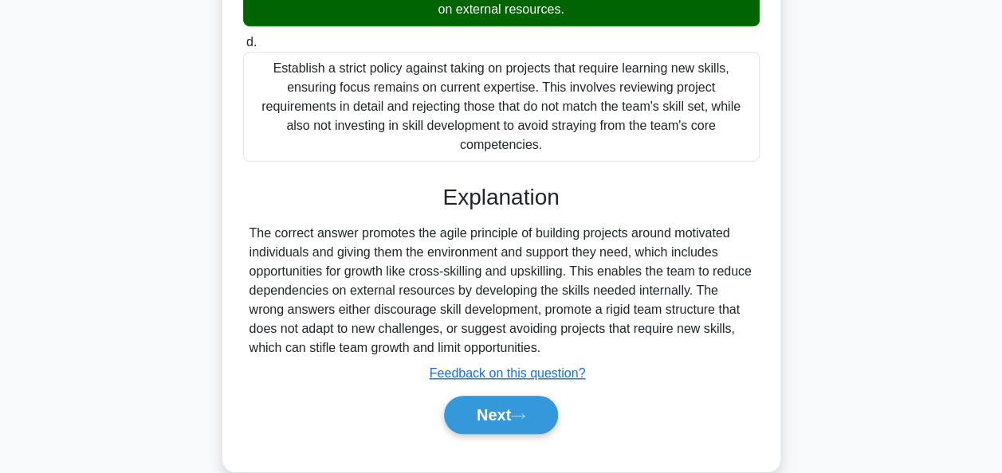
scroll to position [411, 0]
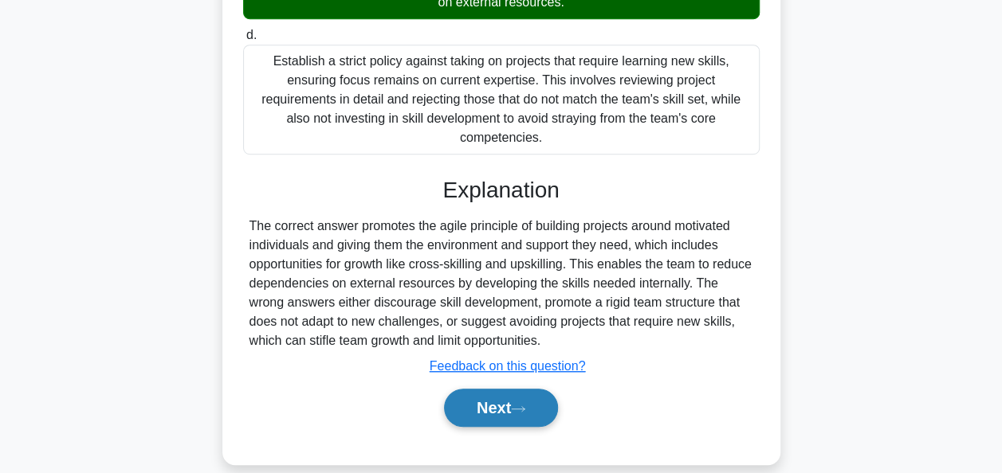
click at [481, 389] on button "Next" at bounding box center [501, 408] width 114 height 38
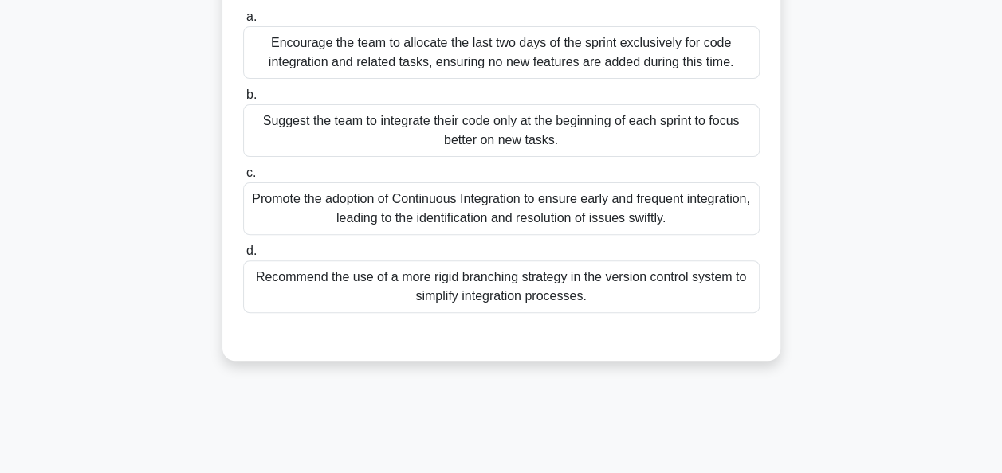
scroll to position [100, 0]
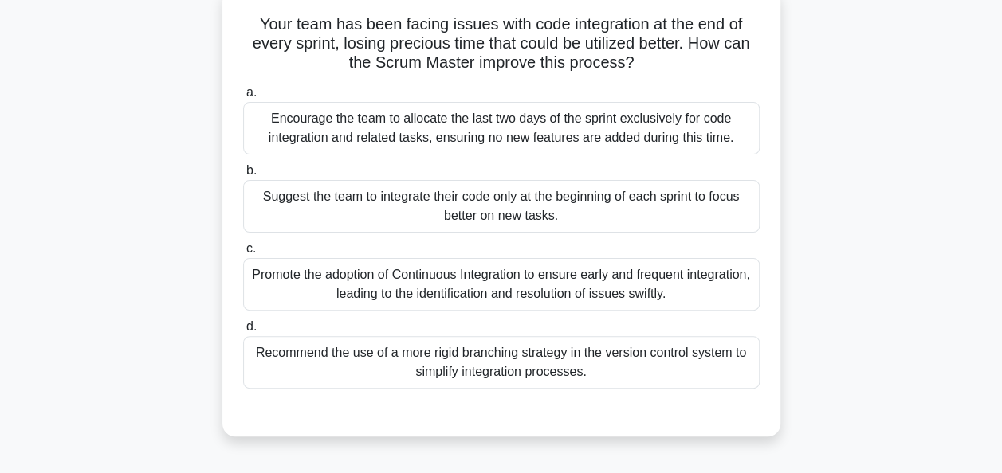
click at [515, 296] on div "Promote the adoption of Continuous Integration to ensure early and frequent int…" at bounding box center [501, 284] width 516 height 53
click at [243, 254] on input "c. Promote the adoption of Continuous Integration to ensure early and frequent …" at bounding box center [243, 249] width 0 height 10
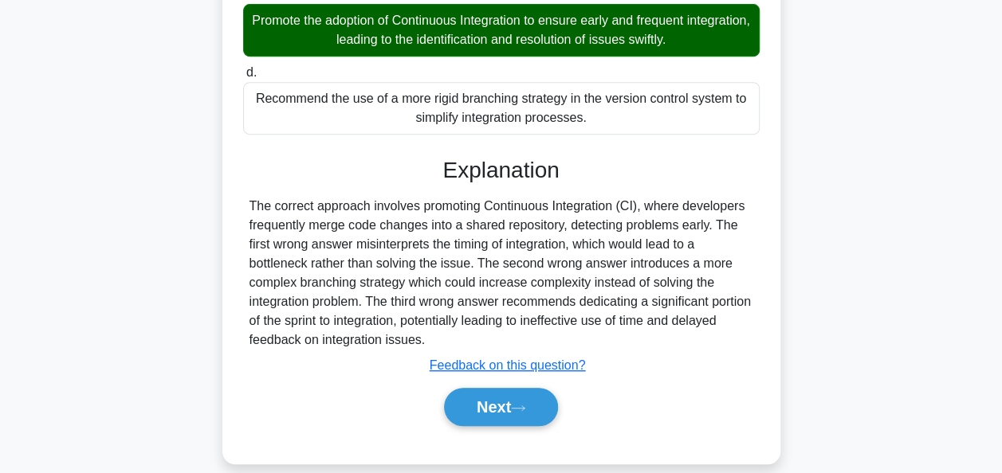
scroll to position [387, 0]
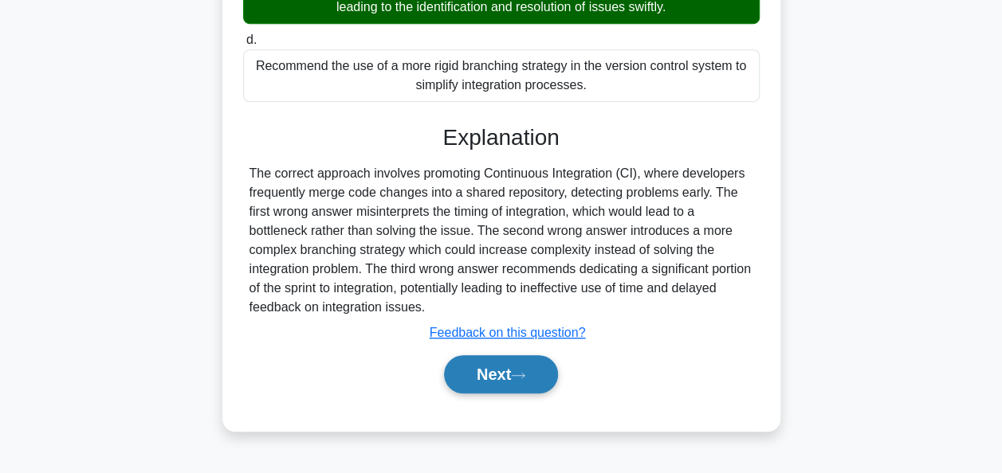
click at [523, 376] on icon at bounding box center [518, 375] width 14 height 9
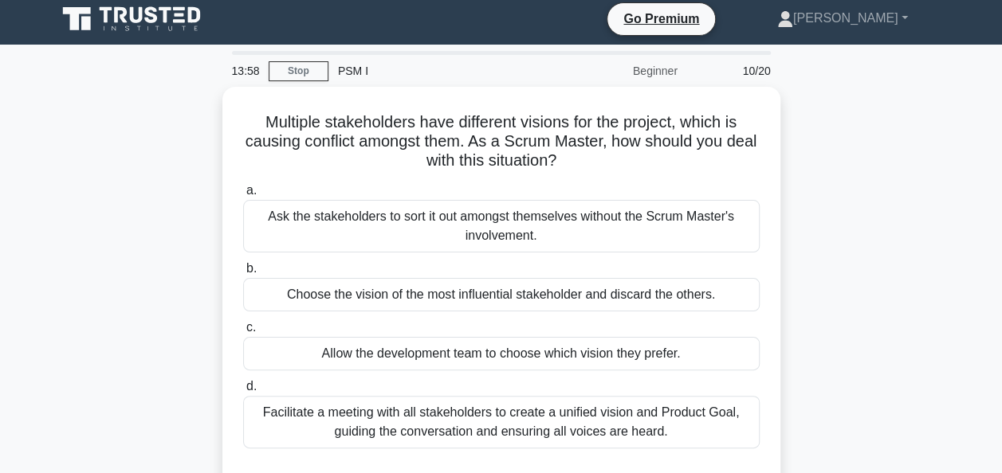
scroll to position [5, 0]
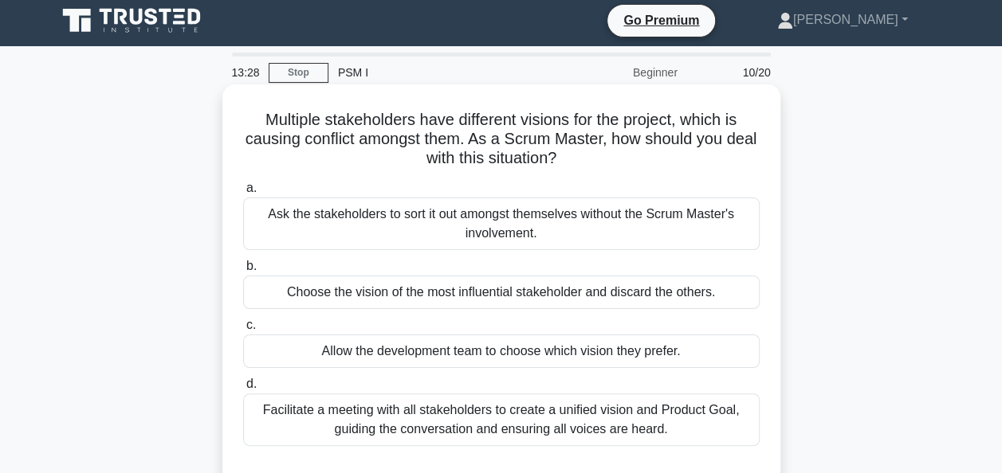
click at [544, 417] on div "Facilitate a meeting with all stakeholders to create a unified vision and Produ…" at bounding box center [501, 420] width 516 height 53
click at [243, 390] on input "d. Facilitate a meeting with all stakeholders to create a unified vision and Pr…" at bounding box center [243, 384] width 0 height 10
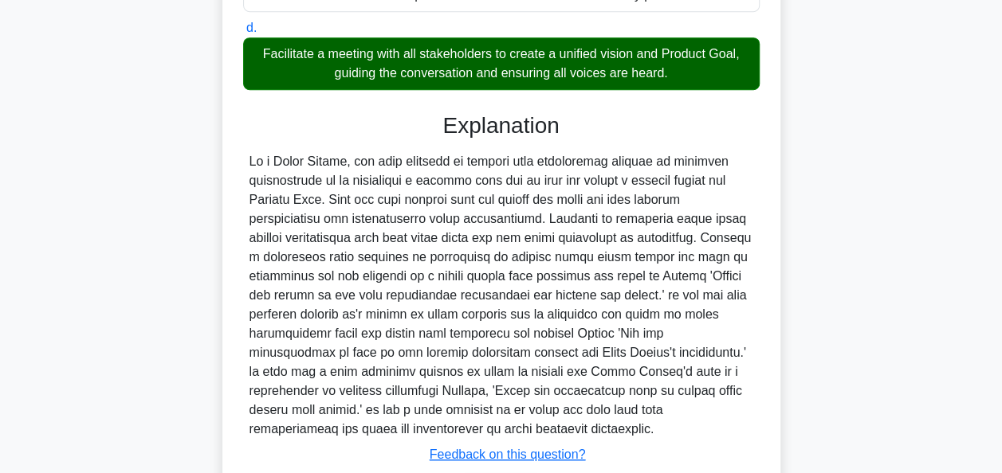
scroll to position [469, 0]
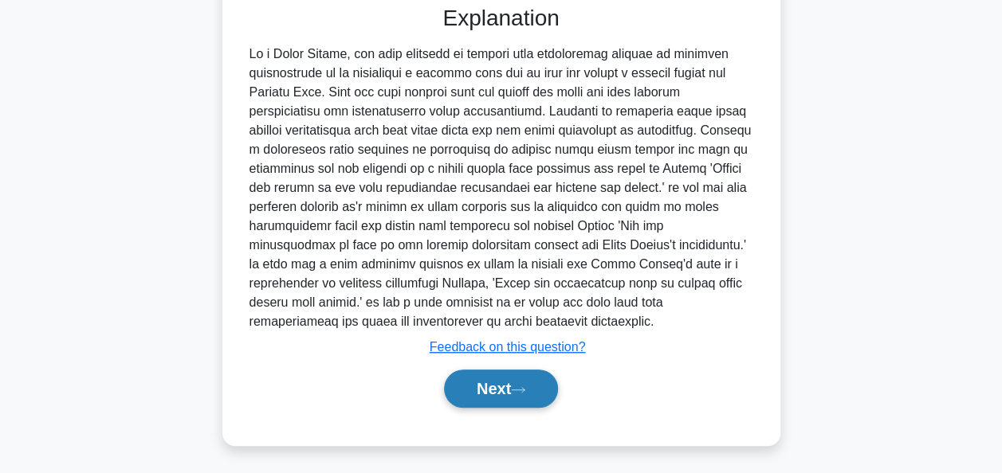
click at [483, 381] on button "Next" at bounding box center [501, 389] width 114 height 38
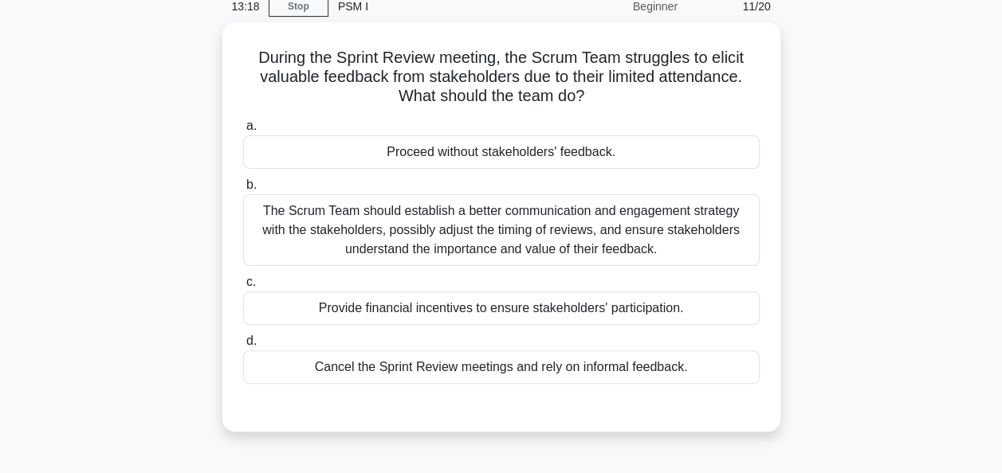
scroll to position [69, 0]
click at [481, 244] on div "The Scrum Team should establish a better communication and engagement strategy …" at bounding box center [501, 229] width 516 height 72
click at [243, 189] on input "b. The Scrum Team should establish a better communication and engagement strate…" at bounding box center [243, 184] width 0 height 10
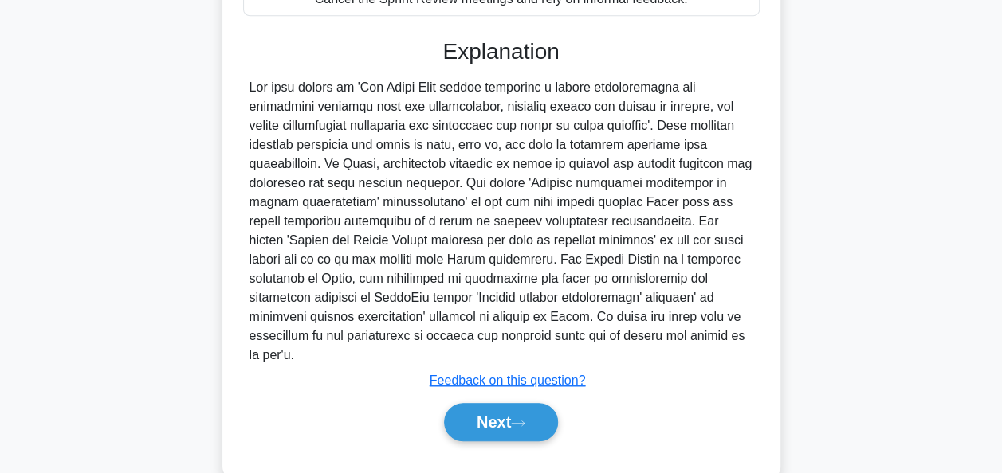
scroll to position [443, 0]
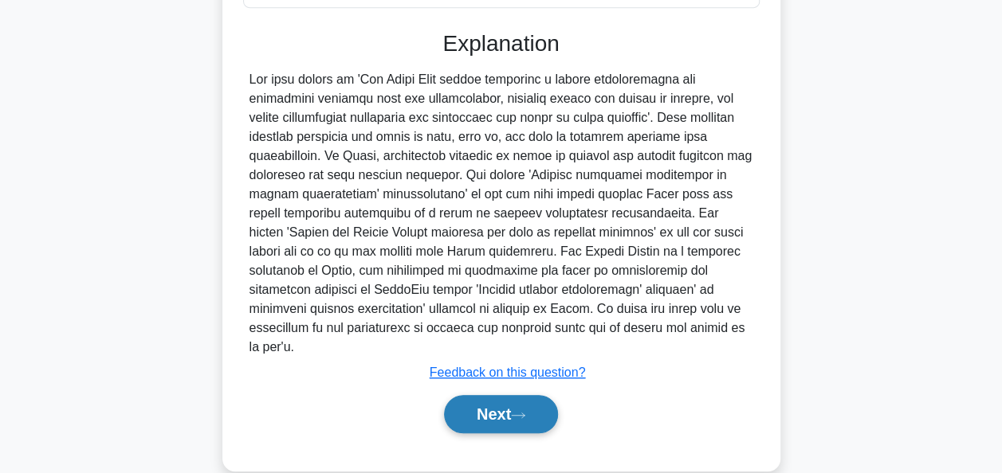
click at [493, 395] on button "Next" at bounding box center [501, 414] width 114 height 38
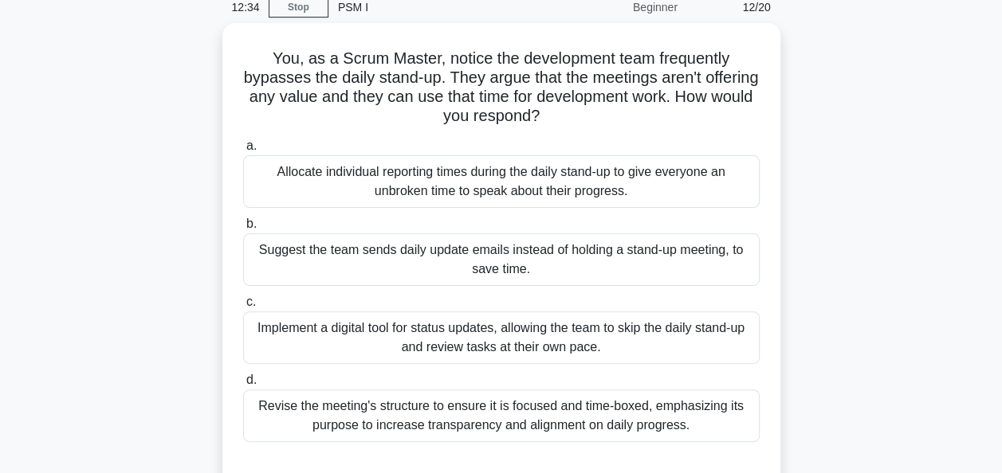
scroll to position [69, 0]
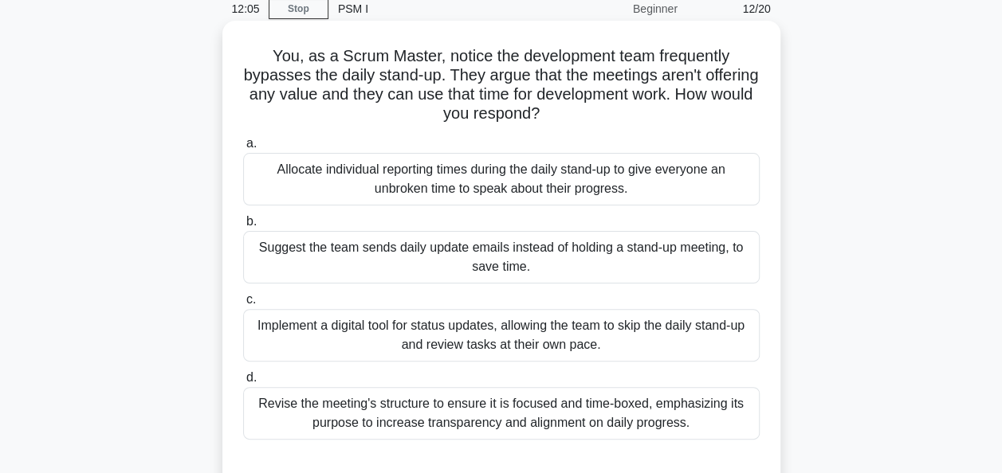
click at [424, 431] on div "Revise the meeting's structure to ensure it is focused and time-boxed, emphasiz…" at bounding box center [501, 413] width 516 height 53
click at [243, 383] on input "d. Revise the meeting's structure to ensure it is focused and time-boxed, empha…" at bounding box center [243, 378] width 0 height 10
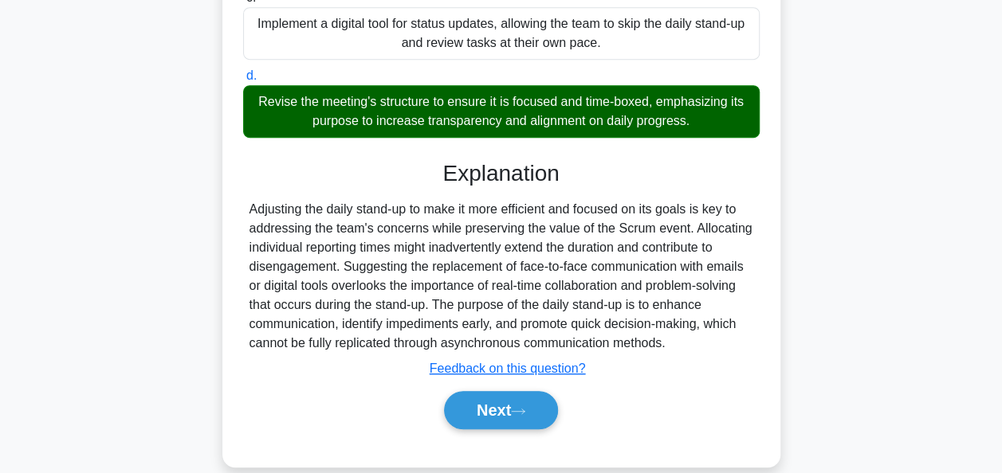
scroll to position [392, 0]
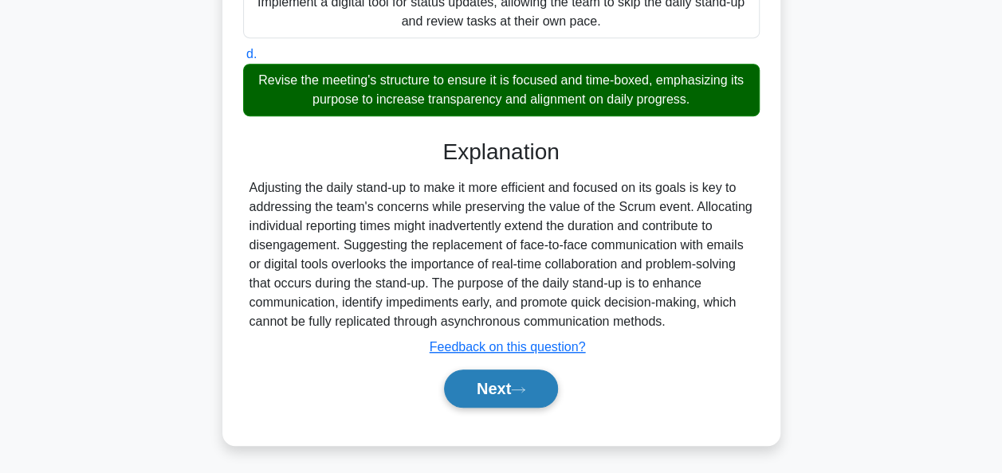
click at [517, 393] on button "Next" at bounding box center [501, 389] width 114 height 38
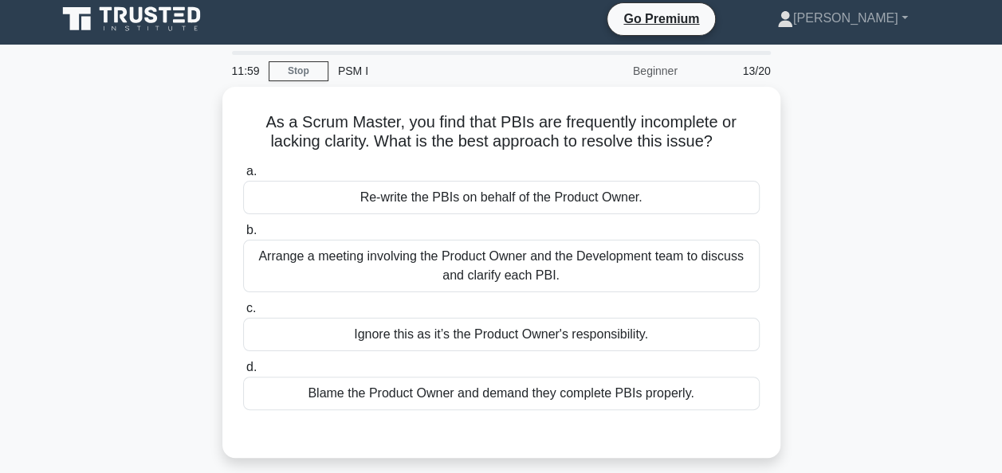
scroll to position [5, 0]
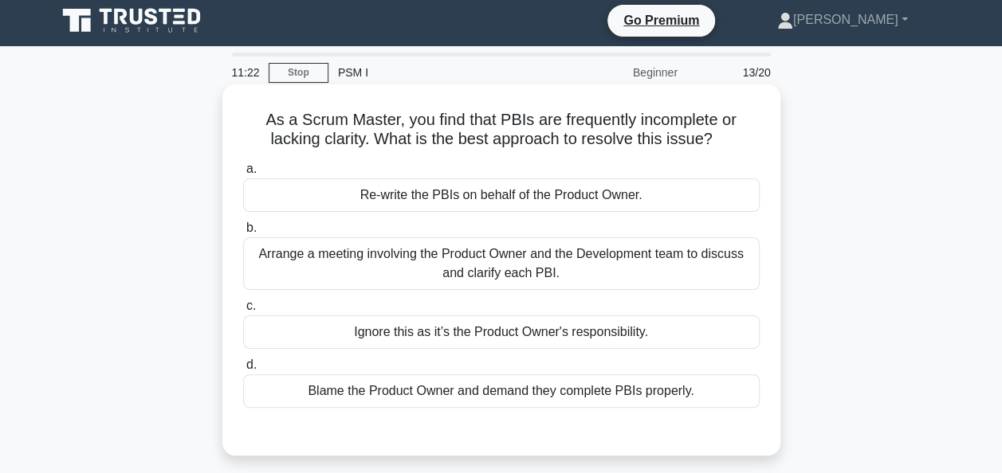
click at [464, 271] on div "Arrange a meeting involving the Product Owner and the Development team to discu…" at bounding box center [501, 264] width 516 height 53
click at [243, 234] on input "b. Arrange a meeting involving the Product Owner and the Development team to di…" at bounding box center [243, 228] width 0 height 10
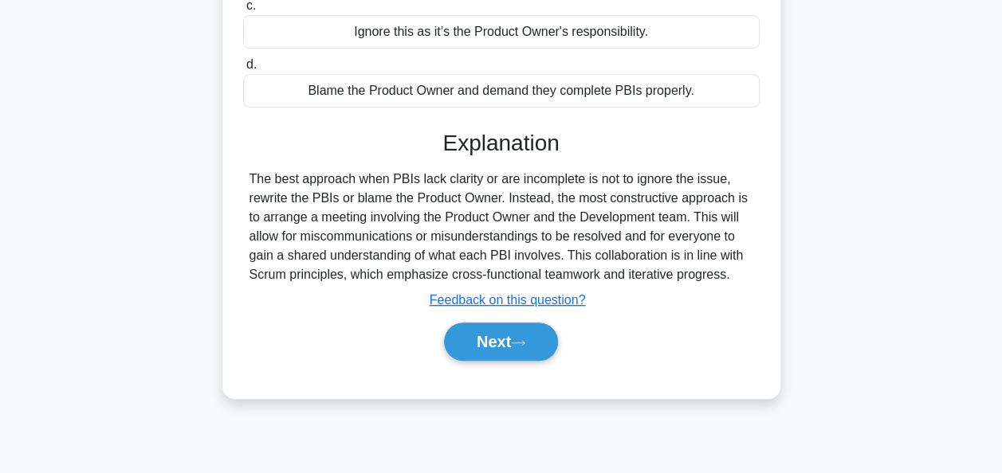
scroll to position [322, 0]
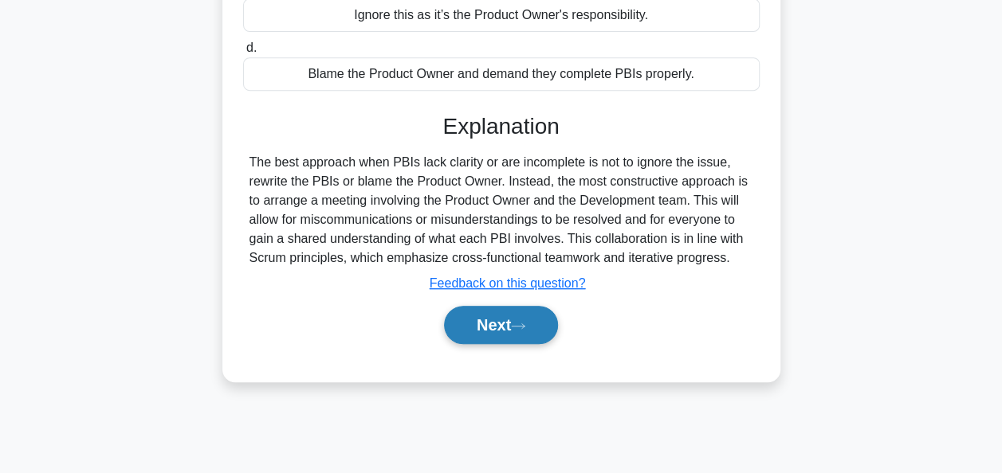
click at [470, 336] on button "Next" at bounding box center [501, 325] width 114 height 38
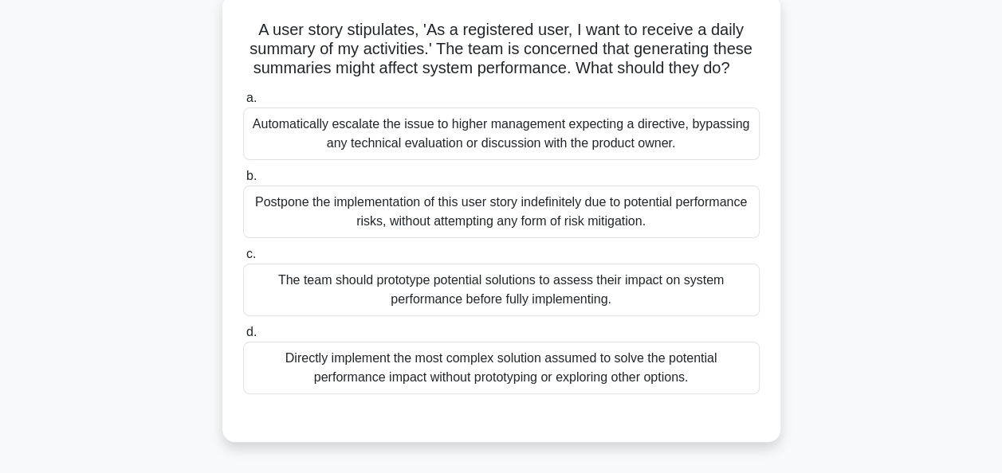
scroll to position [67, 0]
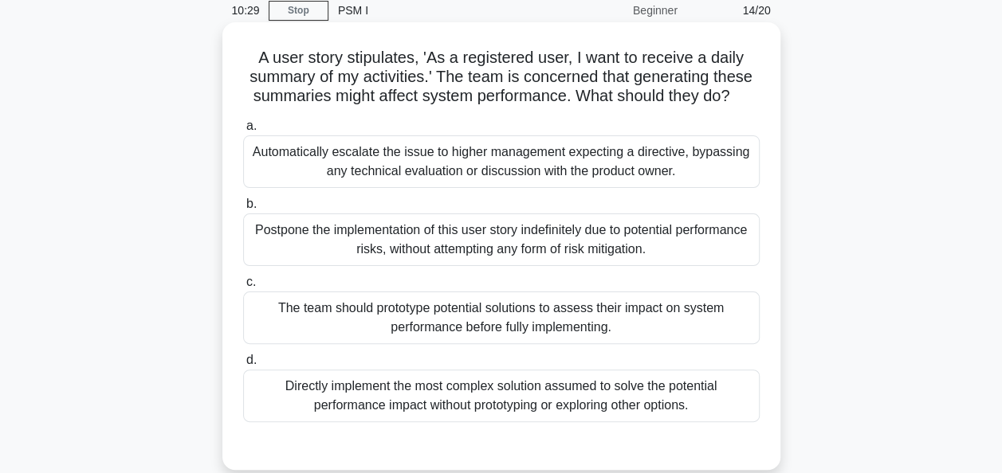
click at [465, 328] on div "The team should prototype potential solutions to assess their impact on system …" at bounding box center [501, 318] width 516 height 53
click at [243, 288] on input "c. The team should prototype potential solutions to assess their impact on syst…" at bounding box center [243, 282] width 0 height 10
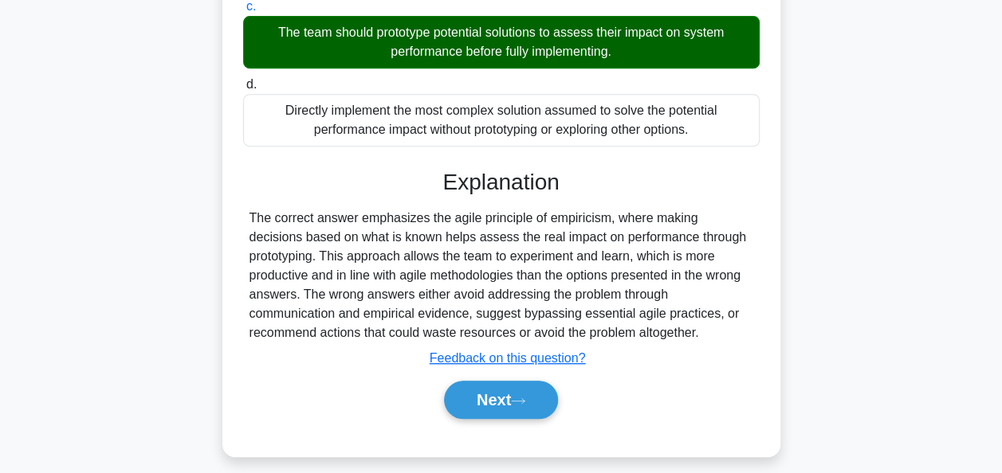
scroll to position [357, 0]
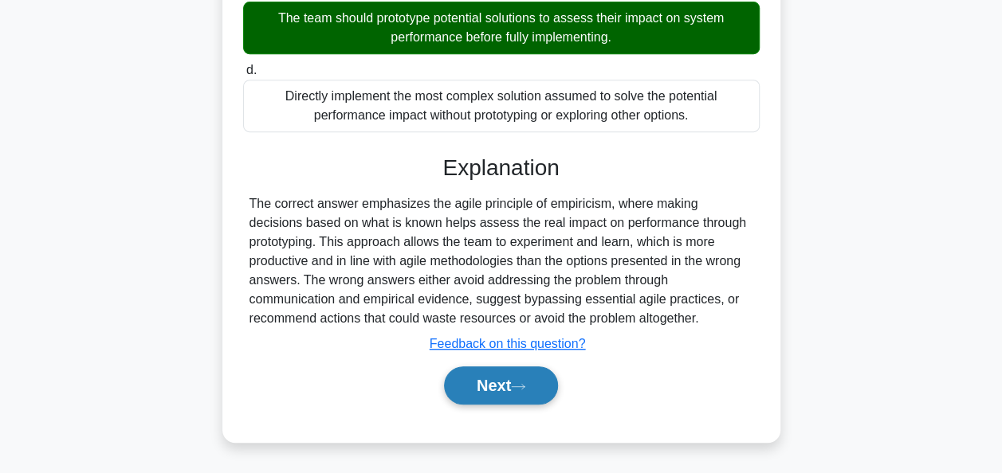
click at [499, 383] on button "Next" at bounding box center [501, 386] width 114 height 38
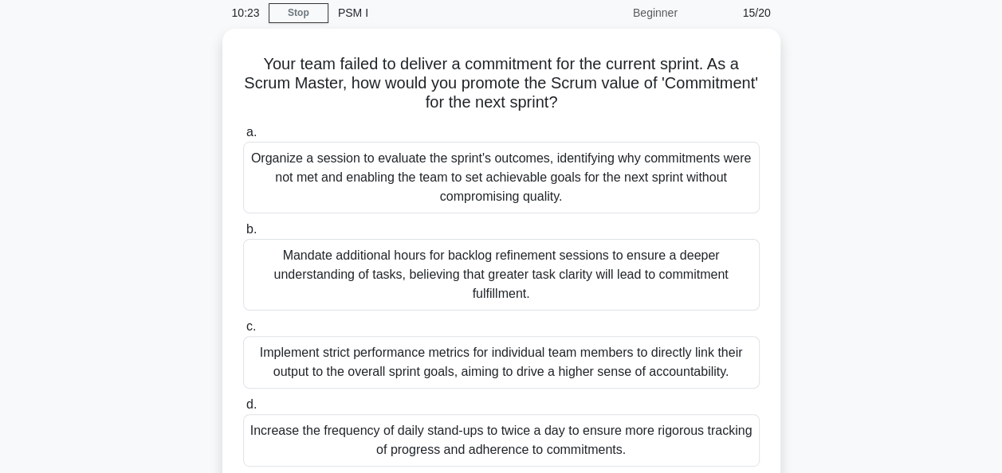
scroll to position [89, 0]
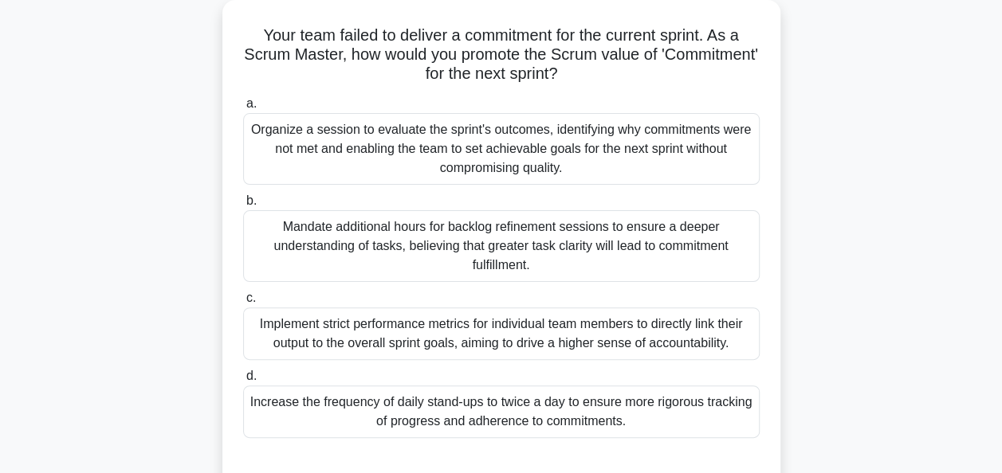
click at [502, 150] on div "Organize a session to evaluate the sprint's outcomes, identifying why commitmen…" at bounding box center [501, 149] width 516 height 72
click at [243, 109] on input "a. Organize a session to evaluate the sprint's outcomes, identifying why commit…" at bounding box center [243, 104] width 0 height 10
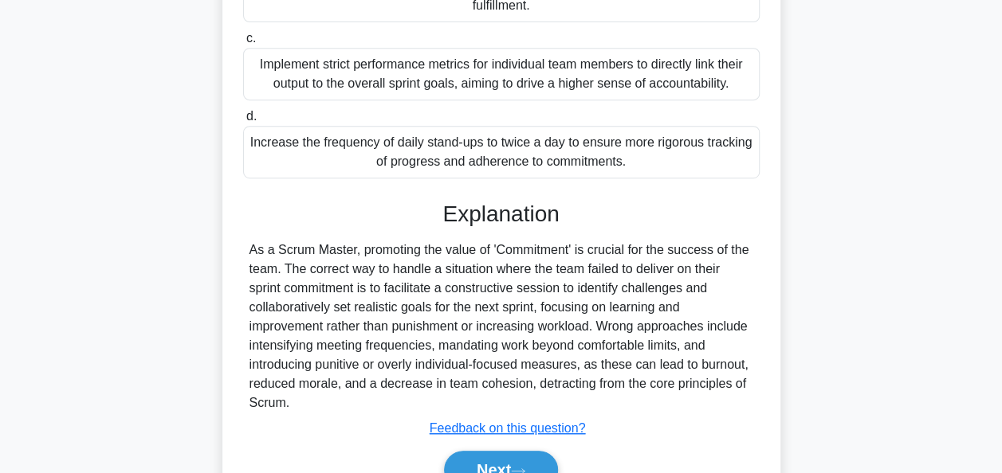
scroll to position [430, 0]
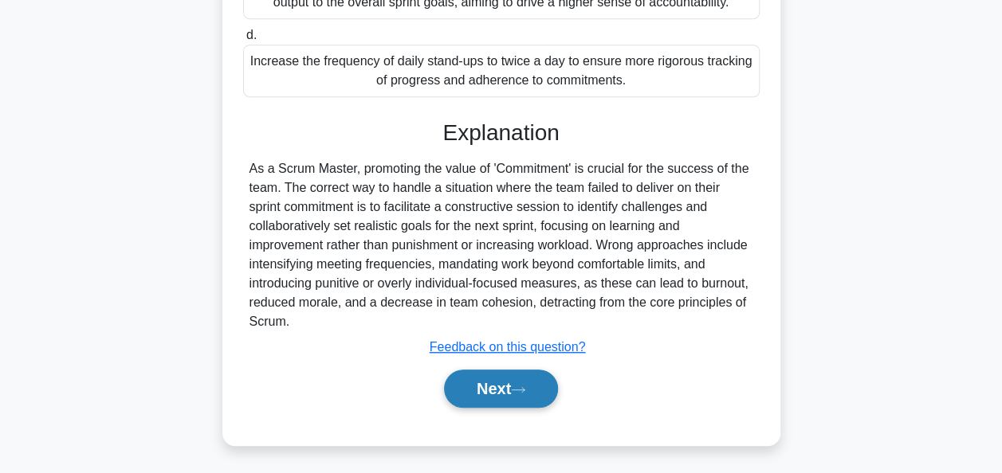
click at [508, 383] on button "Next" at bounding box center [501, 389] width 114 height 38
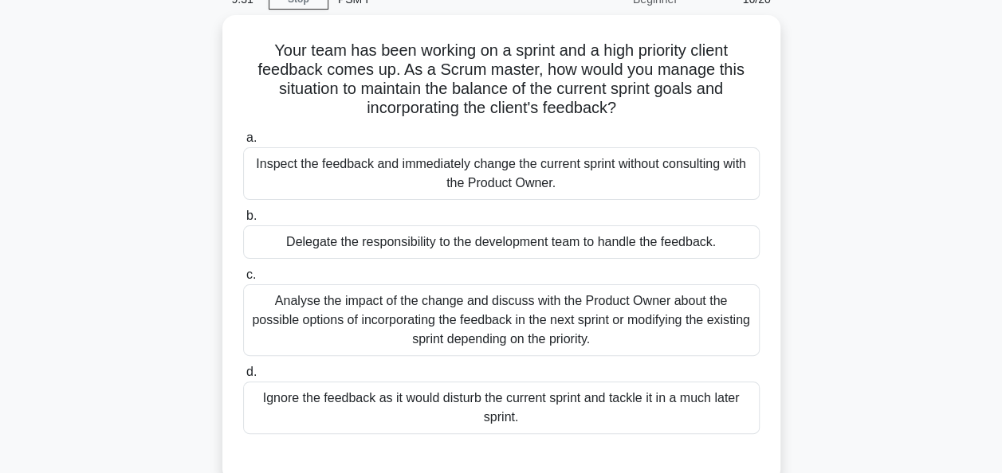
scroll to position [75, 0]
click at [572, 321] on div "Analyse the impact of the change and discuss with the Product Owner about the p…" at bounding box center [501, 320] width 516 height 72
click at [243, 280] on input "c. Analyse the impact of the change and discuss with the Product Owner about th…" at bounding box center [243, 274] width 0 height 10
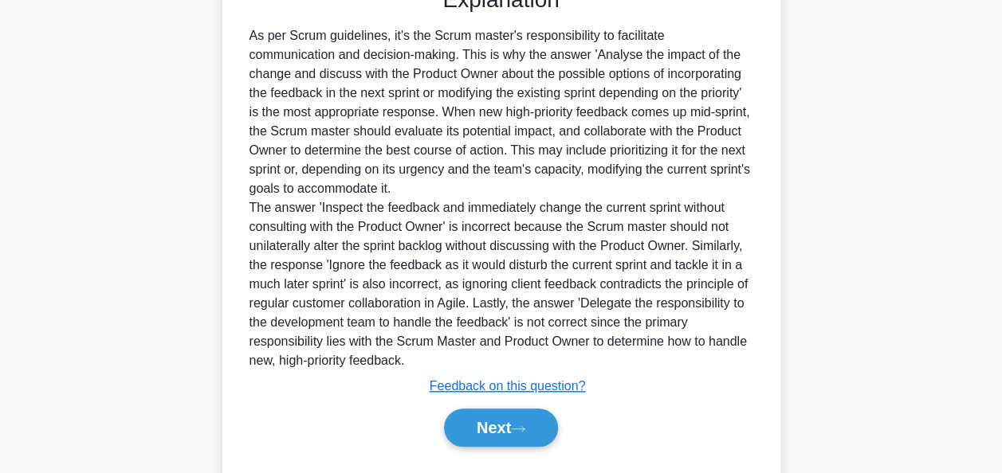
scroll to position [551, 0]
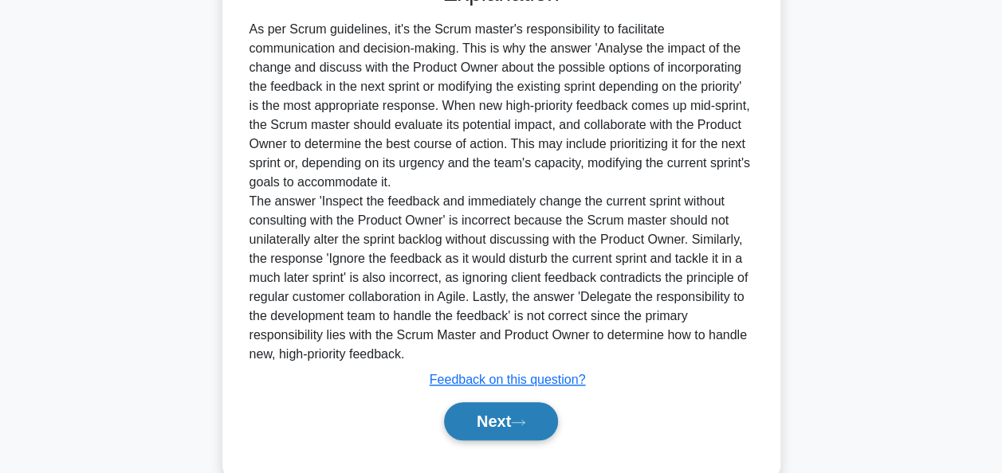
click at [501, 414] on button "Next" at bounding box center [501, 421] width 114 height 38
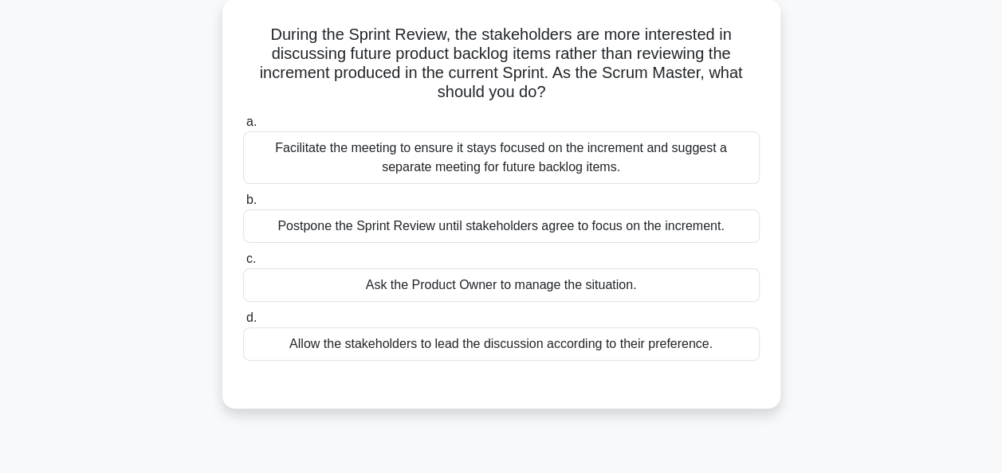
scroll to position [69, 0]
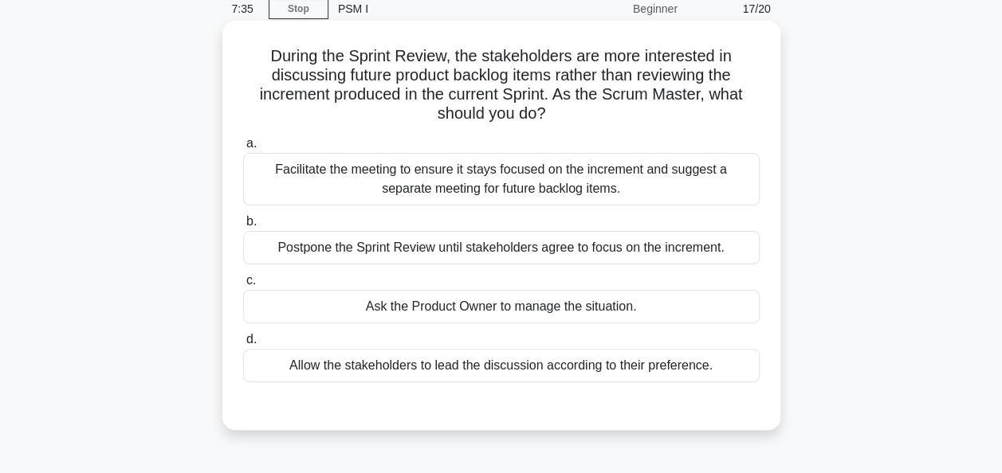
click at [515, 195] on div "Facilitate the meeting to ensure it stays focused on the increment and suggest …" at bounding box center [501, 179] width 516 height 53
click at [243, 149] on input "a. Facilitate the meeting to ensure it stays focused on the increment and sugge…" at bounding box center [243, 144] width 0 height 10
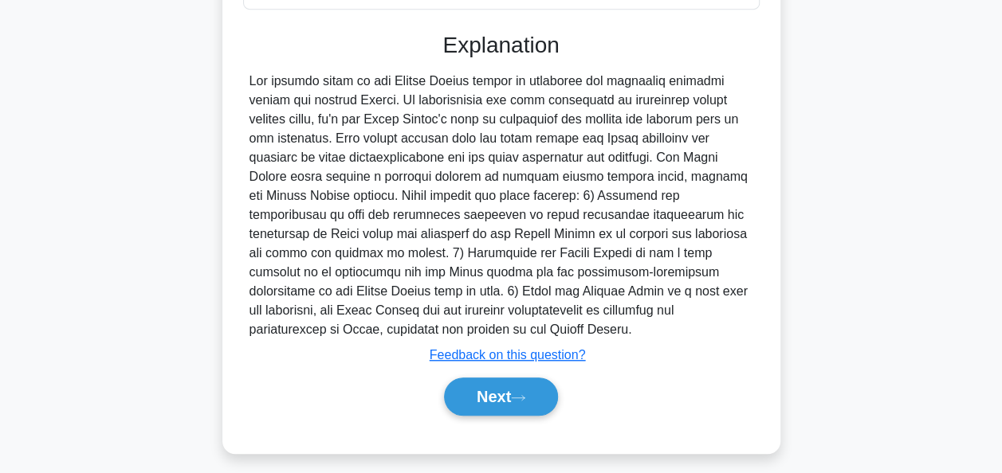
scroll to position [450, 0]
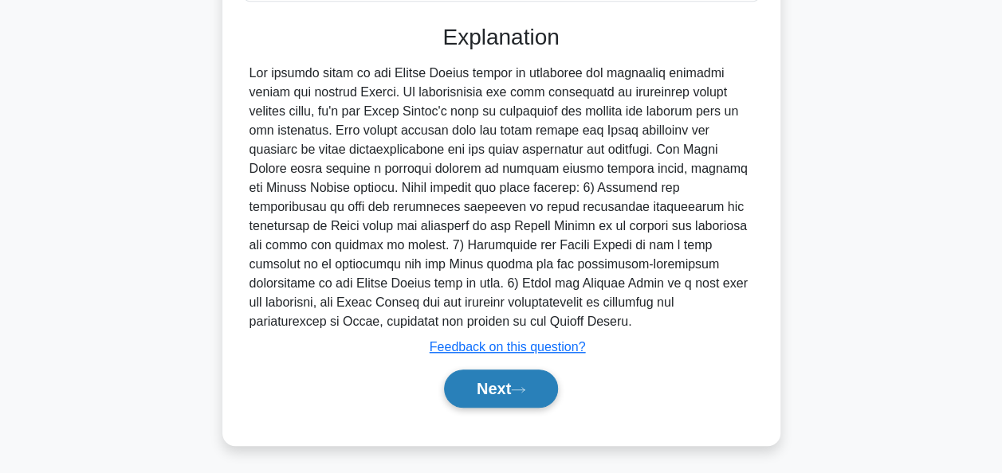
click at [481, 390] on button "Next" at bounding box center [501, 389] width 114 height 38
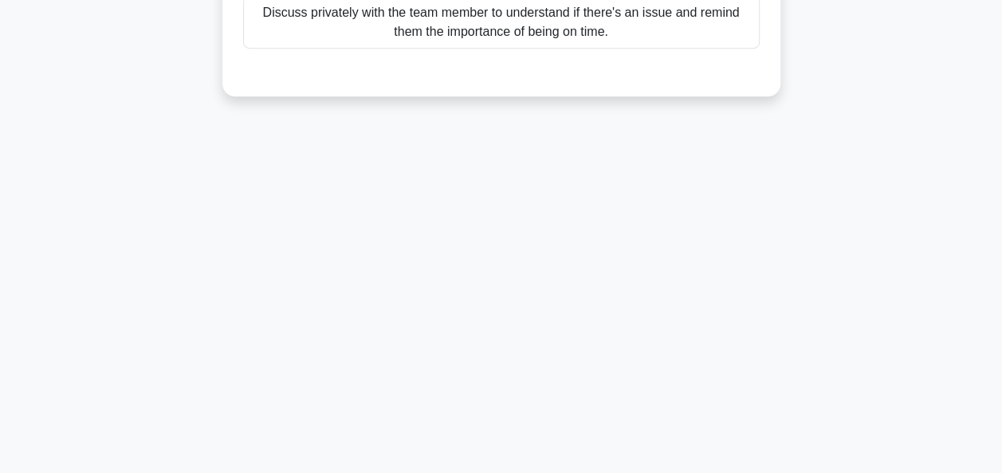
scroll to position [0, 0]
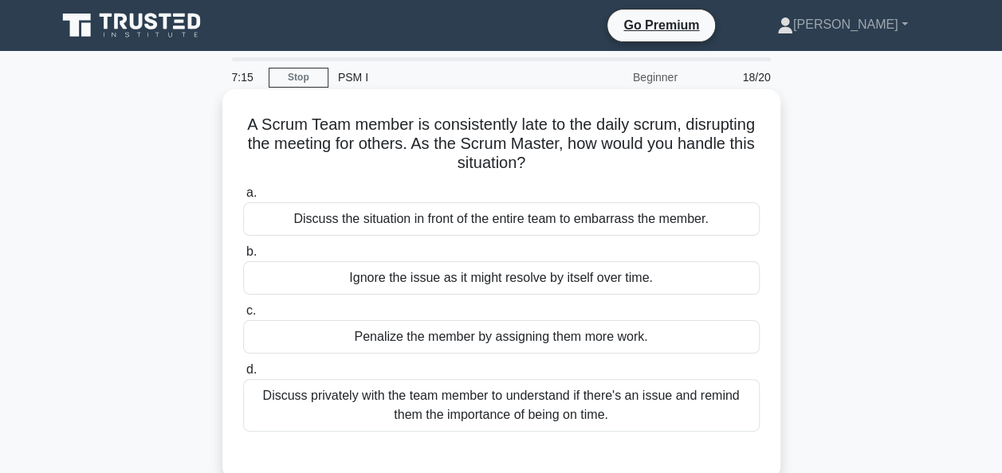
click at [647, 404] on div "Discuss privately with the team member to understand if there's an issue and re…" at bounding box center [501, 405] width 516 height 53
click at [243, 375] on input "d. Discuss privately with the team member to understand if there's an issue and…" at bounding box center [243, 370] width 0 height 10
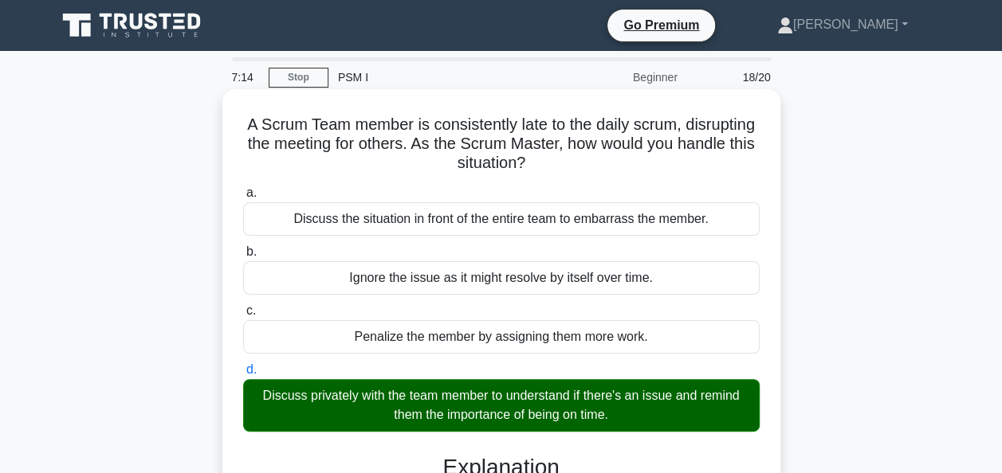
click at [243, 188] on input "a. Discuss the situation in front of the entire team to embarrass the member." at bounding box center [243, 193] width 0 height 10
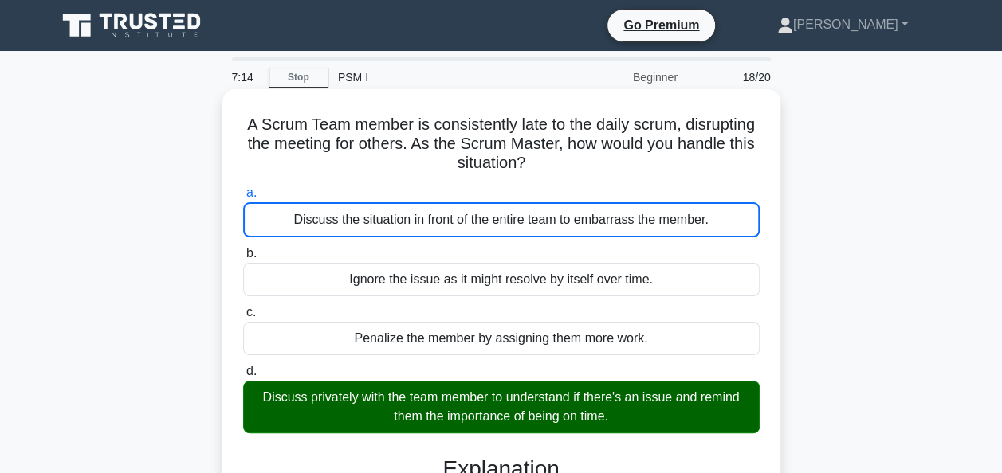
click at [243, 249] on input "b. Ignore the issue as it might resolve by itself over time." at bounding box center [243, 254] width 0 height 10
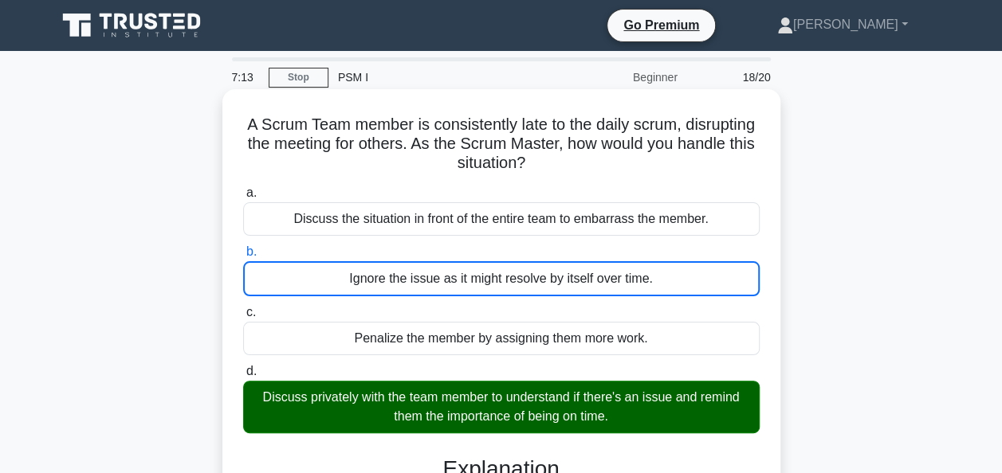
click at [243, 308] on input "c. Penalize the member by assigning them more work." at bounding box center [243, 313] width 0 height 10
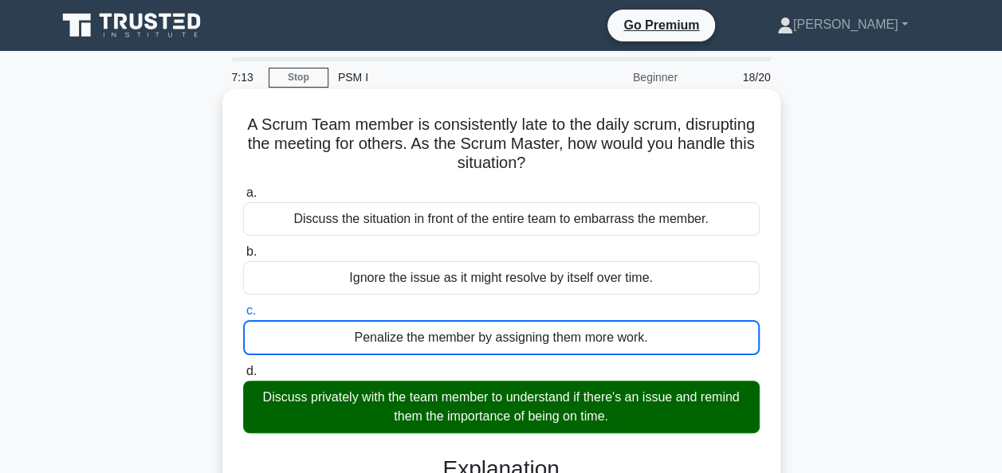
click at [243, 367] on input "d. Discuss privately with the team member to understand if there's an issue and…" at bounding box center [243, 372] width 0 height 10
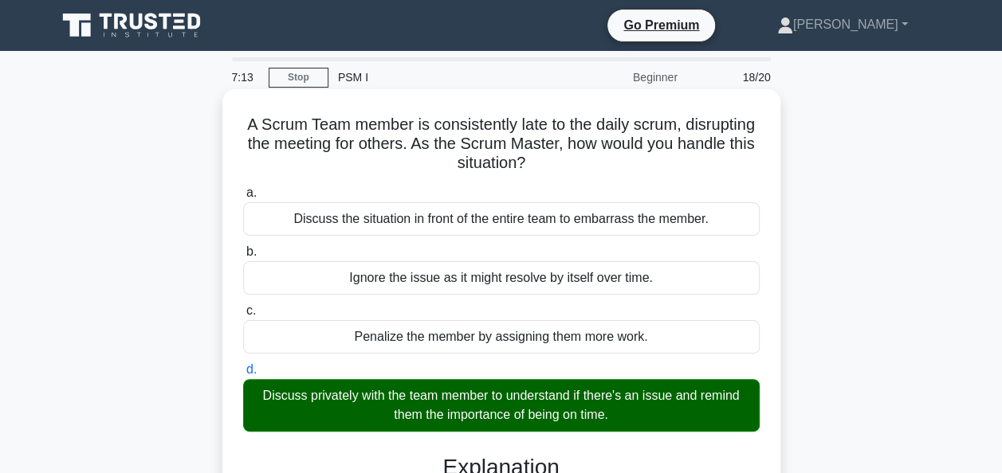
click at [243, 188] on input "a. Discuss the situation in front of the entire team to embarrass the member." at bounding box center [243, 193] width 0 height 10
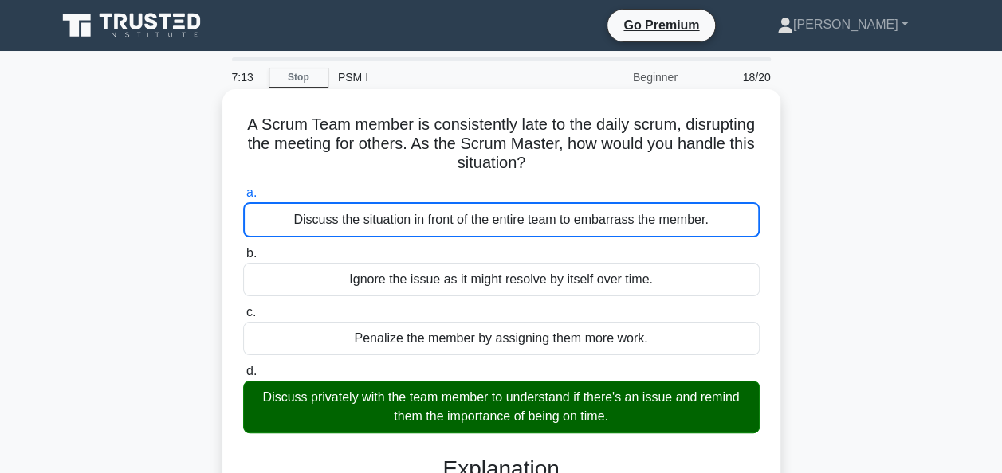
click at [243, 249] on input "b. Ignore the issue as it might resolve by itself over time." at bounding box center [243, 254] width 0 height 10
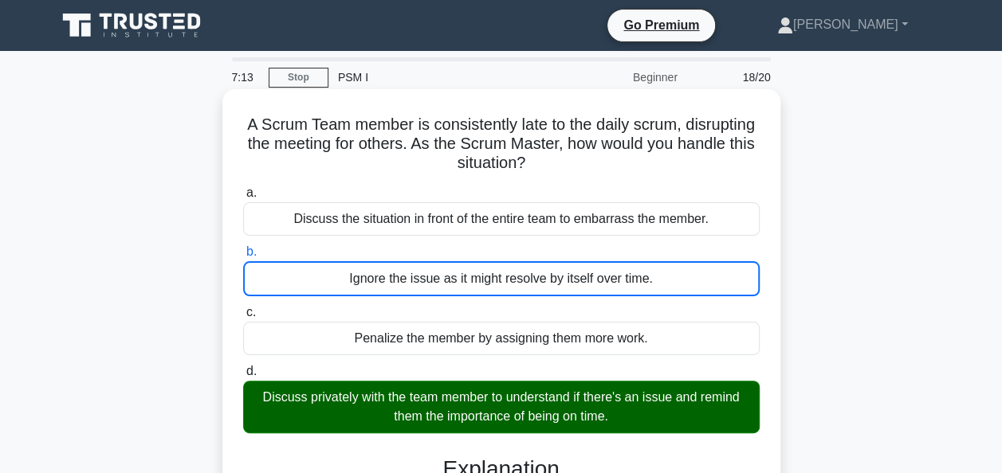
click at [243, 308] on input "c. Penalize the member by assigning them more work." at bounding box center [243, 313] width 0 height 10
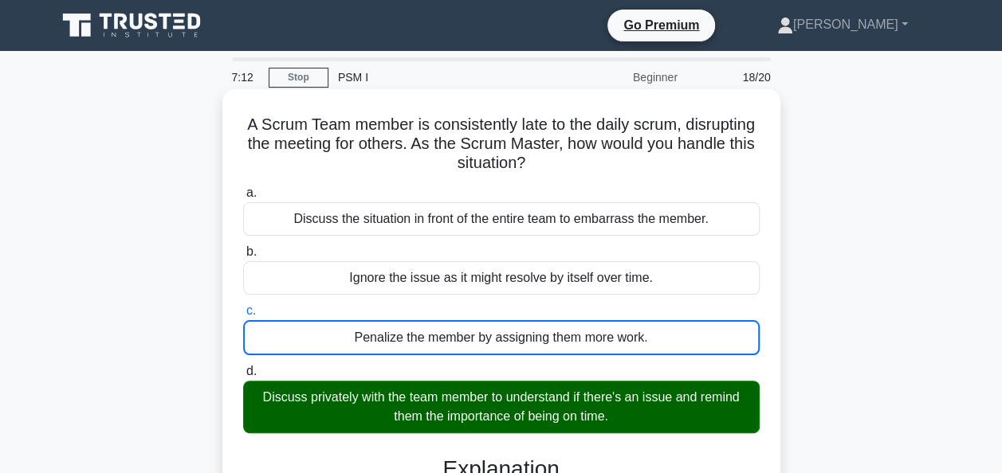
click at [647, 404] on div "Discuss privately with the team member to understand if there's an issue and re…" at bounding box center [501, 407] width 516 height 53
click at [243, 377] on input "d. Discuss privately with the team member to understand if there's an issue and…" at bounding box center [243, 372] width 0 height 10
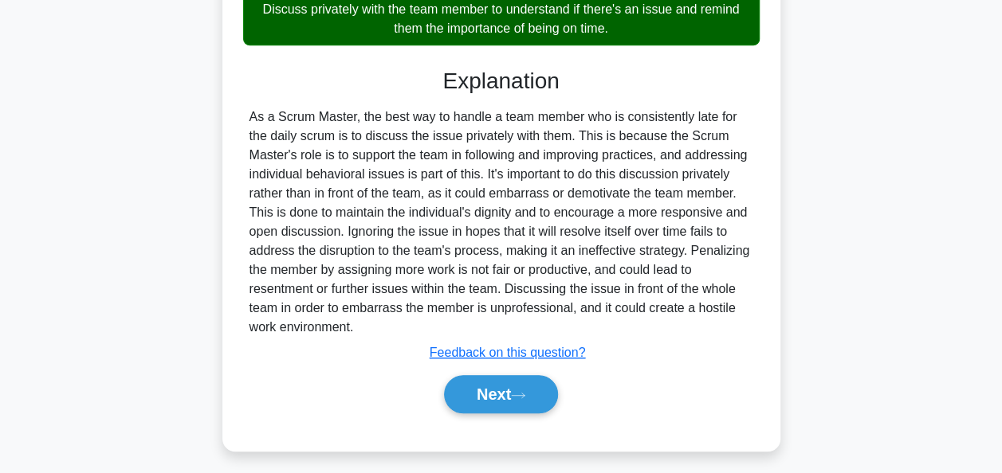
scroll to position [392, 0]
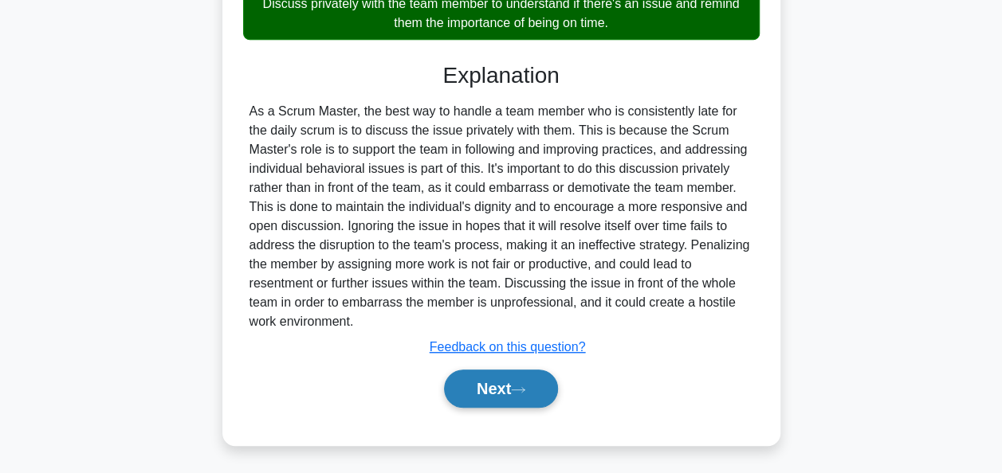
click at [481, 373] on button "Next" at bounding box center [501, 389] width 114 height 38
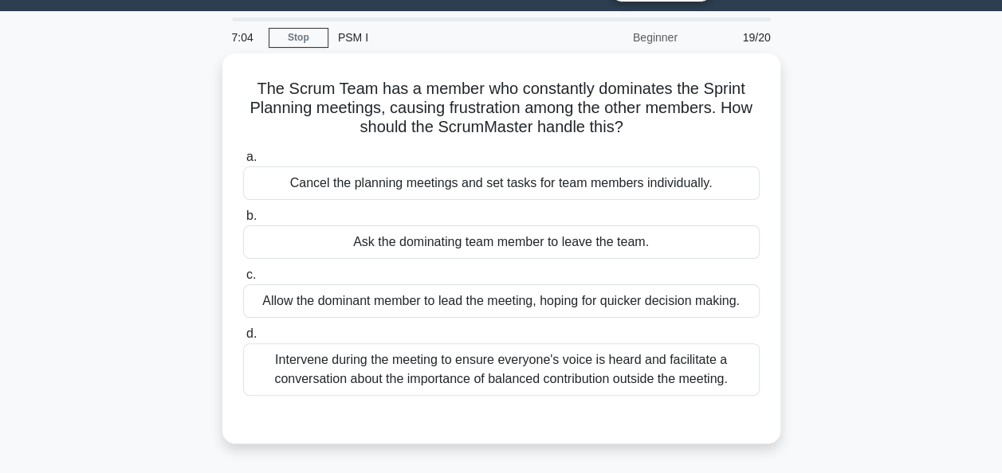
scroll to position [37, 0]
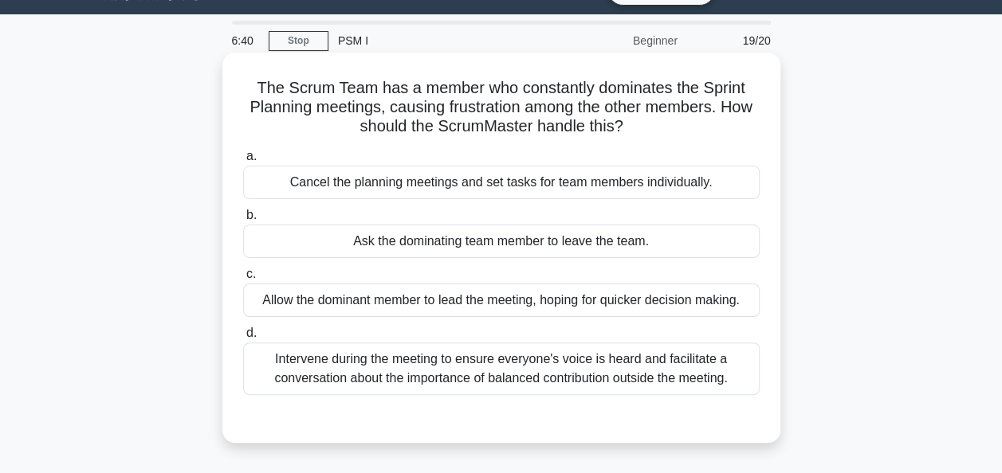
click at [370, 370] on div "Intervene during the meeting to ensure everyone's voice is heard and facilitate…" at bounding box center [501, 369] width 516 height 53
click at [243, 339] on input "d. Intervene during the meeting to ensure everyone's voice is heard and facilit…" at bounding box center [243, 333] width 0 height 10
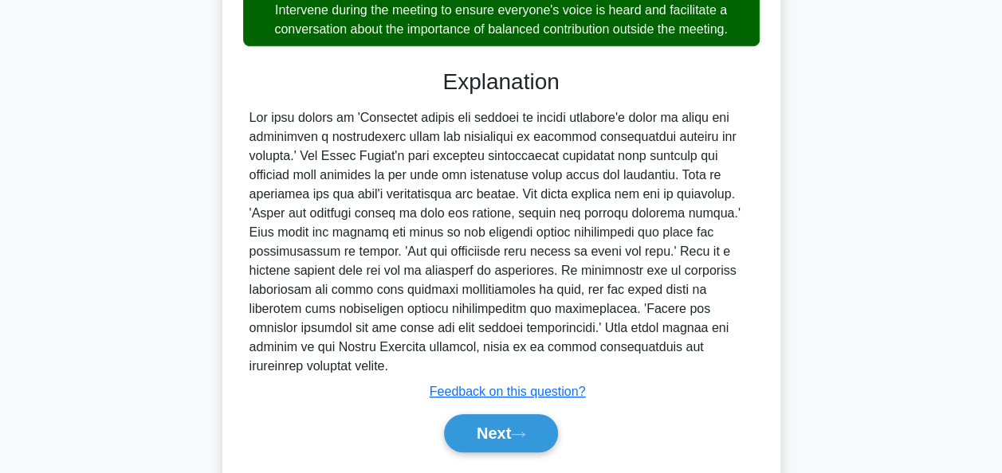
scroll to position [392, 0]
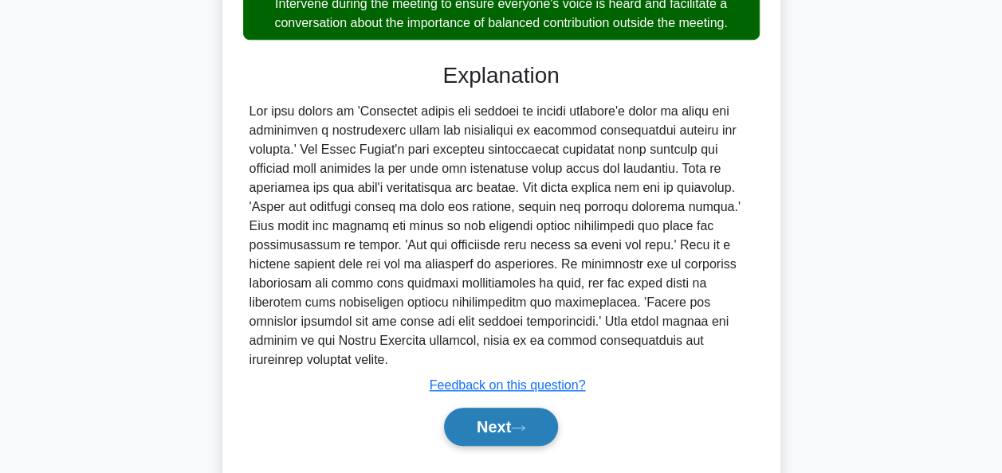
click at [486, 424] on button "Next" at bounding box center [501, 427] width 114 height 38
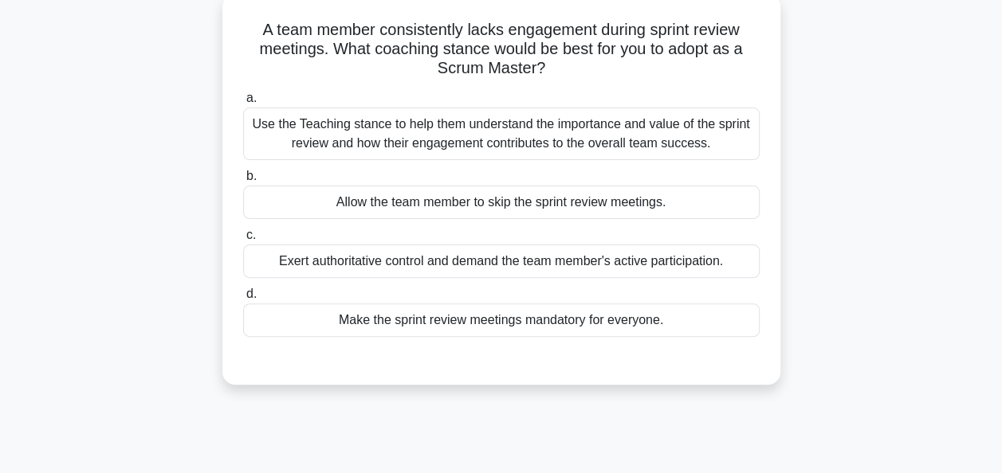
scroll to position [94, 0]
click at [456, 129] on div "Use the Teaching stance to help them understand the importance and value of the…" at bounding box center [501, 134] width 516 height 53
click at [243, 104] on input "a. Use the Teaching stance to help them understand the importance and value of …" at bounding box center [243, 99] width 0 height 10
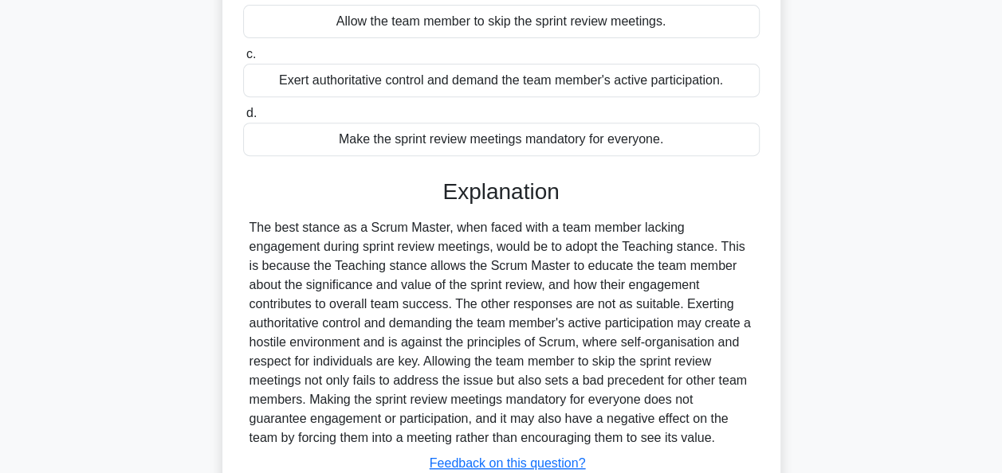
scroll to position [392, 0]
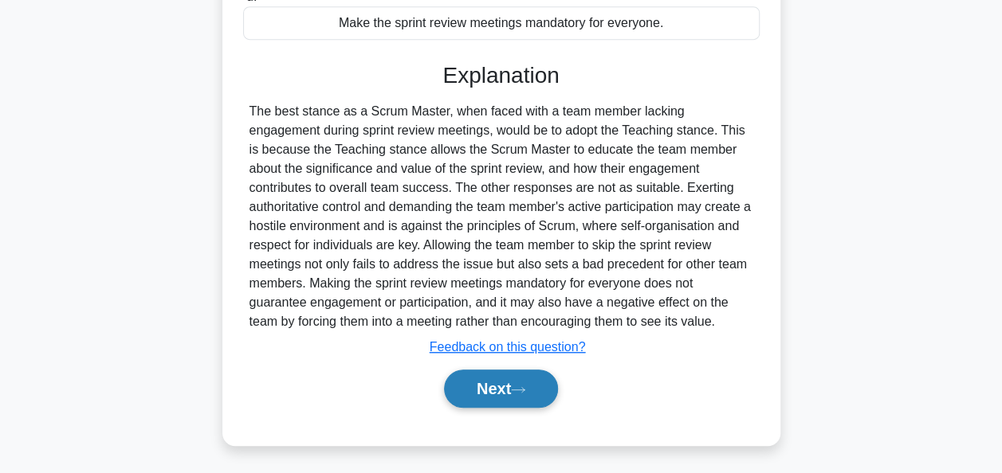
click at [464, 385] on button "Next" at bounding box center [501, 389] width 114 height 38
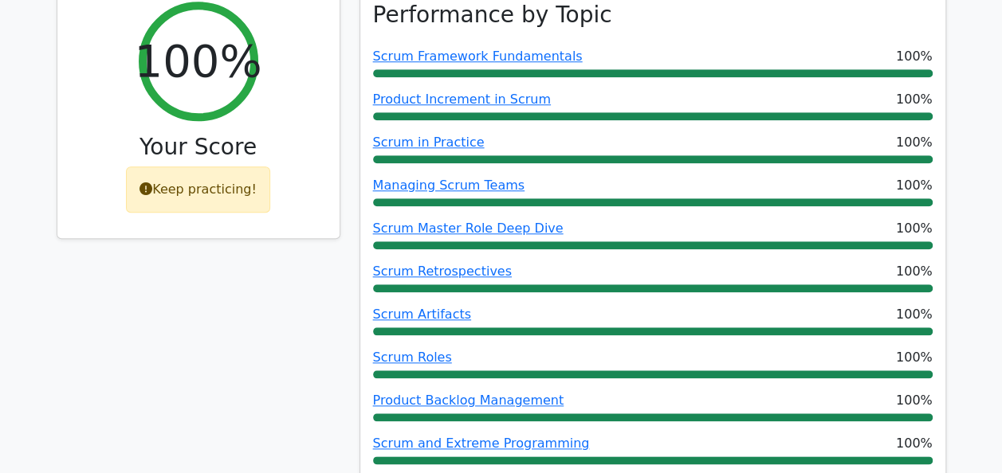
scroll to position [717, 0]
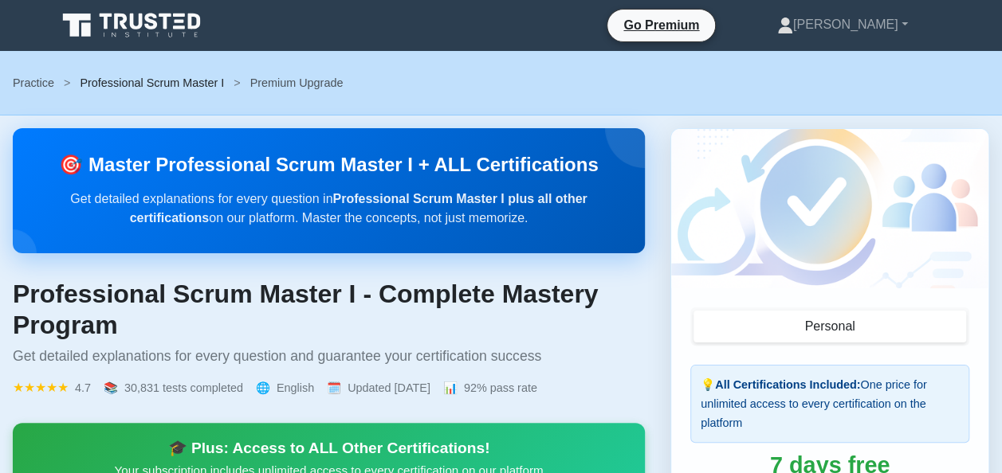
click at [147, 88] on link "Professional Scrum Master I" at bounding box center [152, 83] width 144 height 13
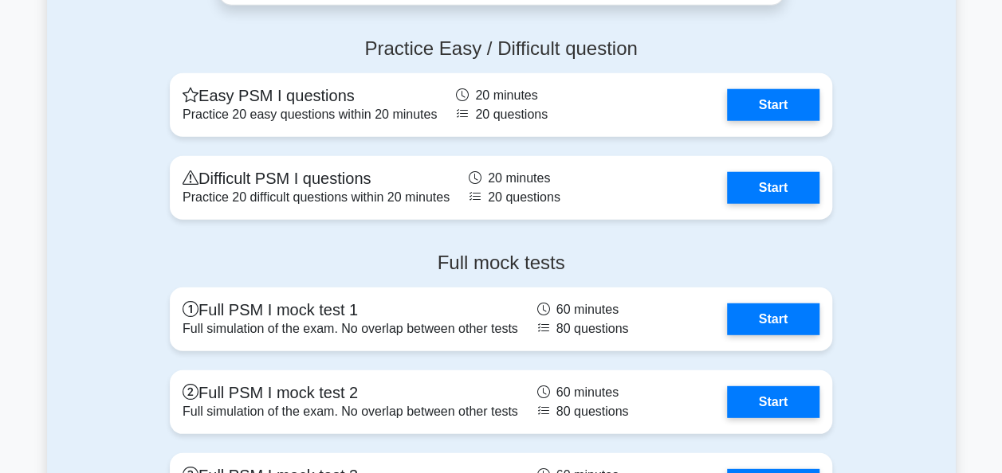
scroll to position [5048, 0]
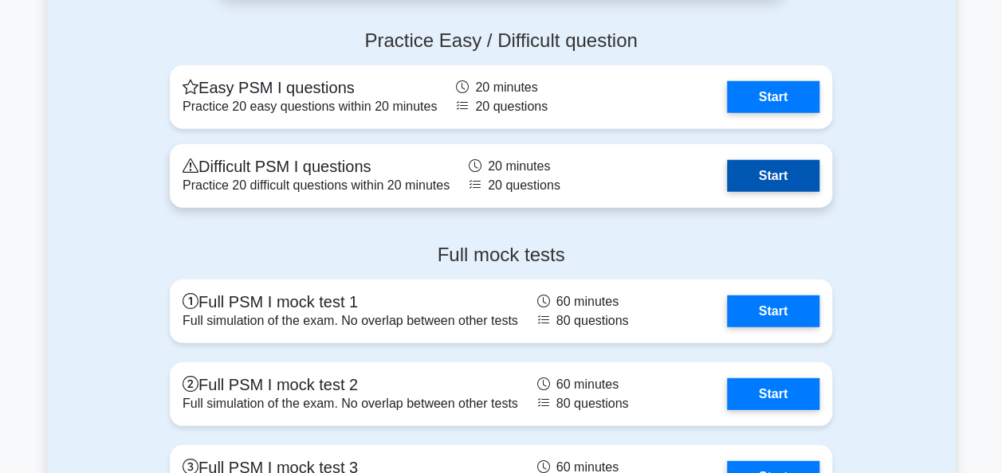
click at [782, 172] on link "Start" at bounding box center [773, 176] width 92 height 32
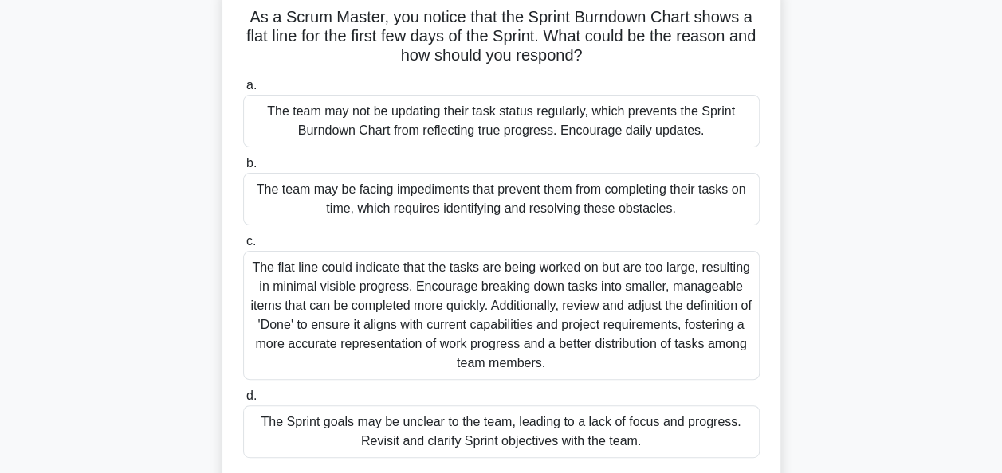
scroll to position [107, 0]
click at [504, 200] on div "The team may be facing impediments that prevent them from completing their task…" at bounding box center [501, 200] width 516 height 53
click at [243, 170] on input "b. The team may be facing impediments that prevent them from completing their t…" at bounding box center [243, 164] width 0 height 10
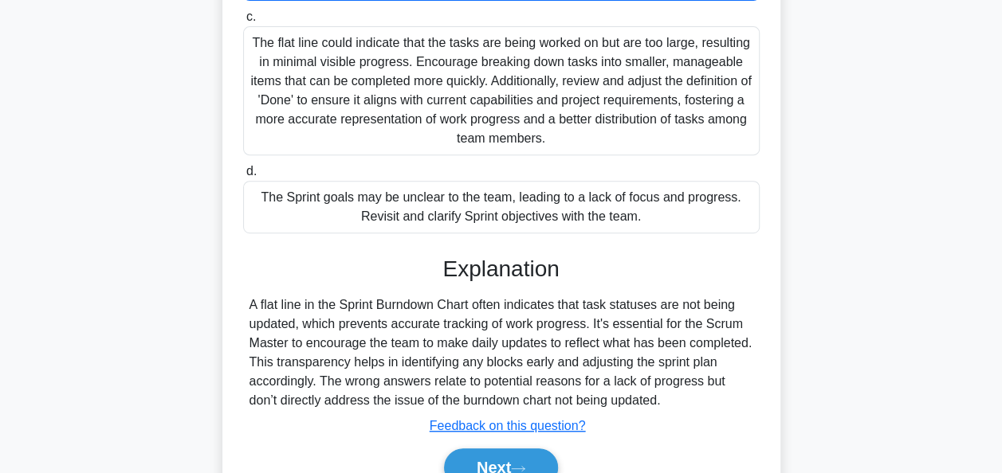
scroll to position [340, 0]
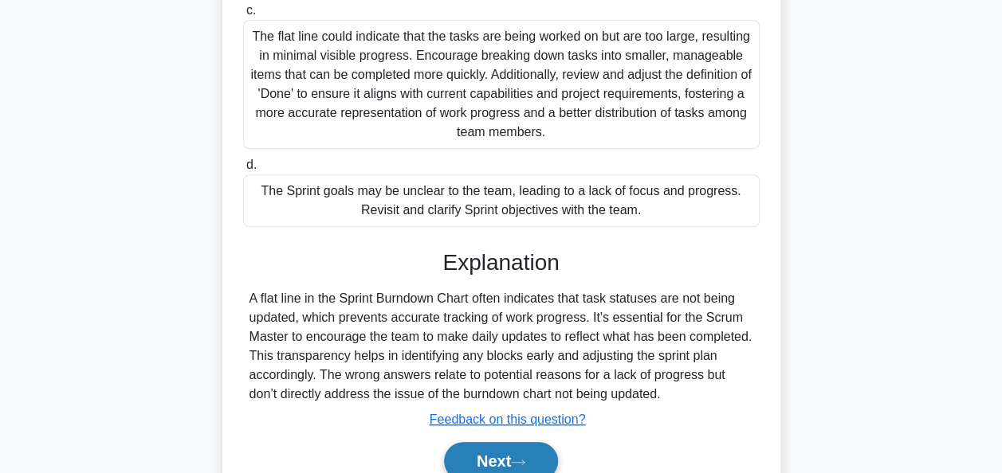
click at [477, 470] on button "Next" at bounding box center [501, 461] width 114 height 38
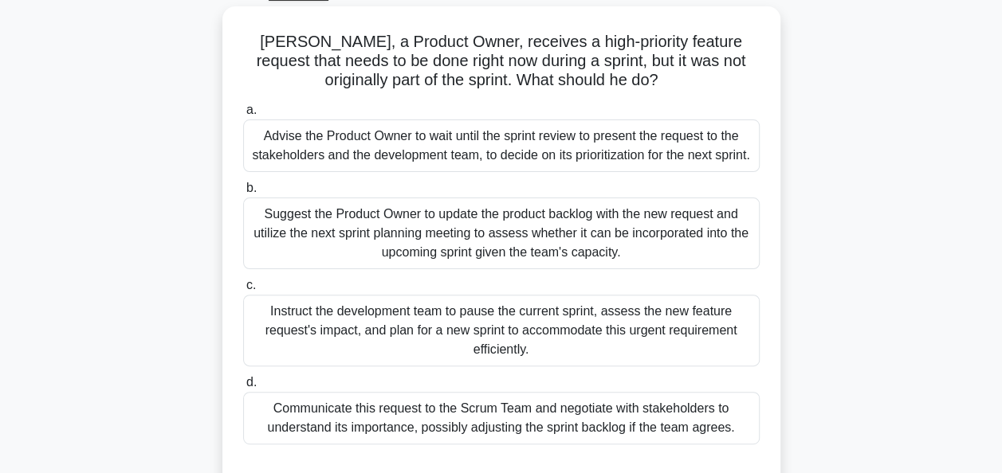
scroll to position [85, 0]
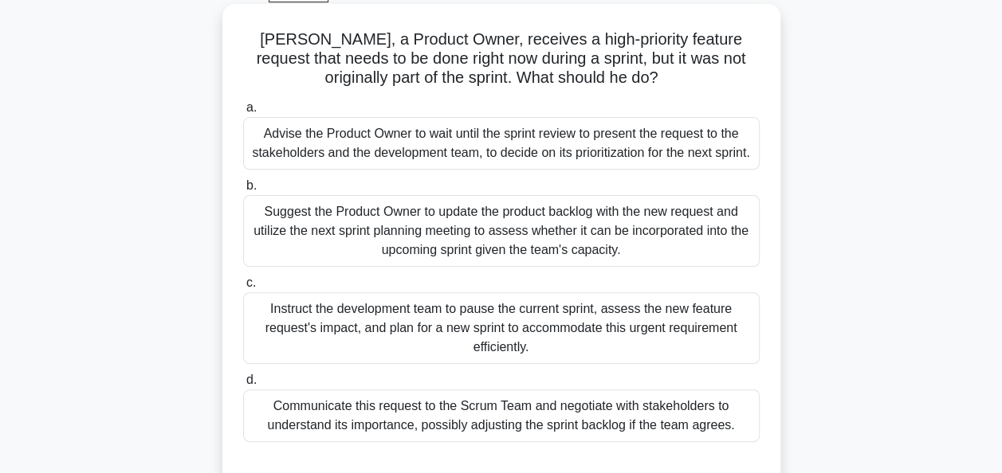
click at [440, 231] on div "Suggest the Product Owner to update the product backlog with the new request an…" at bounding box center [501, 231] width 516 height 72
click at [243, 191] on input "b. Suggest the Product Owner to update the product backlog with the new request…" at bounding box center [243, 186] width 0 height 10
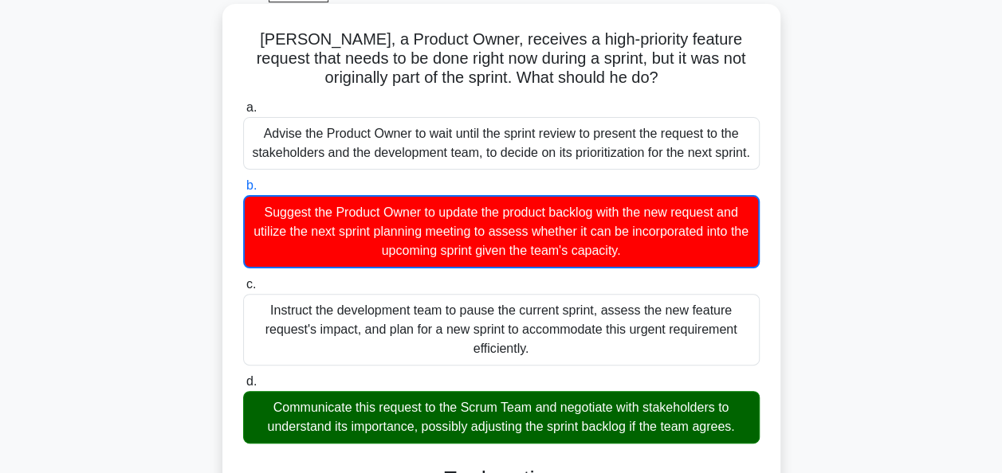
click at [513, 411] on div "Communicate this request to the Scrum Team and negotiate with stakeholders to u…" at bounding box center [501, 417] width 516 height 53
click at [243, 387] on input "d. Communicate this request to the Scrum Team and negotiate with stakeholders t…" at bounding box center [243, 382] width 0 height 10
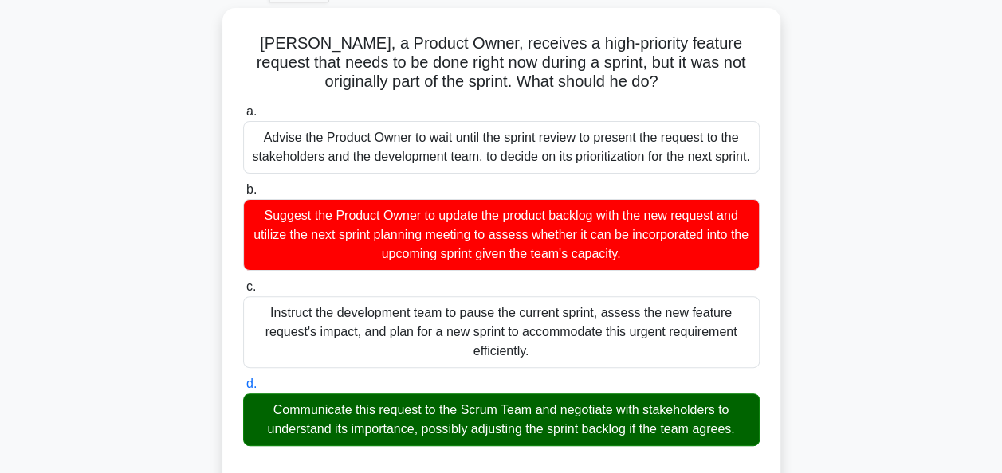
scroll to position [387, 0]
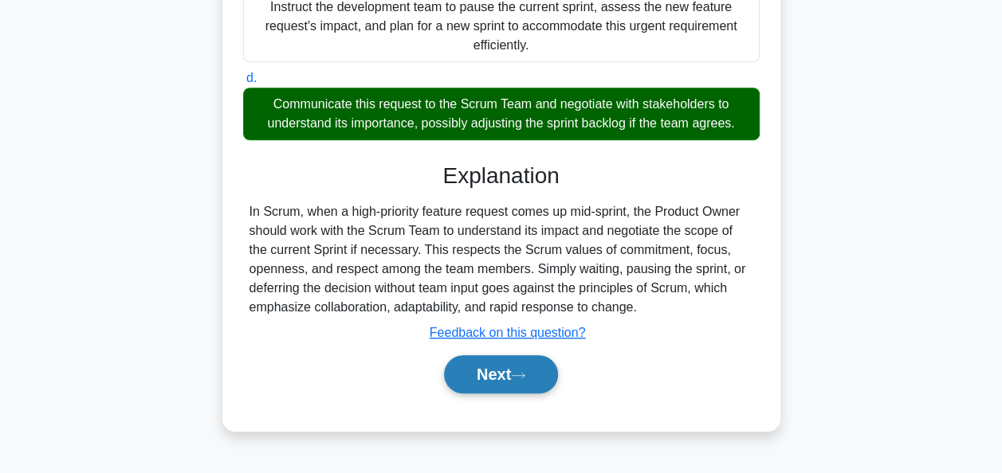
click at [489, 375] on button "Next" at bounding box center [501, 374] width 114 height 38
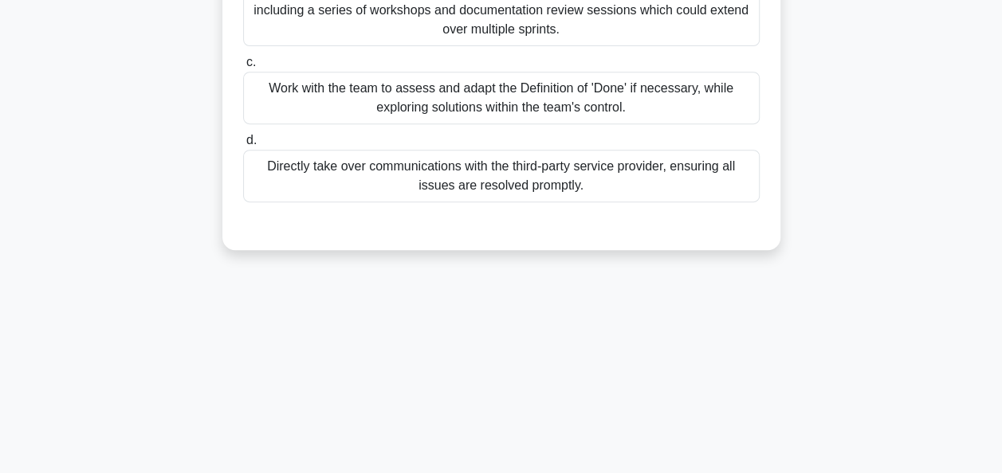
scroll to position [100, 0]
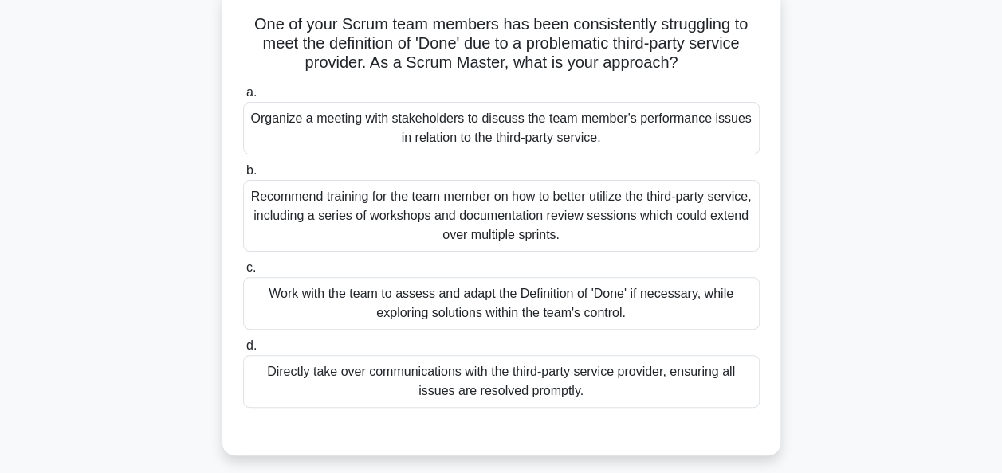
click at [535, 317] on div "Work with the team to assess and adapt the Definition of 'Done' if necessary, w…" at bounding box center [501, 303] width 516 height 53
click at [243, 273] on input "c. Work with the team to assess and adapt the Definition of 'Done' if necessary…" at bounding box center [243, 268] width 0 height 10
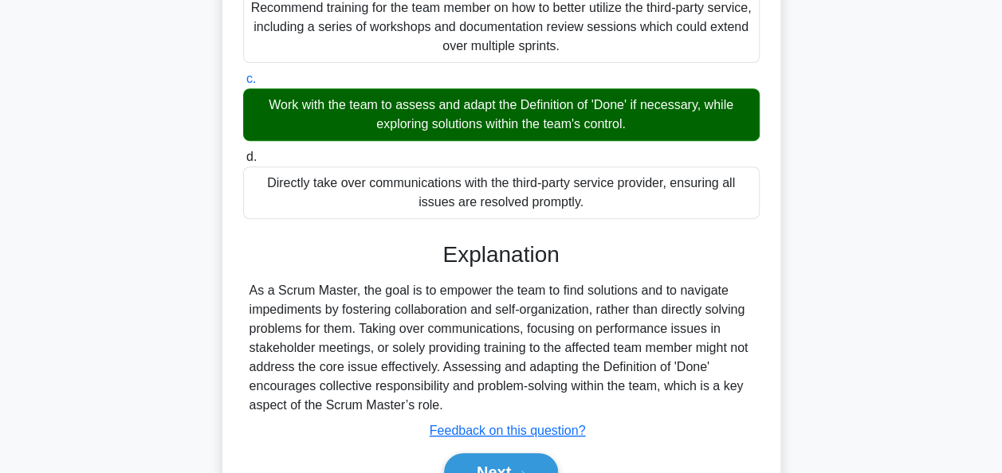
scroll to position [387, 0]
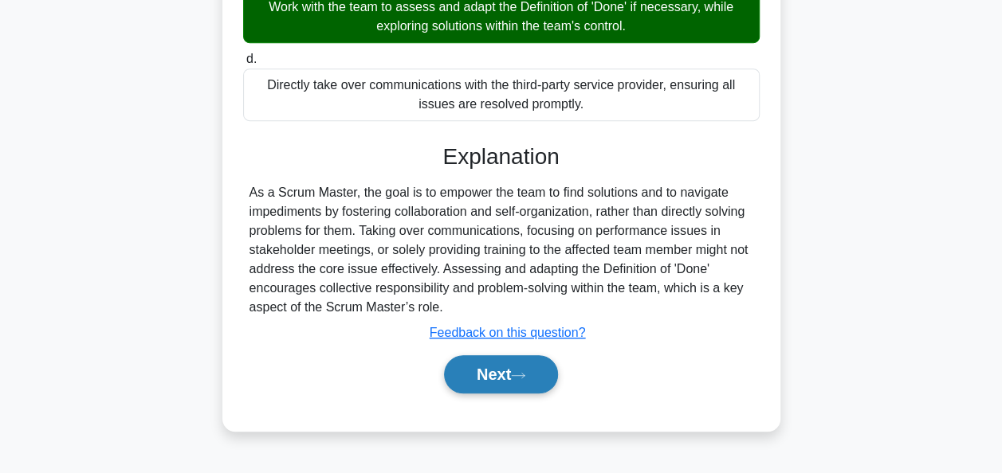
click at [495, 370] on button "Next" at bounding box center [501, 374] width 114 height 38
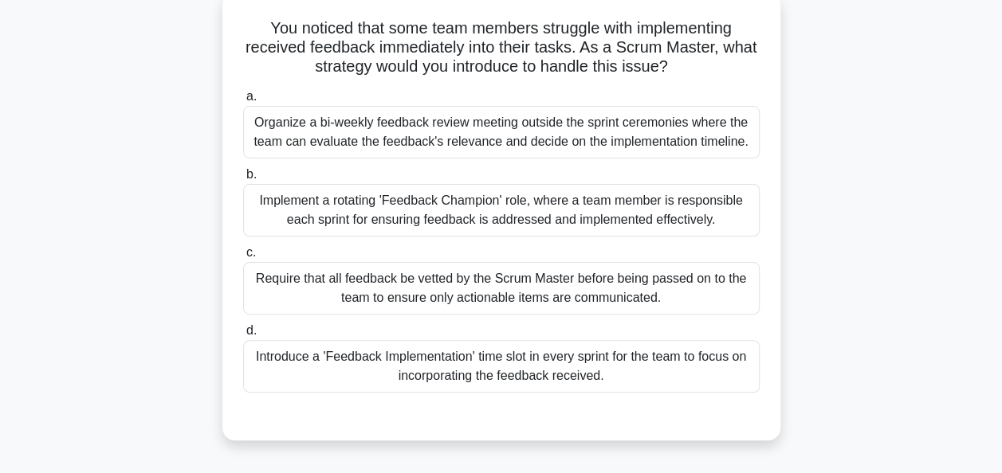
scroll to position [98, 0]
click at [590, 357] on div "Introduce a 'Feedback Implementation' time slot in every sprint for the team to…" at bounding box center [501, 365] width 516 height 53
click at [243, 335] on input "d. Introduce a 'Feedback Implementation' time slot in every sprint for the team…" at bounding box center [243, 329] width 0 height 10
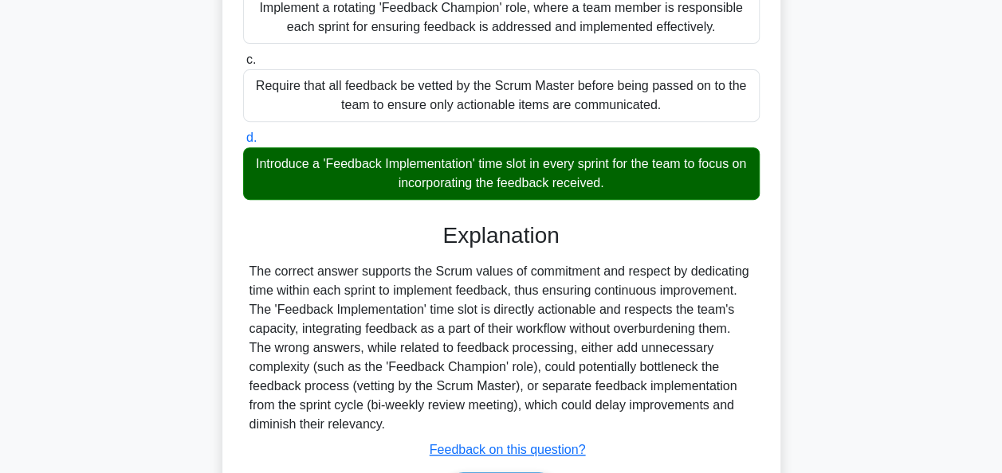
scroll to position [392, 0]
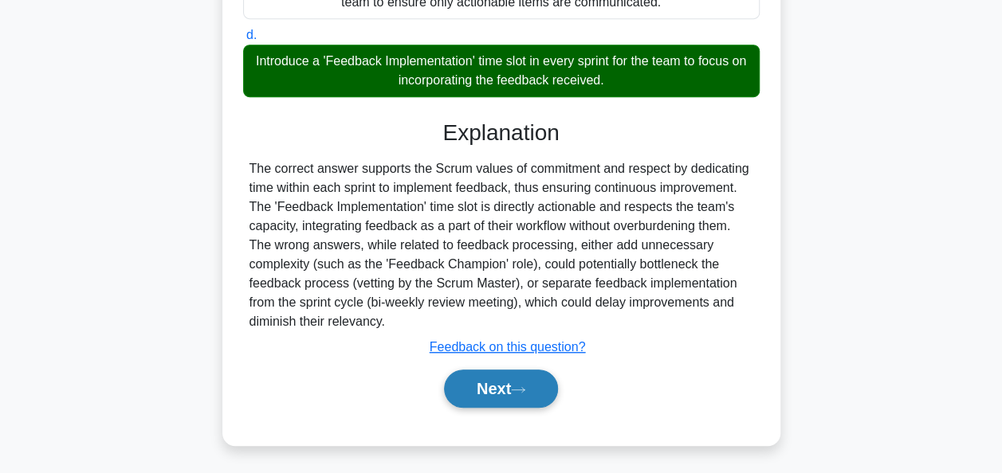
click at [515, 398] on button "Next" at bounding box center [501, 389] width 114 height 38
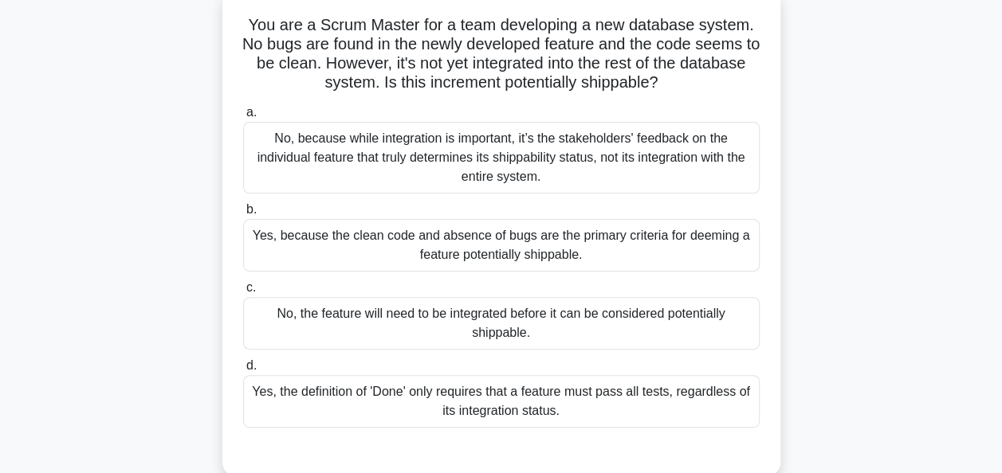
scroll to position [100, 0]
click at [387, 322] on div "No, the feature will need to be integrated before it can be considered potentia…" at bounding box center [501, 322] width 516 height 53
click at [243, 292] on input "c. No, the feature will need to be integrated before it can be considered poten…" at bounding box center [243, 287] width 0 height 10
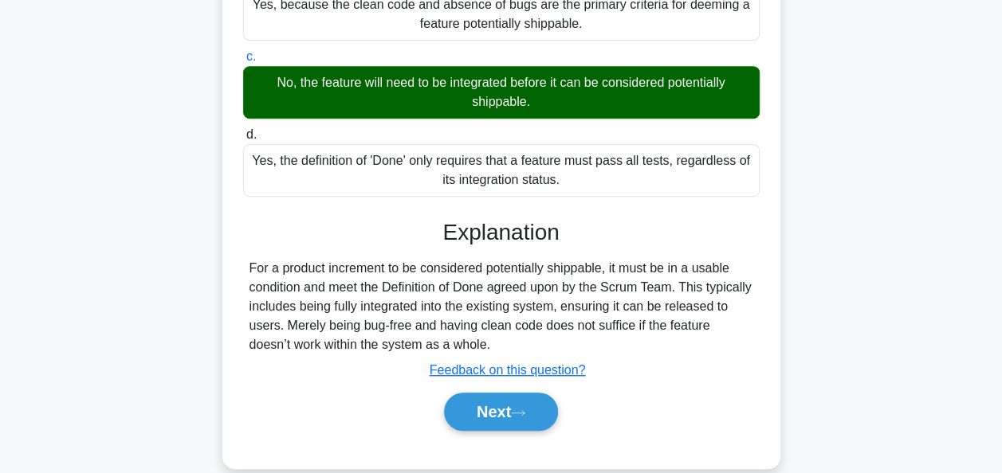
scroll to position [387, 0]
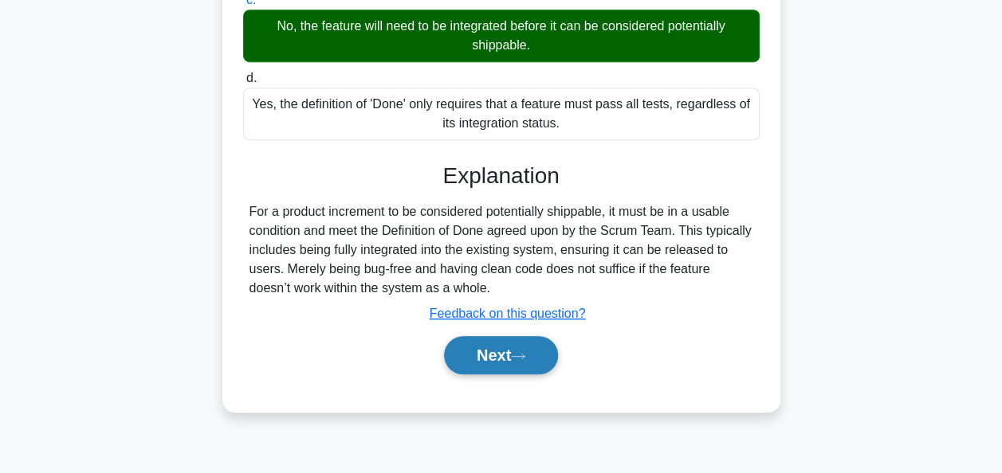
click at [507, 353] on button "Next" at bounding box center [501, 355] width 114 height 38
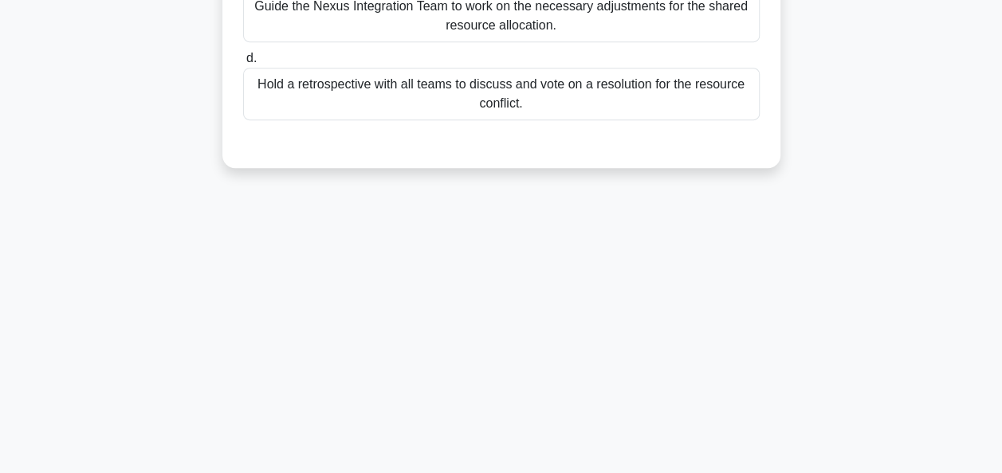
scroll to position [0, 0]
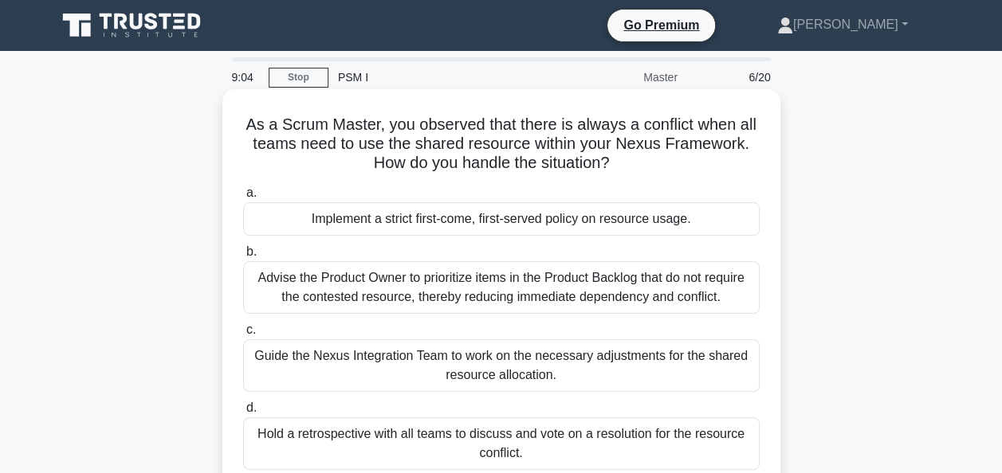
click at [656, 362] on div "Guide the Nexus Integration Team to work on the necessary adjustments for the s…" at bounding box center [501, 366] width 516 height 53
click at [243, 336] on input "c. Guide the Nexus Integration Team to work on the necessary adjustments for th…" at bounding box center [243, 330] width 0 height 10
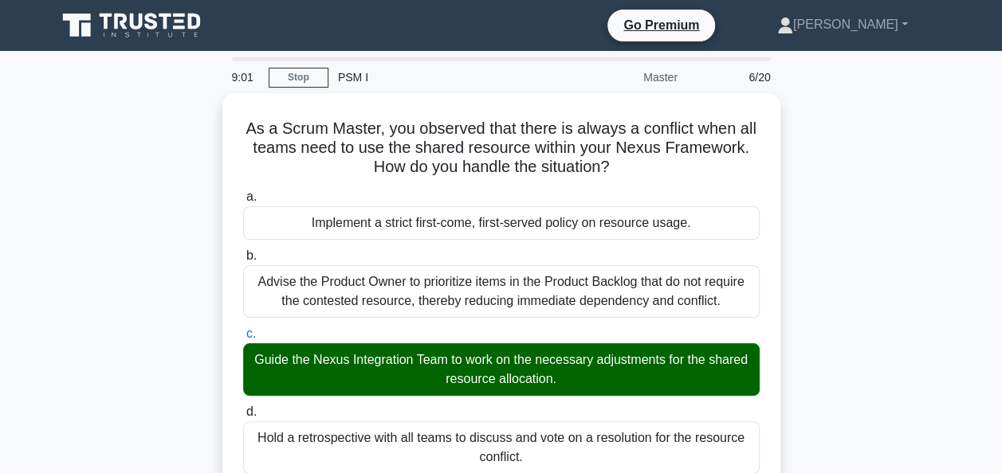
scroll to position [411, 0]
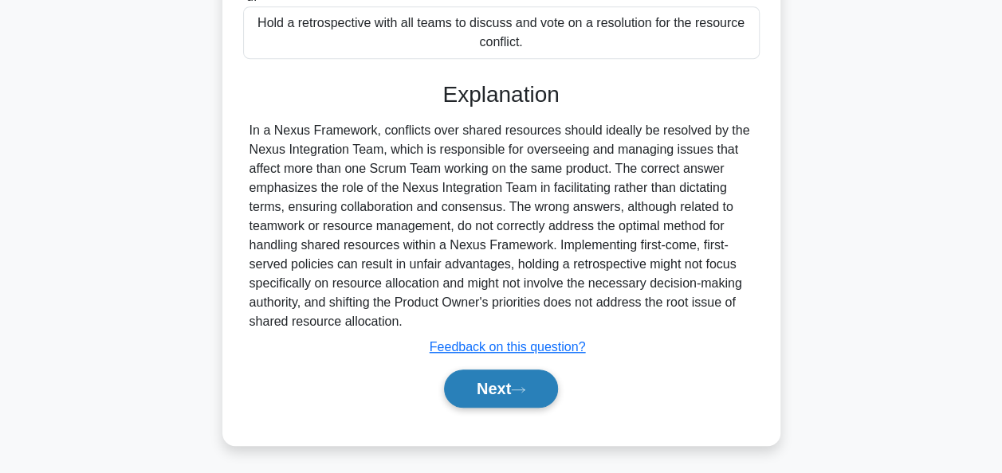
click at [481, 378] on button "Next" at bounding box center [501, 389] width 114 height 38
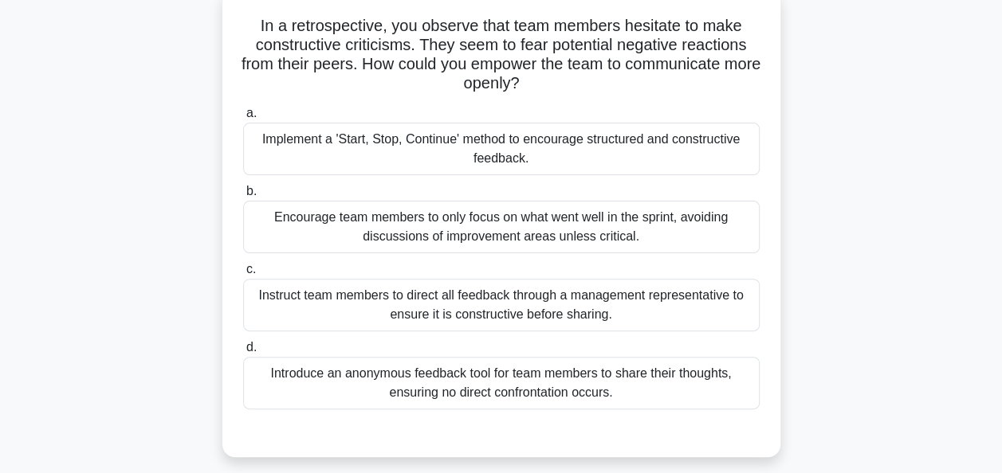
scroll to position [100, 0]
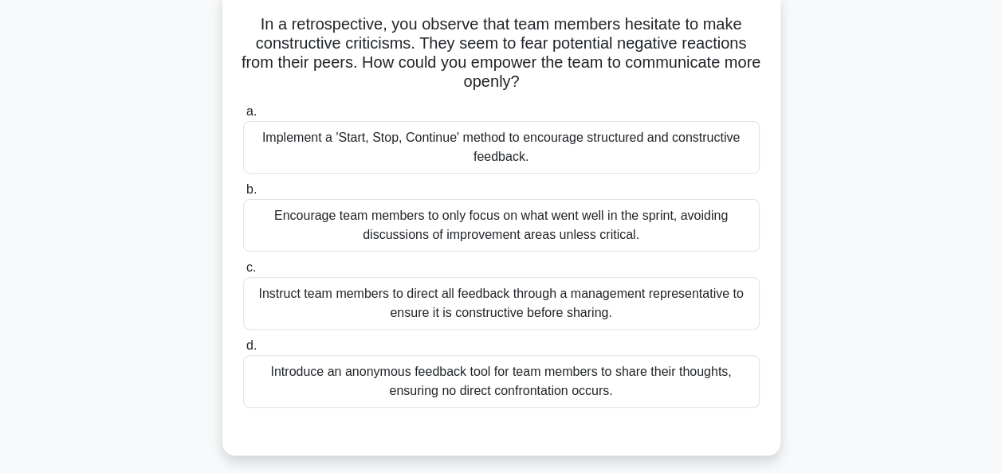
click at [510, 129] on div "Implement a 'Start, Stop, Continue' method to encourage structured and construc…" at bounding box center [501, 147] width 516 height 53
click at [243, 117] on input "a. Implement a 'Start, Stop, Continue' method to encourage structured and const…" at bounding box center [243, 112] width 0 height 10
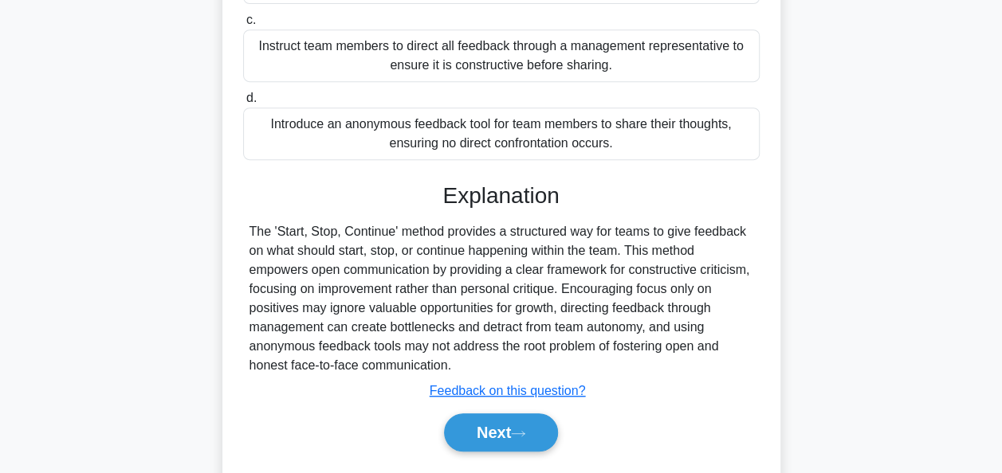
scroll to position [353, 0]
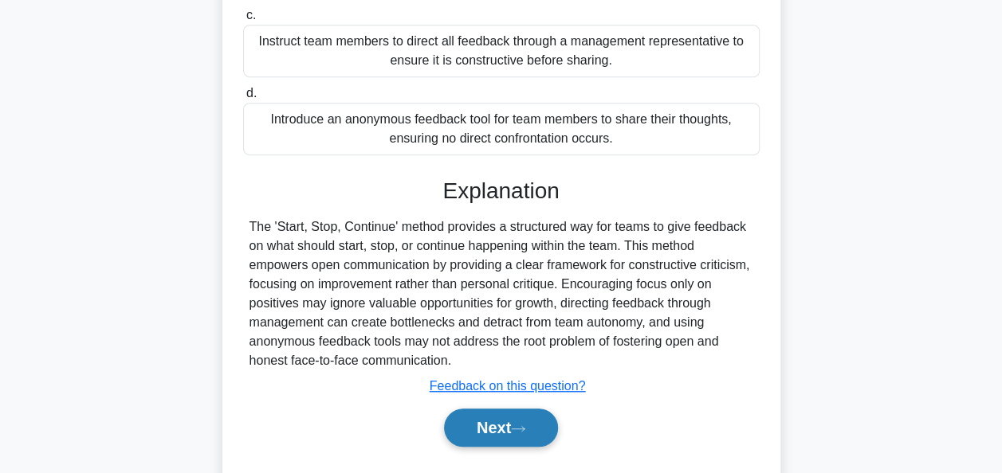
click at [473, 412] on button "Next" at bounding box center [501, 428] width 114 height 38
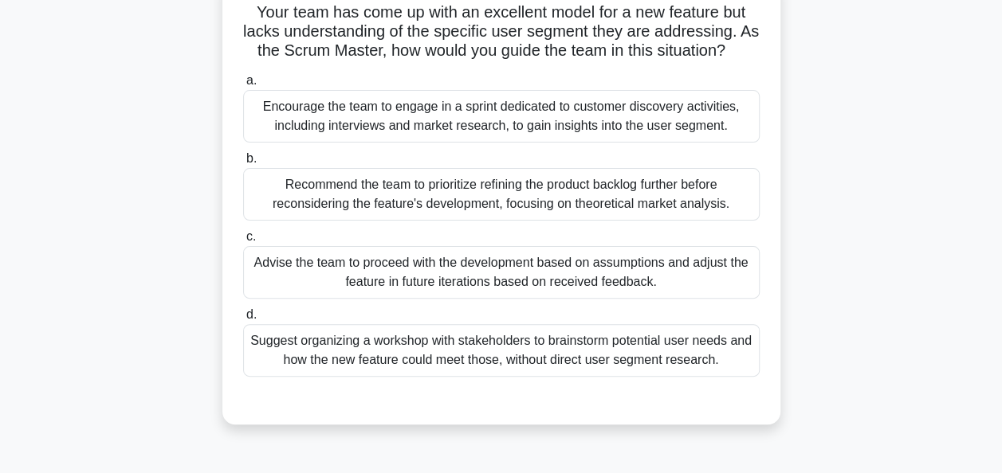
scroll to position [98, 0]
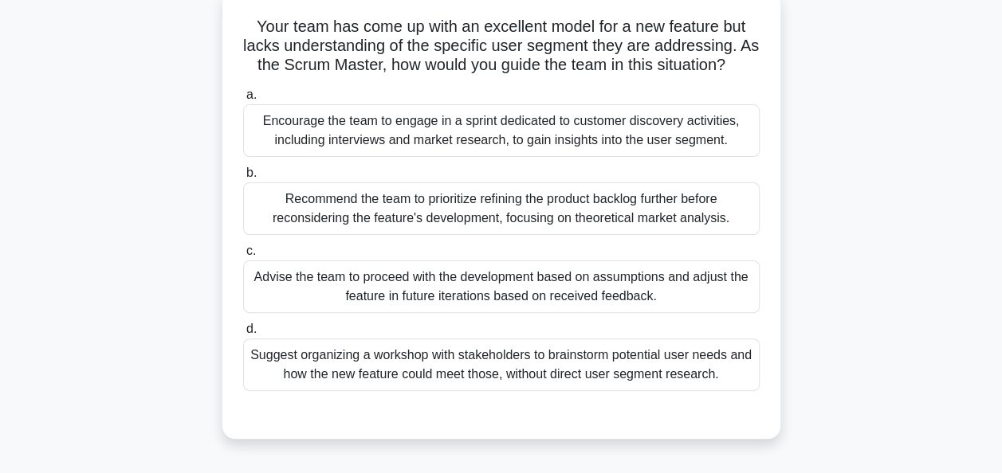
click at [534, 232] on div "Recommend the team to prioritize refining the product backlog further before re…" at bounding box center [501, 209] width 516 height 53
click at [243, 179] on input "b. Recommend the team to prioritize refining the product backlog further before…" at bounding box center [243, 173] width 0 height 10
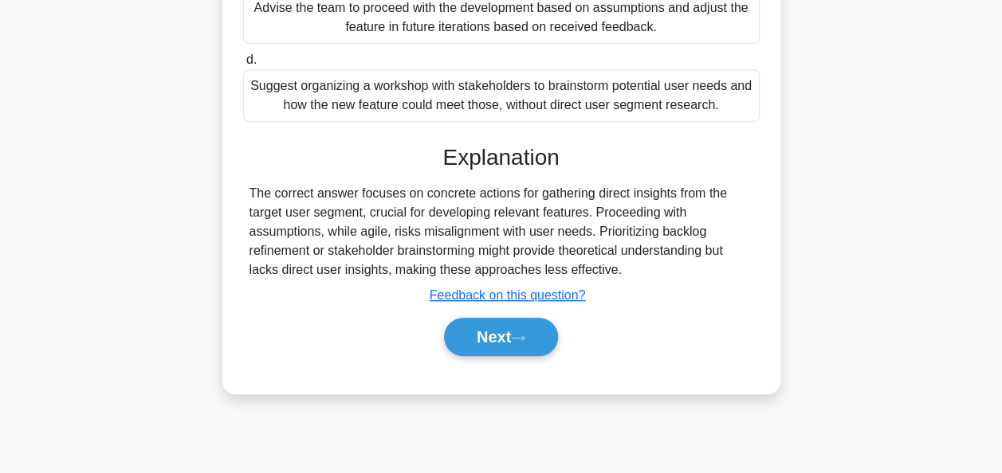
scroll to position [387, 0]
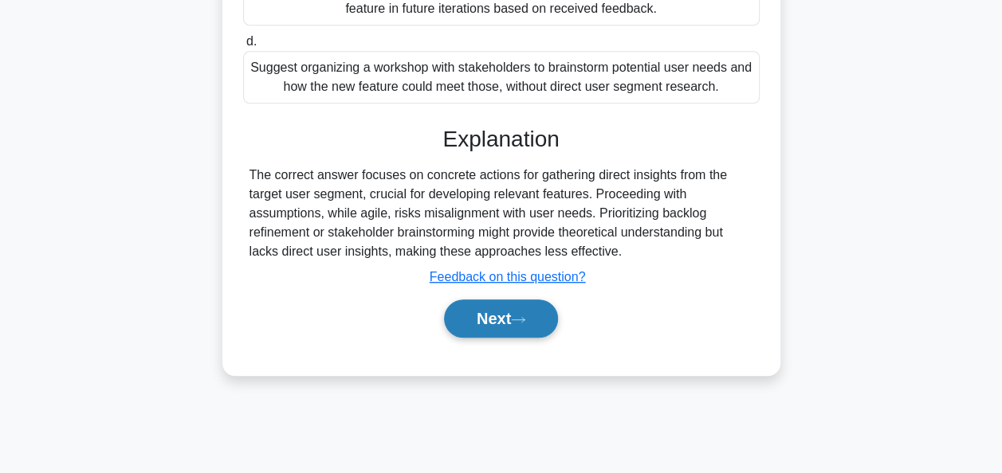
click at [496, 334] on button "Next" at bounding box center [501, 319] width 114 height 38
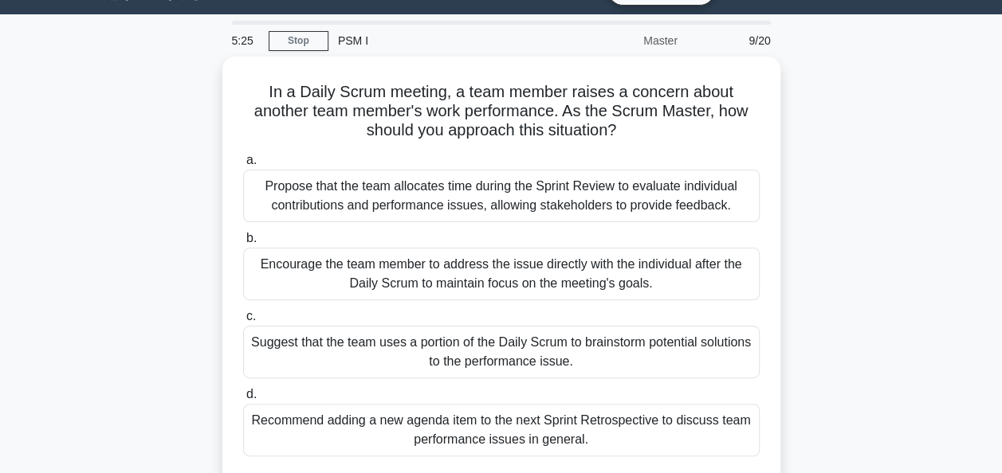
scroll to position [69, 0]
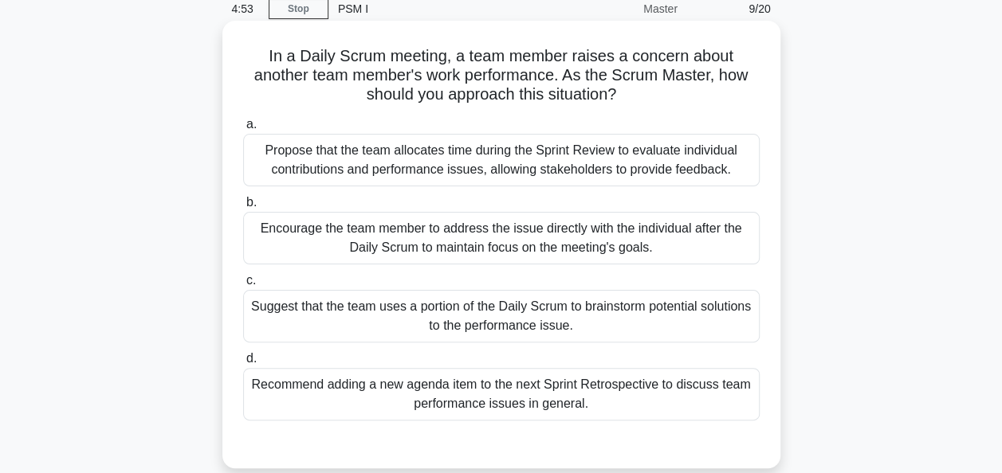
click at [474, 399] on div "Recommend adding a new agenda item to the next Sprint Retrospective to discuss …" at bounding box center [501, 394] width 516 height 53
click at [243, 364] on input "d. Recommend adding a new agenda item to the next Sprint Retrospective to discu…" at bounding box center [243, 359] width 0 height 10
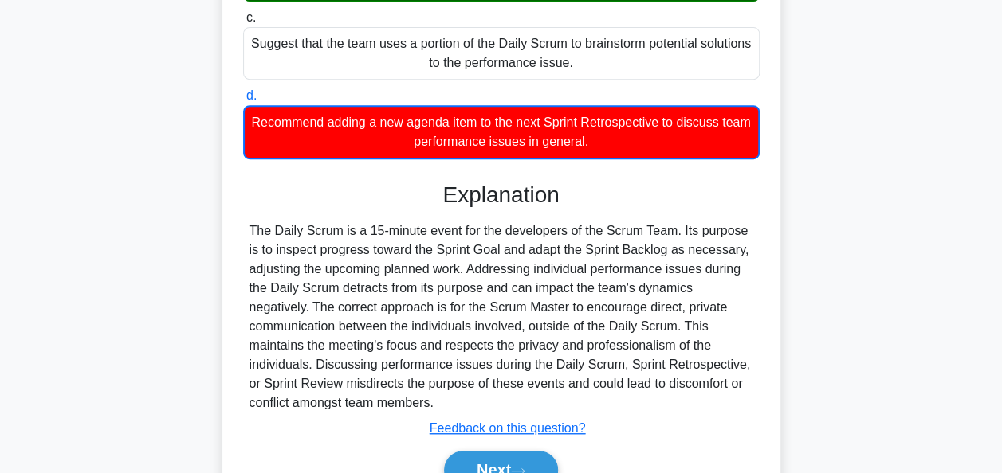
scroll to position [414, 0]
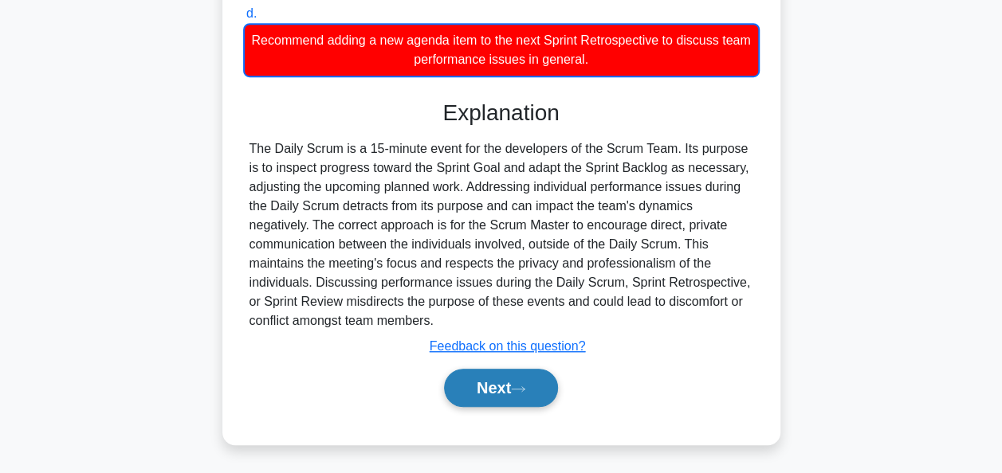
click at [512, 381] on button "Next" at bounding box center [501, 388] width 114 height 38
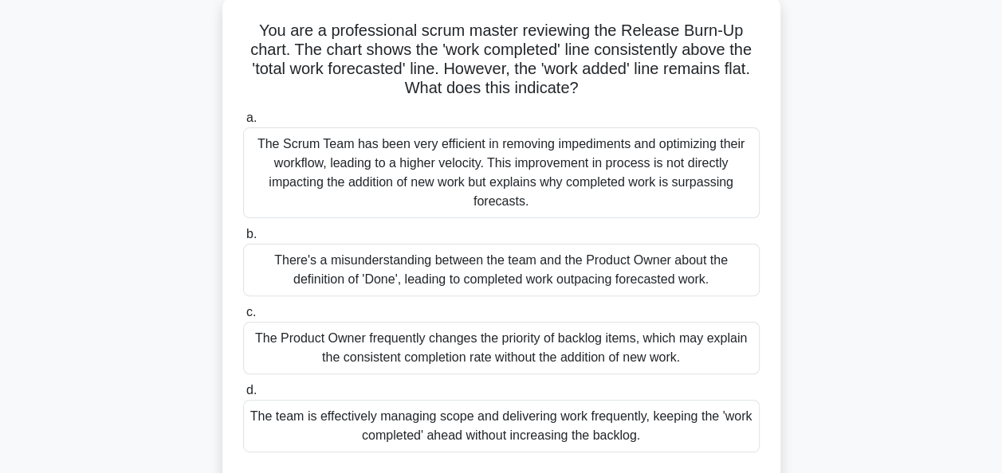
scroll to position [100, 0]
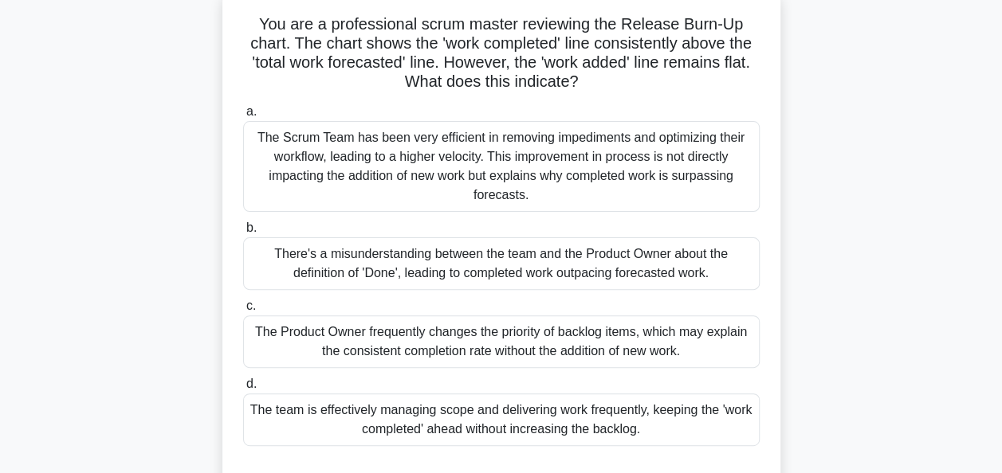
click at [579, 430] on div "The team is effectively managing scope and delivering work frequently, keeping …" at bounding box center [501, 420] width 516 height 53
click at [243, 390] on input "d. The team is effectively managing scope and delivering work frequently, keepi…" at bounding box center [243, 384] width 0 height 10
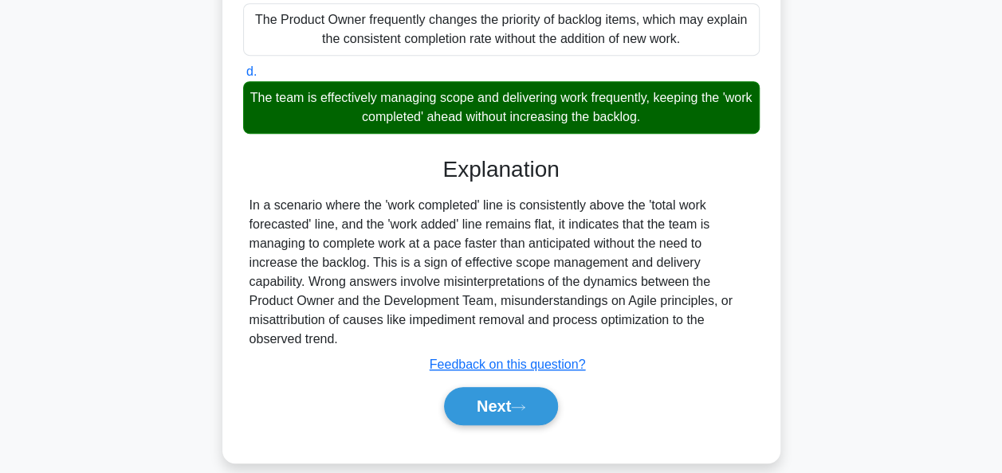
scroll to position [419, 0]
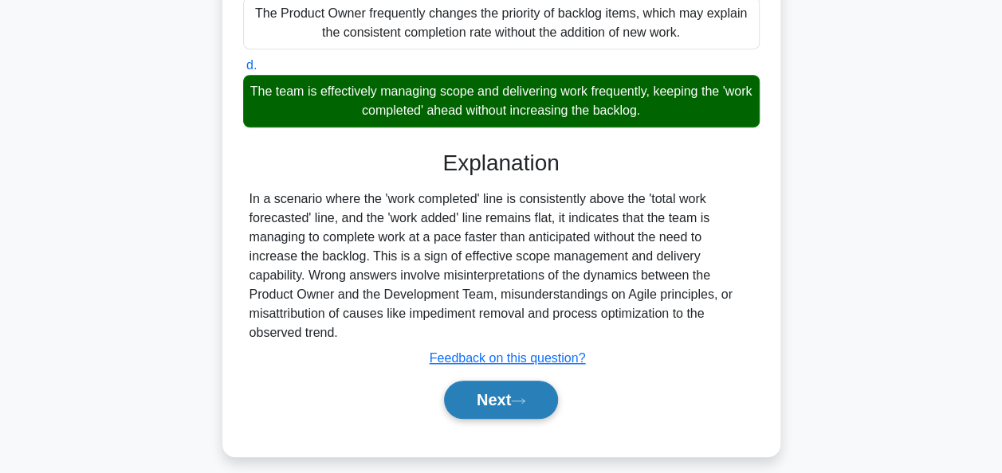
click at [491, 391] on button "Next" at bounding box center [501, 400] width 114 height 38
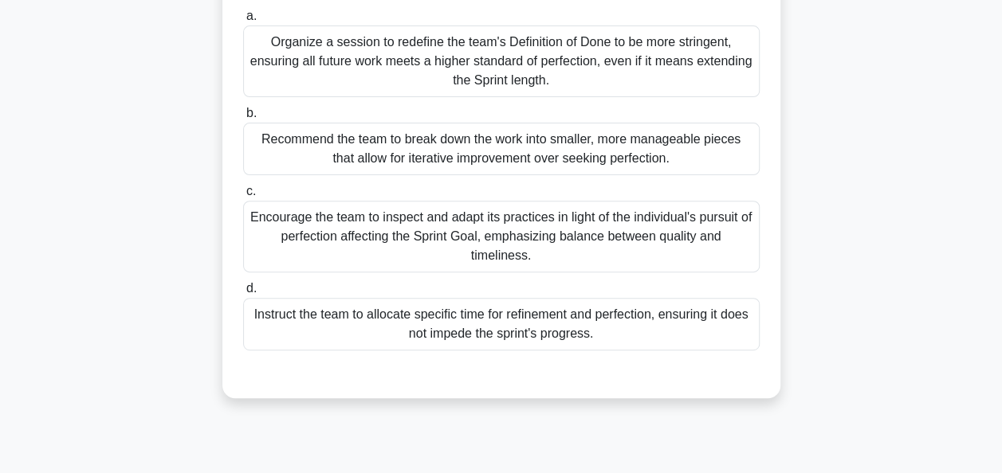
scroll to position [100, 0]
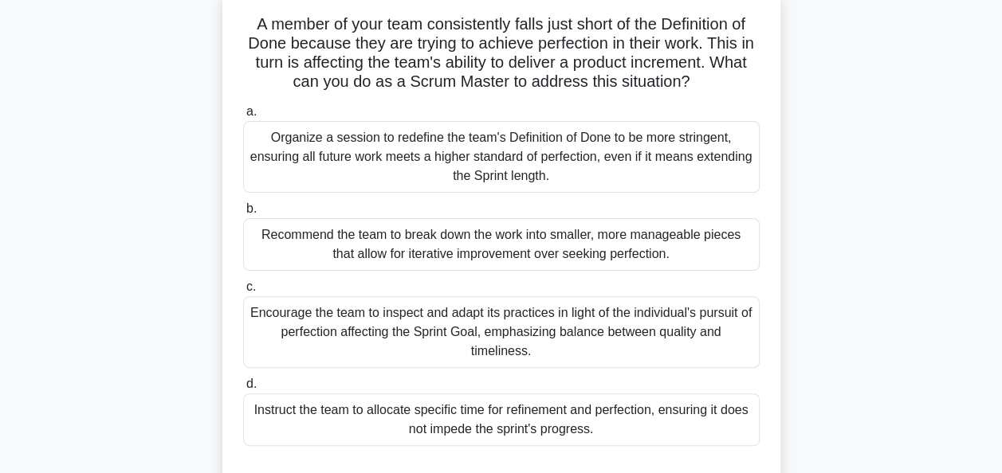
click at [502, 346] on div "Encourage the team to inspect and adapt its practices in light of the individua…" at bounding box center [501, 332] width 516 height 72
click at [243, 292] on input "c. Encourage the team to inspect and adapt its practices in light of the indivi…" at bounding box center [243, 287] width 0 height 10
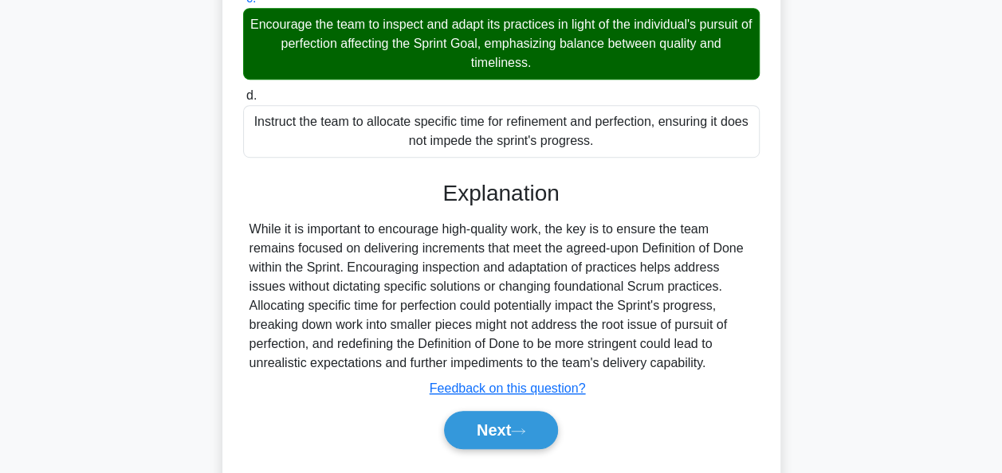
scroll to position [394, 0]
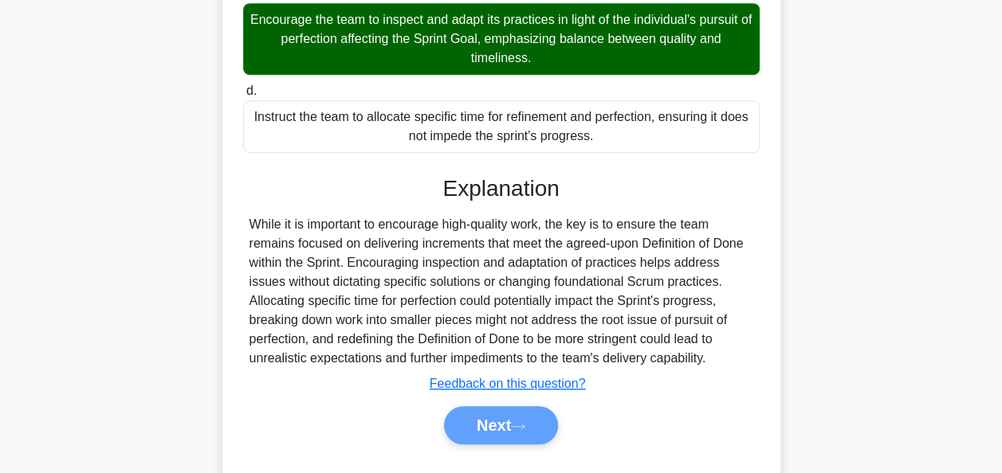
click at [483, 412] on div "Next" at bounding box center [501, 425] width 523 height 38
drag, startPoint x: 505, startPoint y: 419, endPoint x: 534, endPoint y: 422, distance: 29.7
click at [534, 422] on div "Next" at bounding box center [501, 425] width 523 height 38
click at [486, 423] on div "Next" at bounding box center [501, 425] width 523 height 38
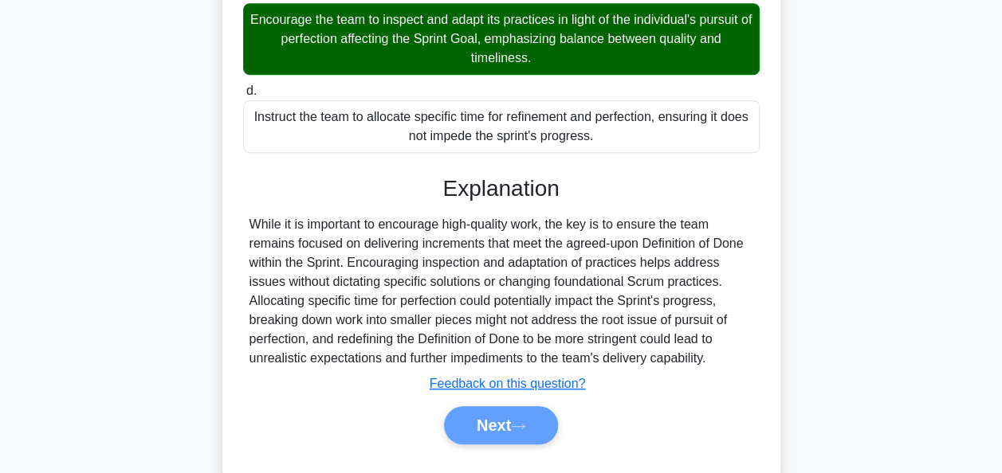
click at [486, 423] on div "Next" at bounding box center [501, 425] width 523 height 38
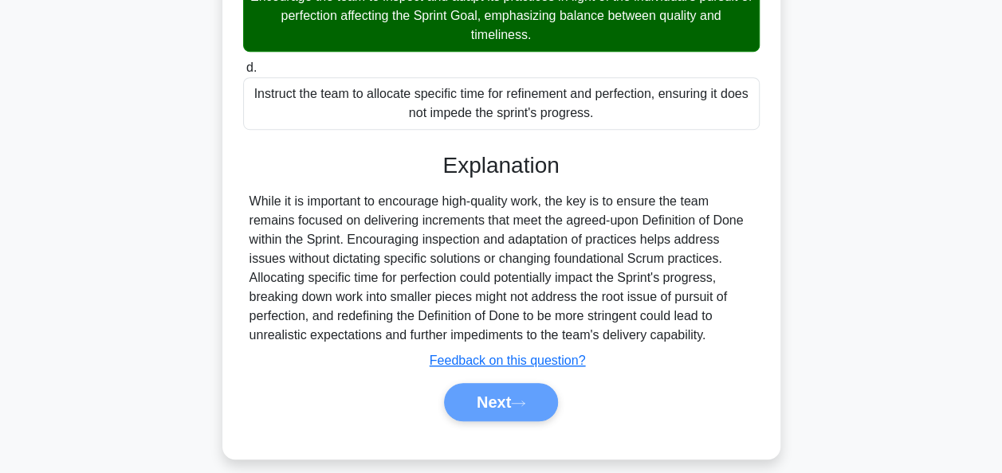
scroll to position [430, 0]
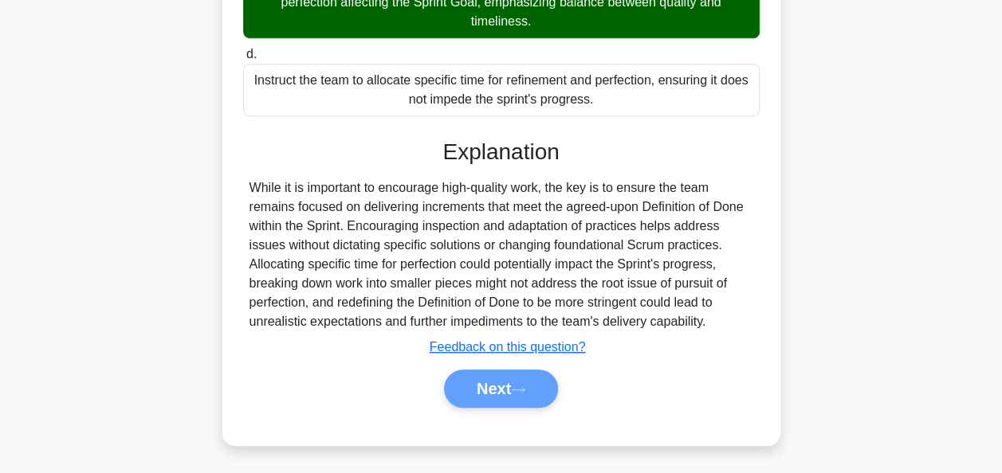
click at [472, 382] on div "Next" at bounding box center [501, 389] width 523 height 38
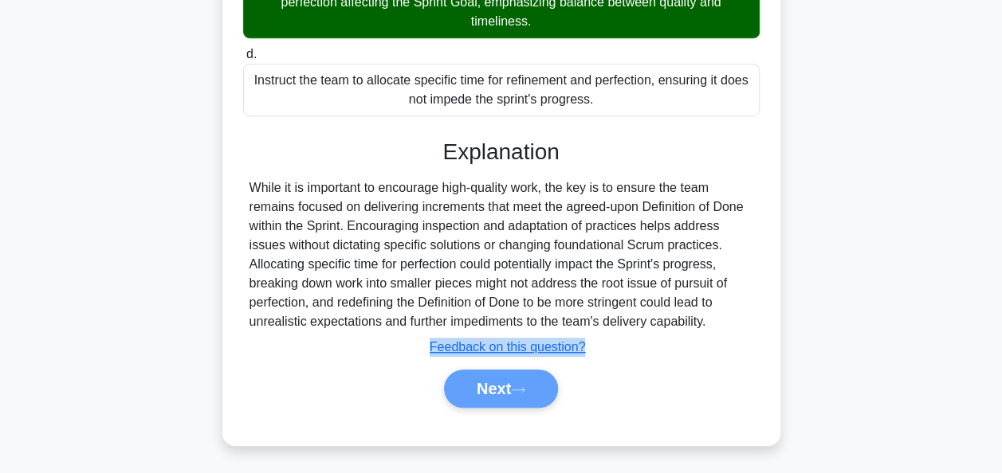
click at [472, 382] on div "Next" at bounding box center [501, 389] width 523 height 38
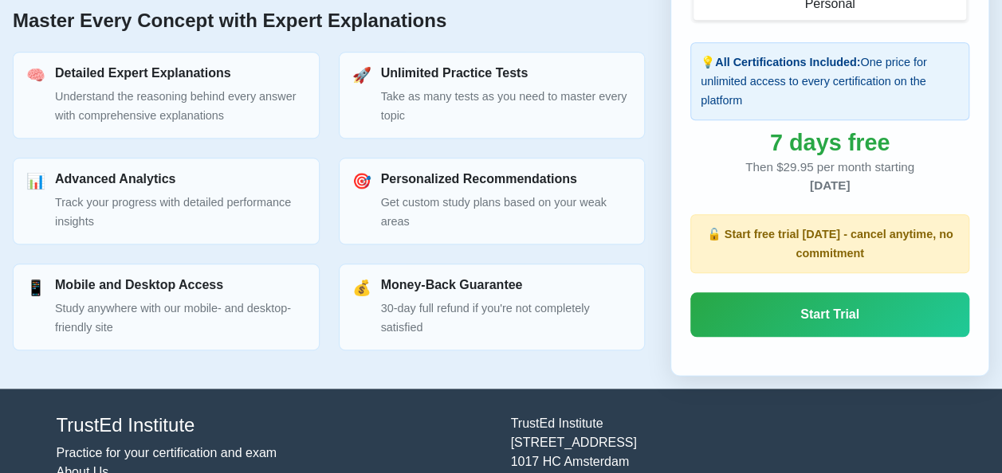
scroll to position [768, 0]
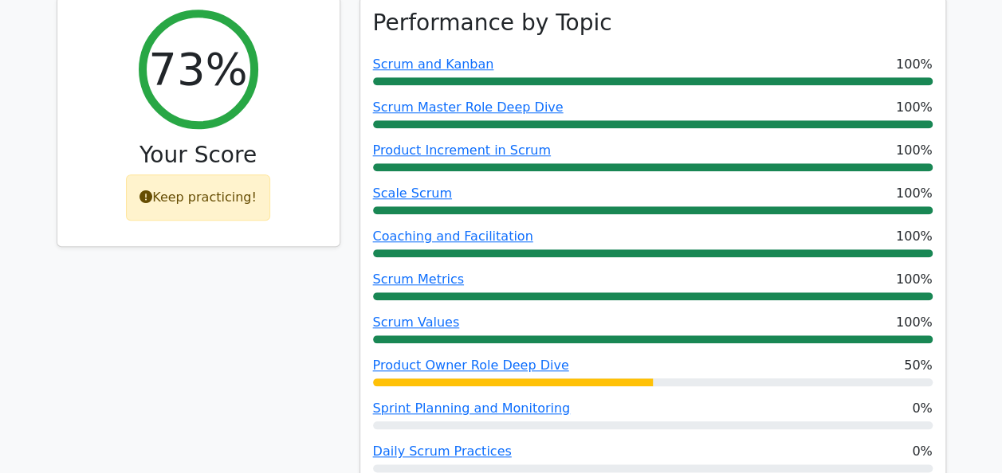
scroll to position [686, 0]
